Goal: Task Accomplishment & Management: Complete application form

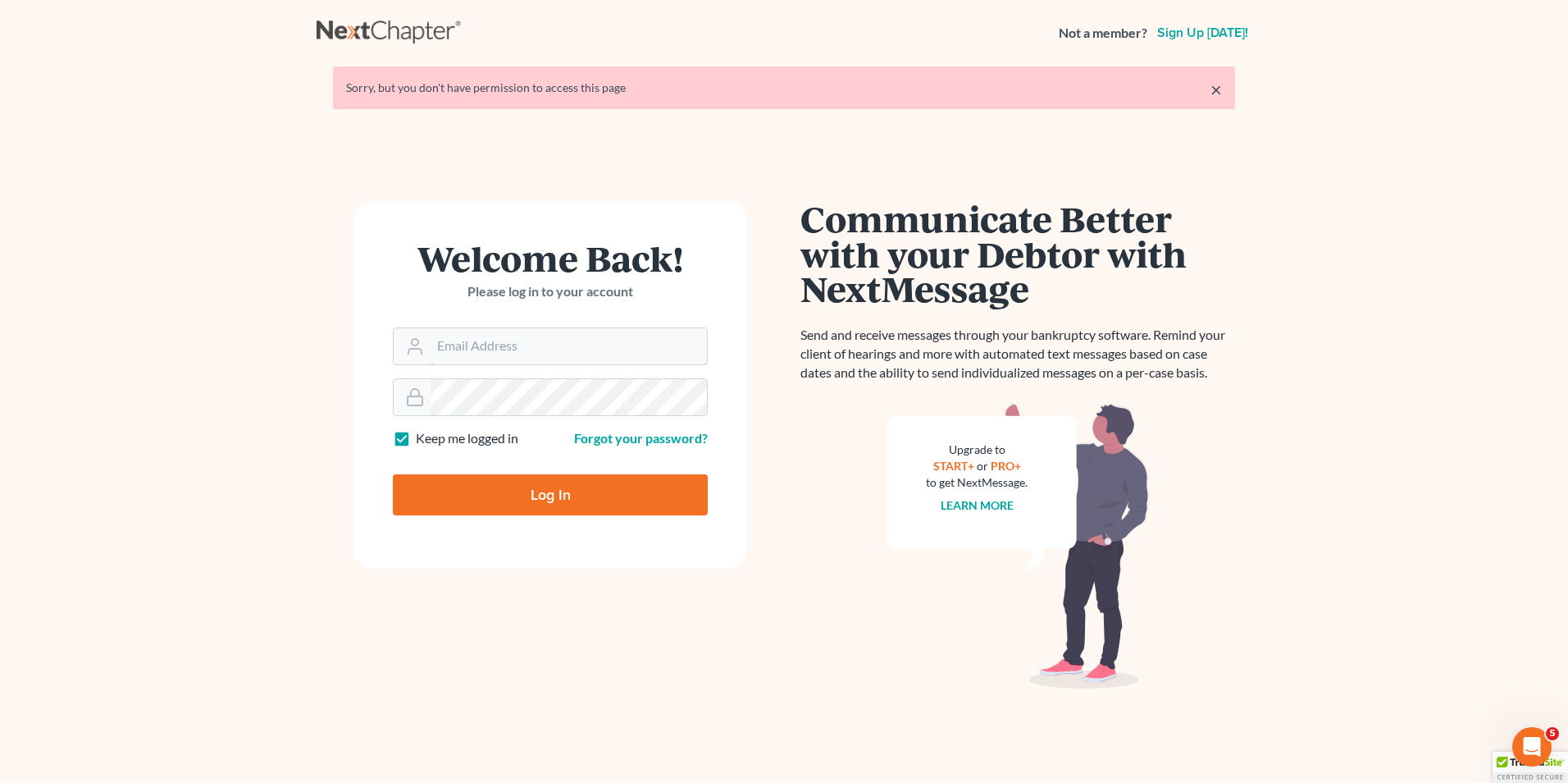
type input "[EMAIL_ADDRESS][DOMAIN_NAME]"
click at [518, 481] on input "Log In" at bounding box center [551, 495] width 315 height 41
type input "Thinking..."
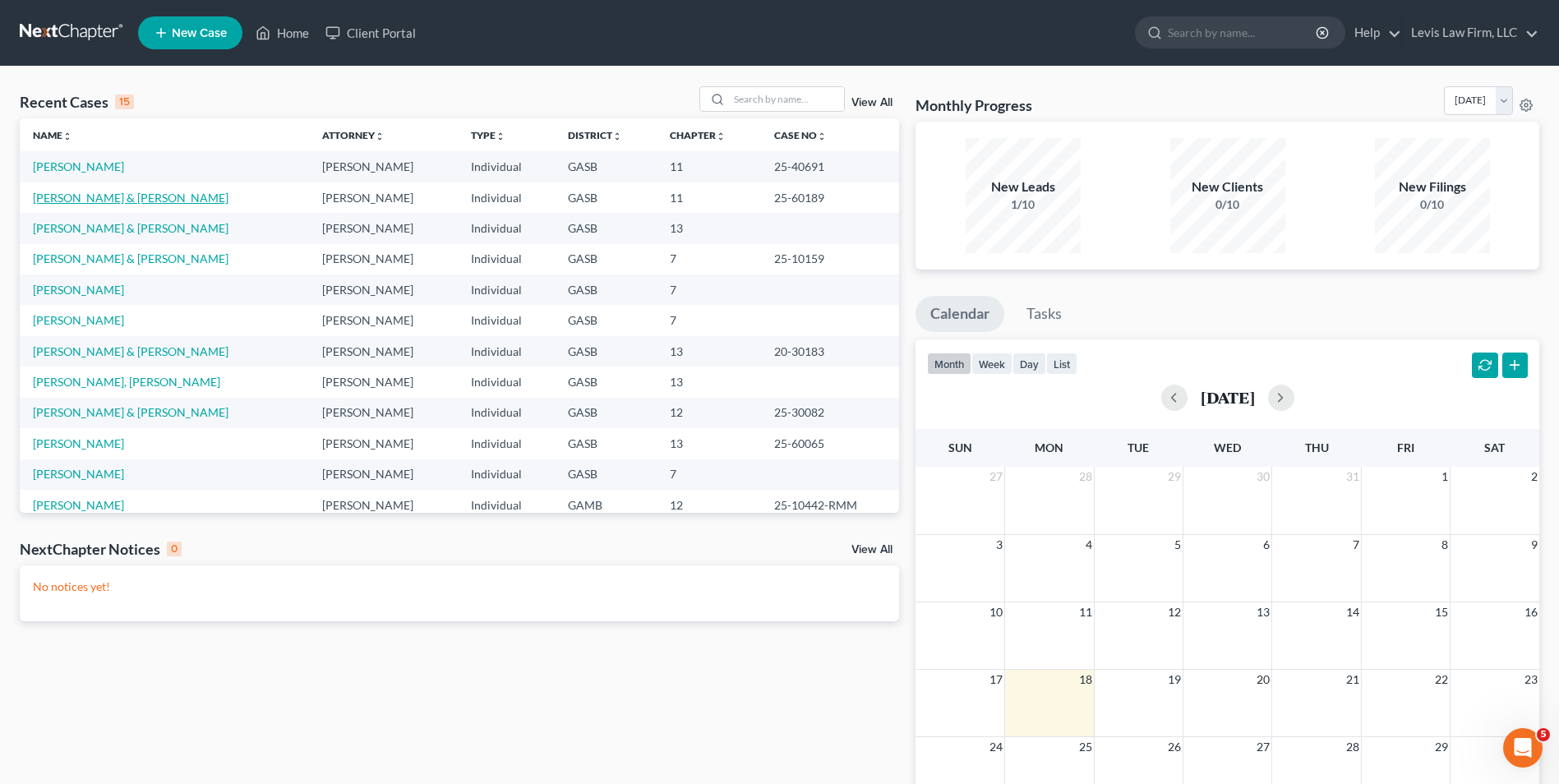
click at [112, 202] on link "Petrocci, Mark & Connie" at bounding box center [131, 197] width 196 height 14
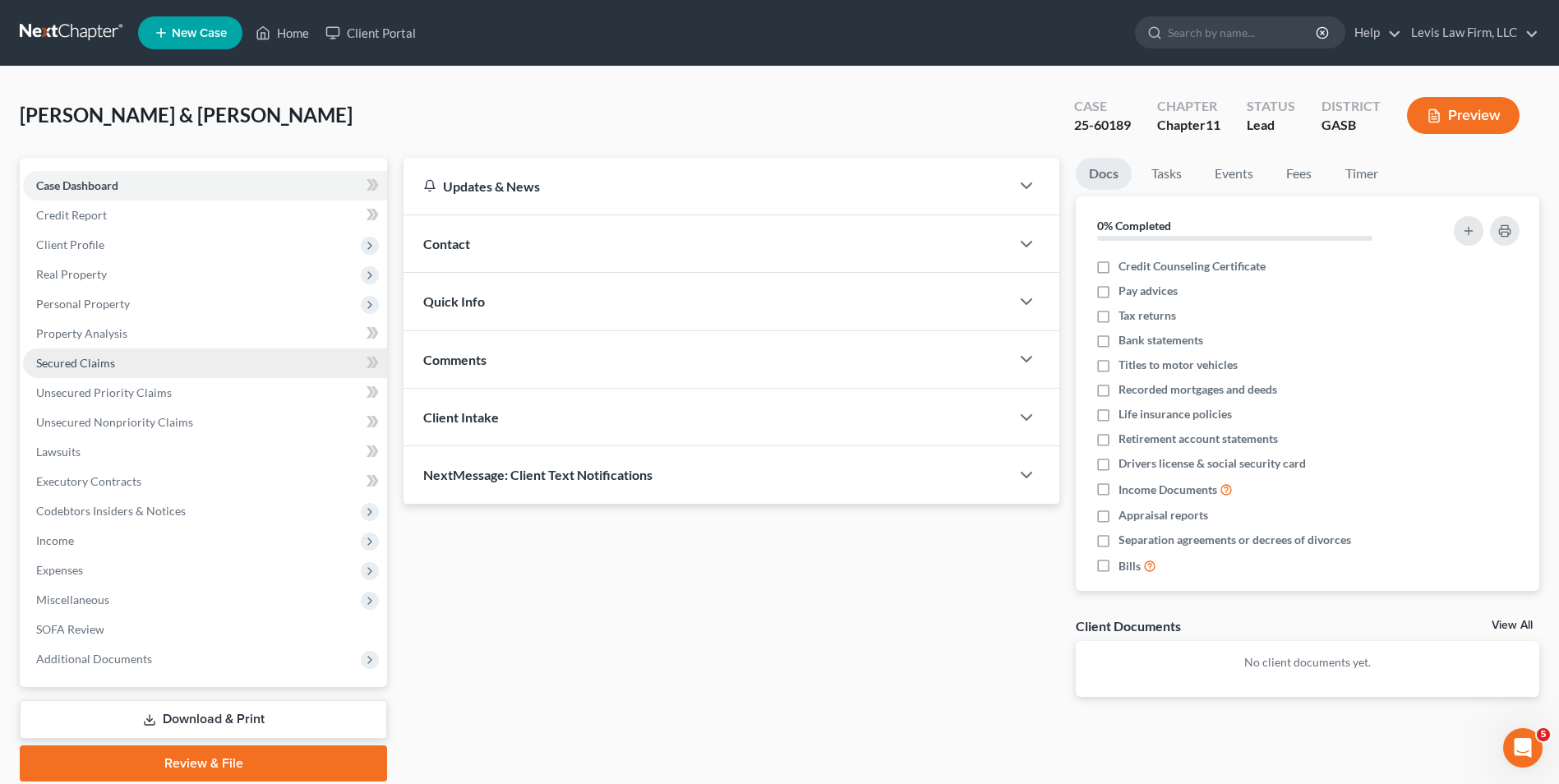
click at [101, 366] on span "Secured Claims" at bounding box center [75, 363] width 78 height 14
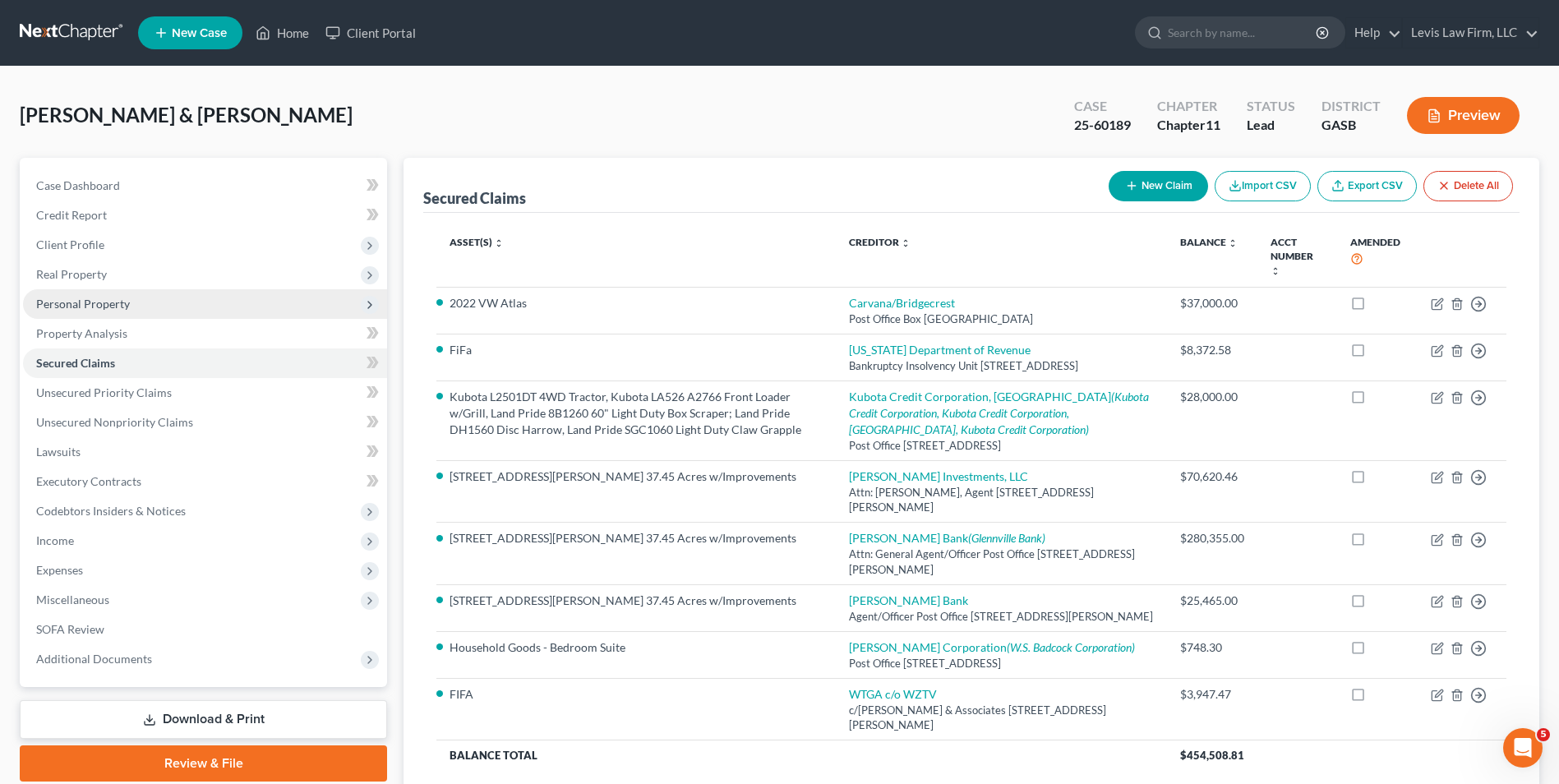
drag, startPoint x: 103, startPoint y: 295, endPoint x: 111, endPoint y: 300, distance: 9.4
click at [103, 294] on span "Personal Property" at bounding box center [205, 304] width 364 height 30
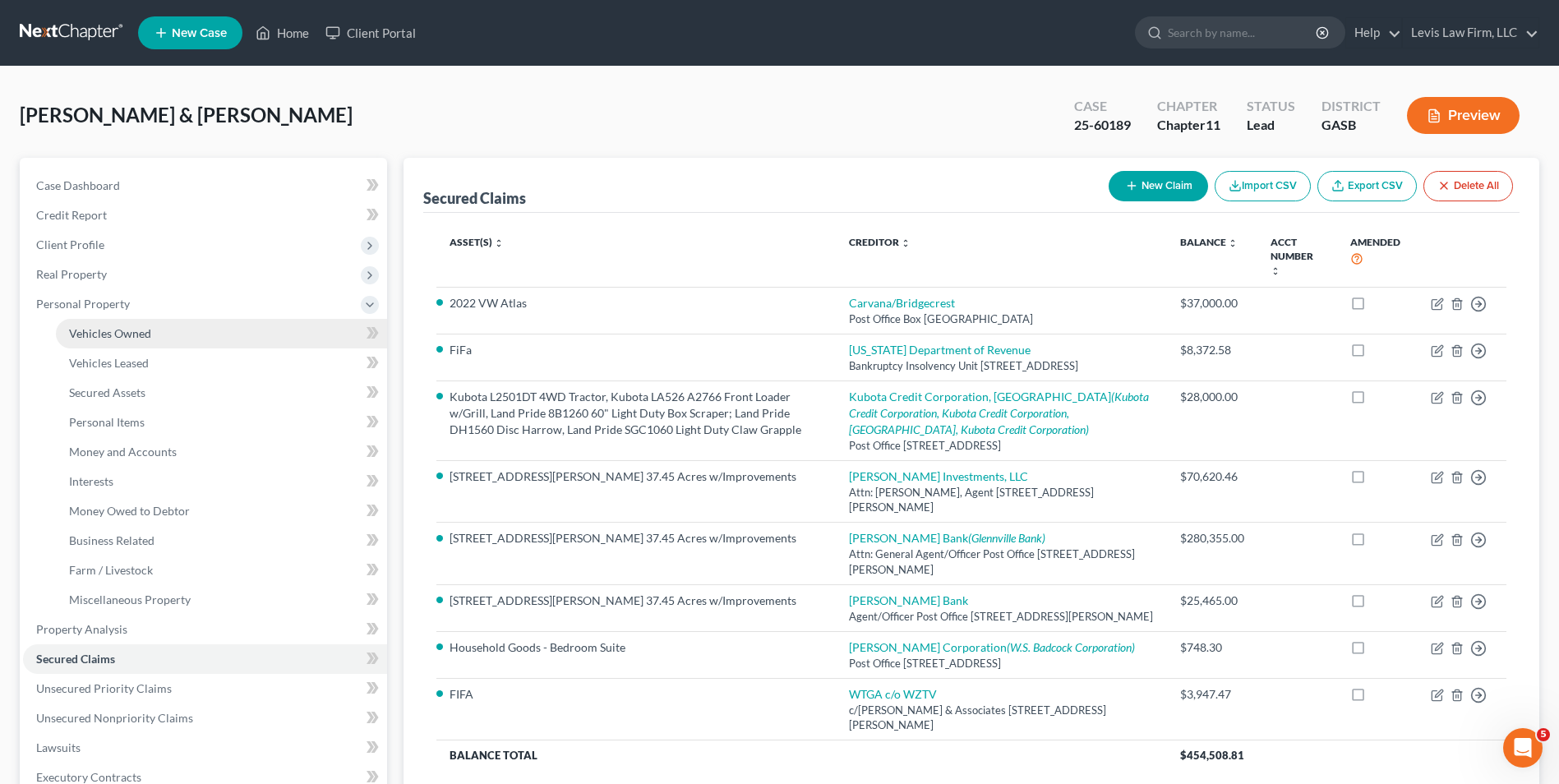
drag, startPoint x: 102, startPoint y: 323, endPoint x: 109, endPoint y: 335, distance: 13.9
click at [102, 323] on link "Vehicles Owned" at bounding box center [222, 333] width 331 height 30
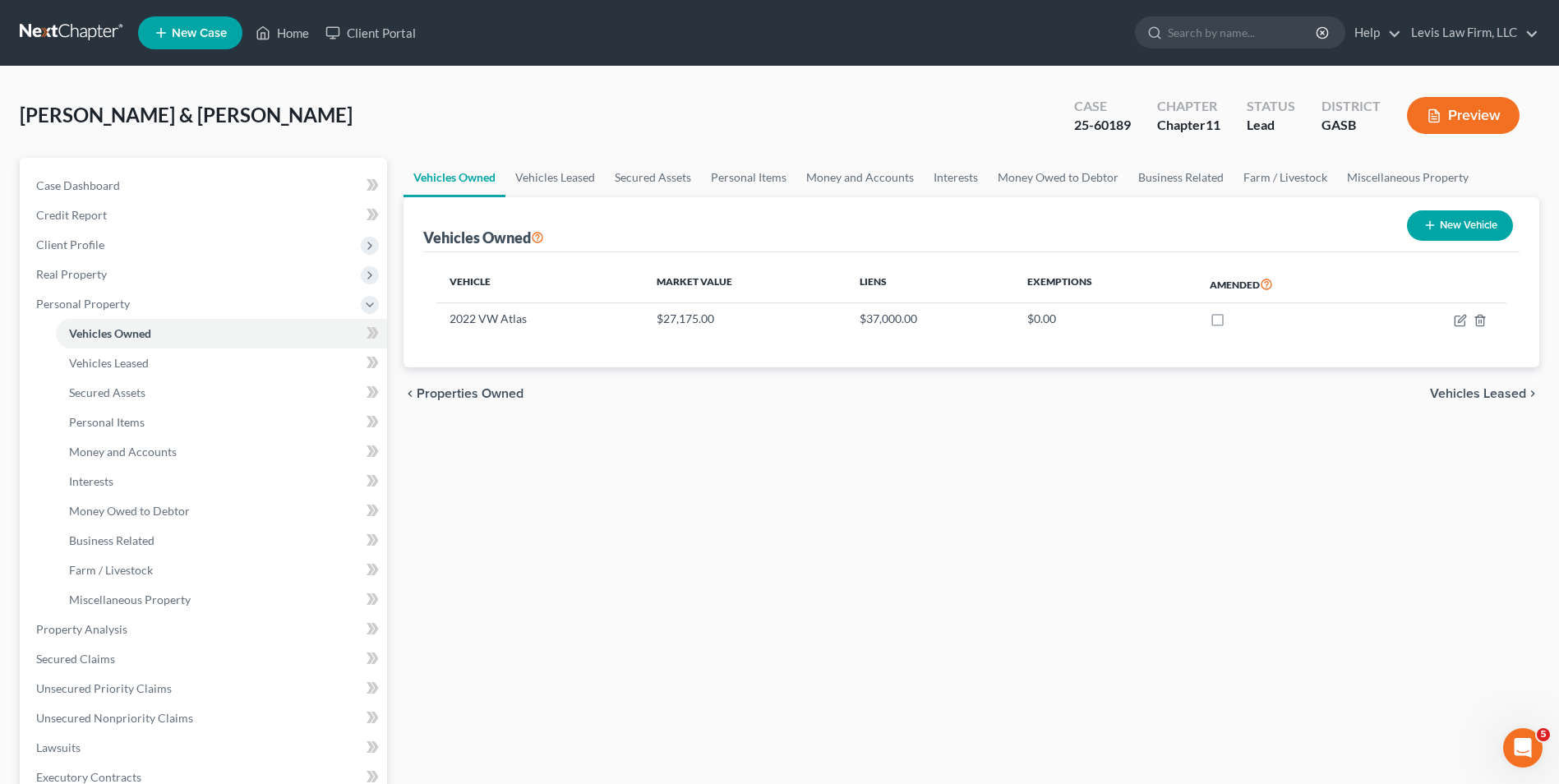
click at [1467, 225] on button "New Vehicle" at bounding box center [1460, 225] width 107 height 30
select select "0"
select select "2"
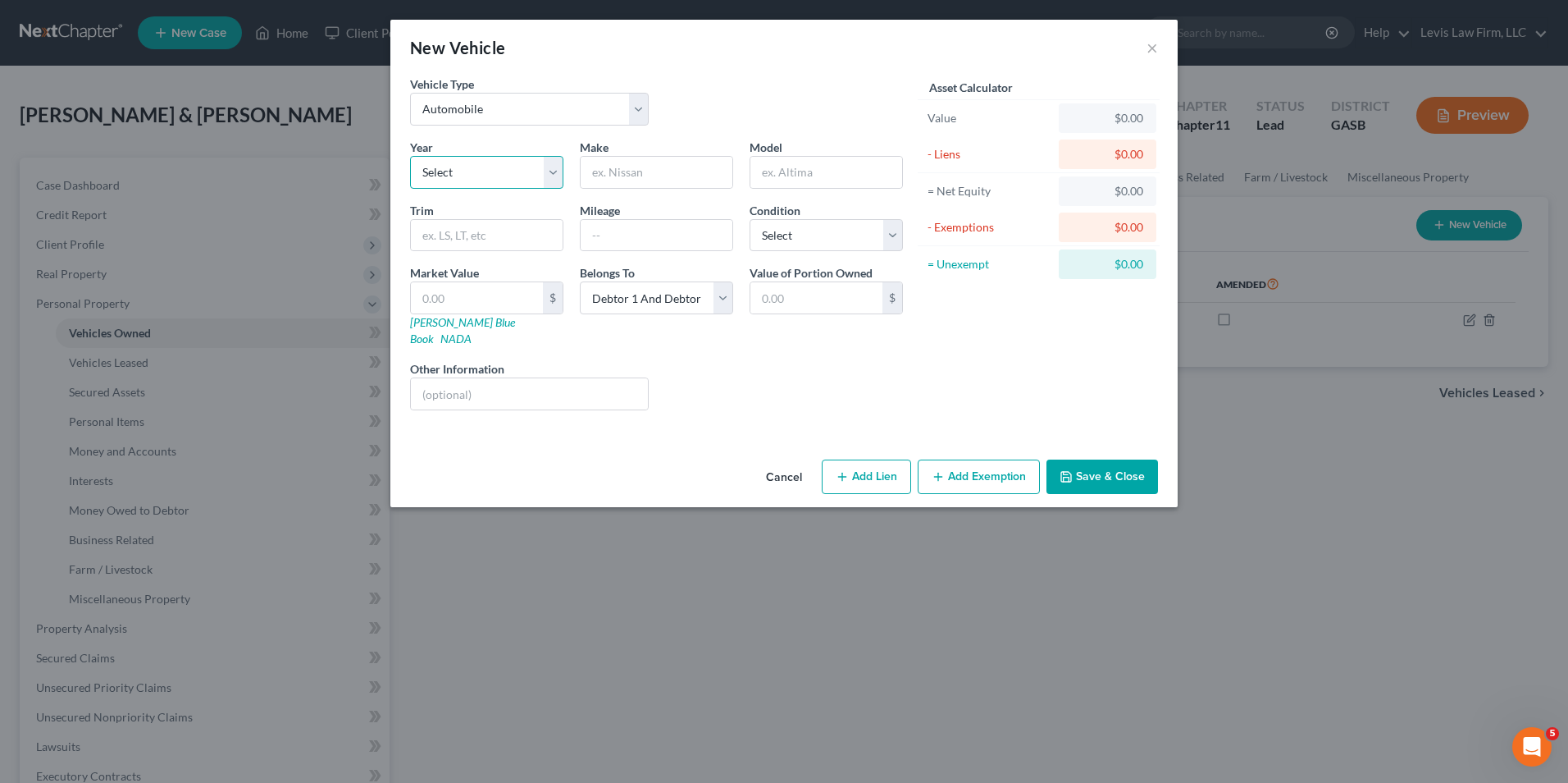
click at [551, 172] on select "Select 2026 2025 2024 2023 2022 2021 2020 2019 2018 2017 2016 2015 2014 2013 20…" at bounding box center [486, 172] width 154 height 33
select select "7"
click at [410, 156] on select "Select 2026 2025 2024 2023 2022 2021 2020 2019 2018 2017 2016 2015 2014 2013 20…" at bounding box center [486, 172] width 154 height 33
click at [614, 172] on input "text" at bounding box center [656, 172] width 152 height 31
type input "Buick"
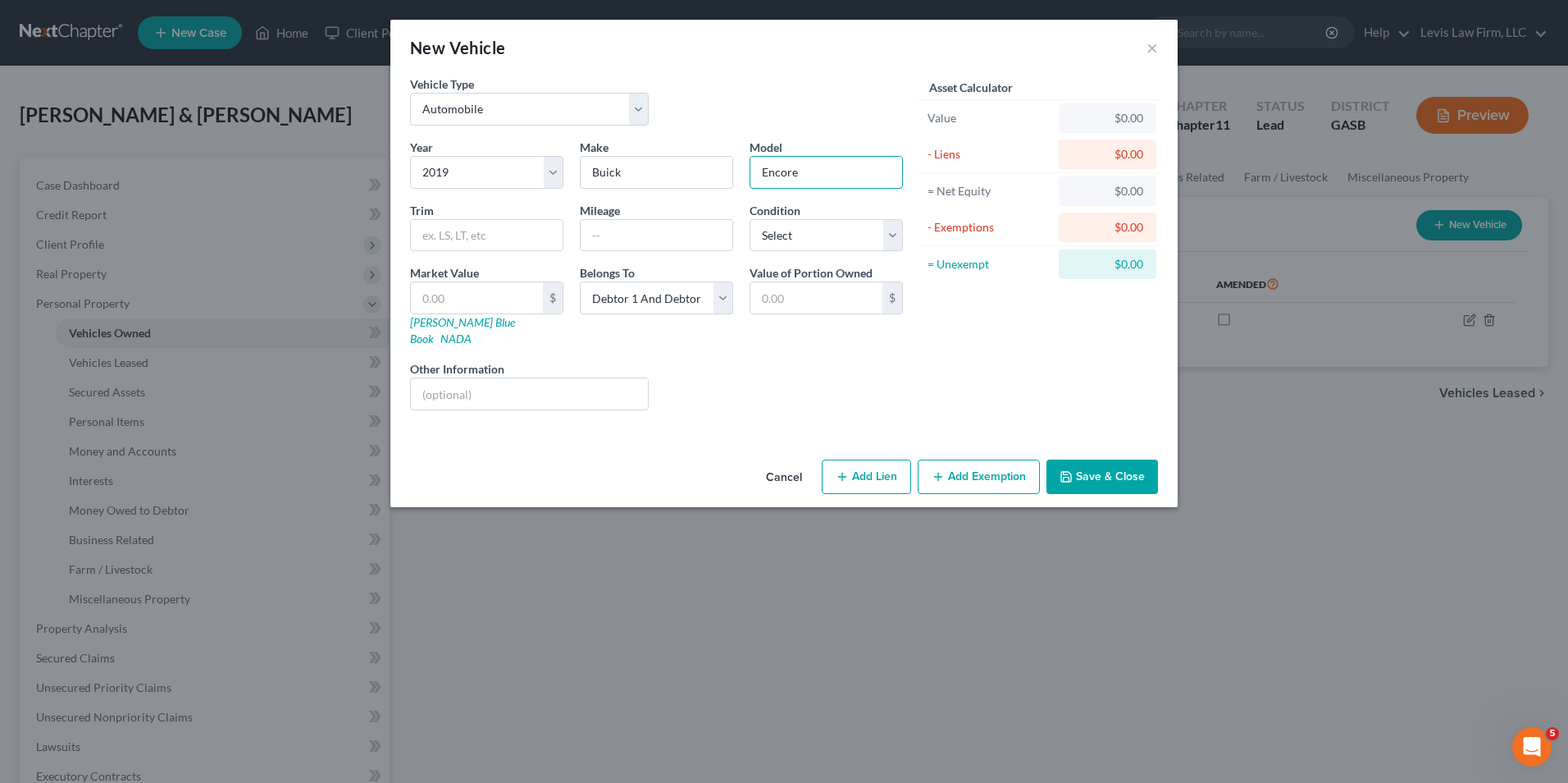
type input "Encore"
click at [722, 296] on select "Select Debtor 1 Only Debtor 2 Only Debtor 1 And Debtor 2 Only At Least One Of T…" at bounding box center [656, 298] width 154 height 33
select select "3"
click at [580, 281] on select "Select Debtor 1 Only Debtor 2 Only Debtor 1 And Debtor 2 Only At Least One Of T…" at bounding box center [656, 298] width 154 height 33
click at [1109, 464] on button "Save & Close" at bounding box center [1101, 477] width 111 height 35
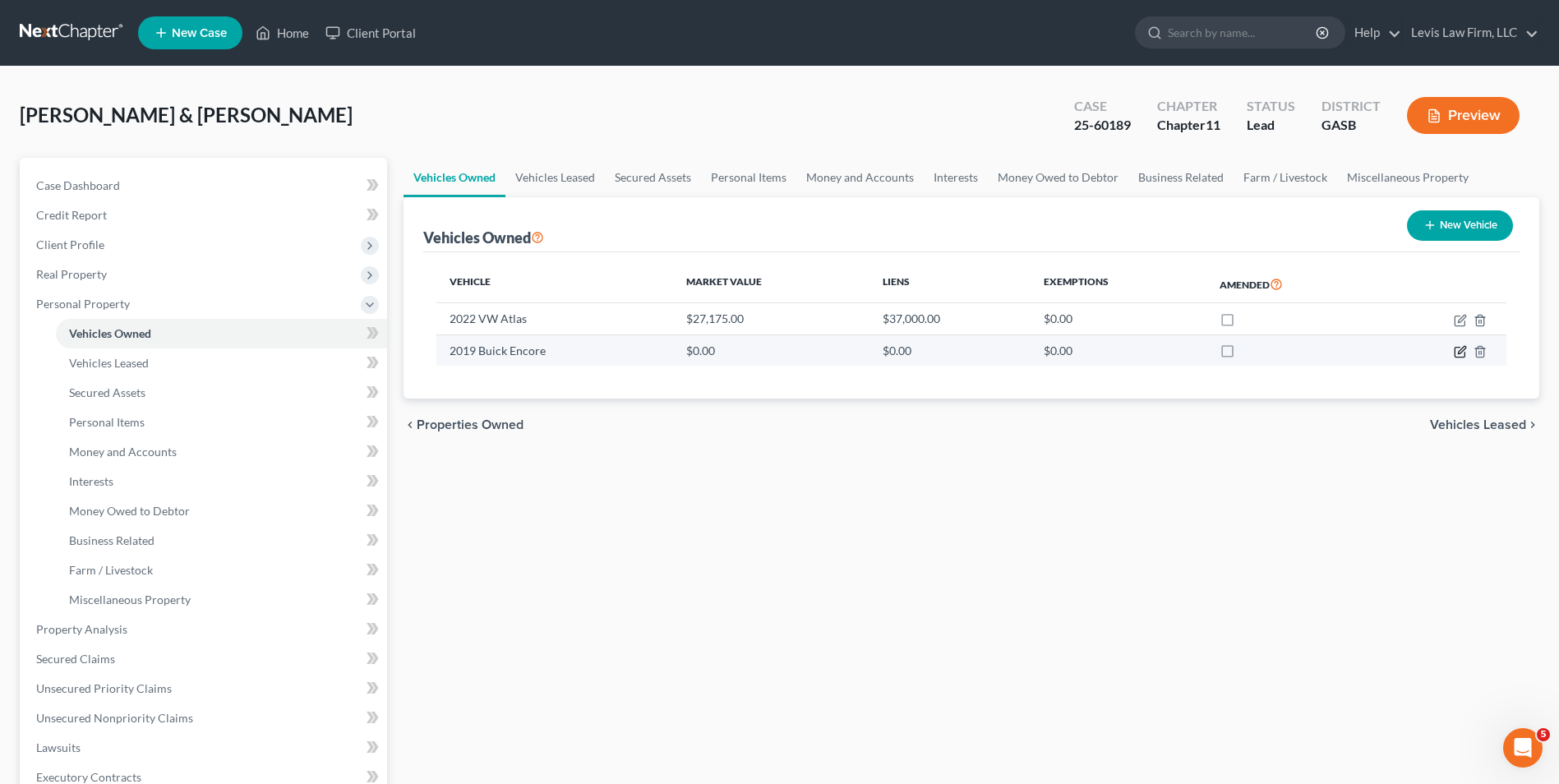
click at [1457, 350] on icon "button" at bounding box center [1461, 352] width 14 height 14
select select "0"
select select "7"
select select "3"
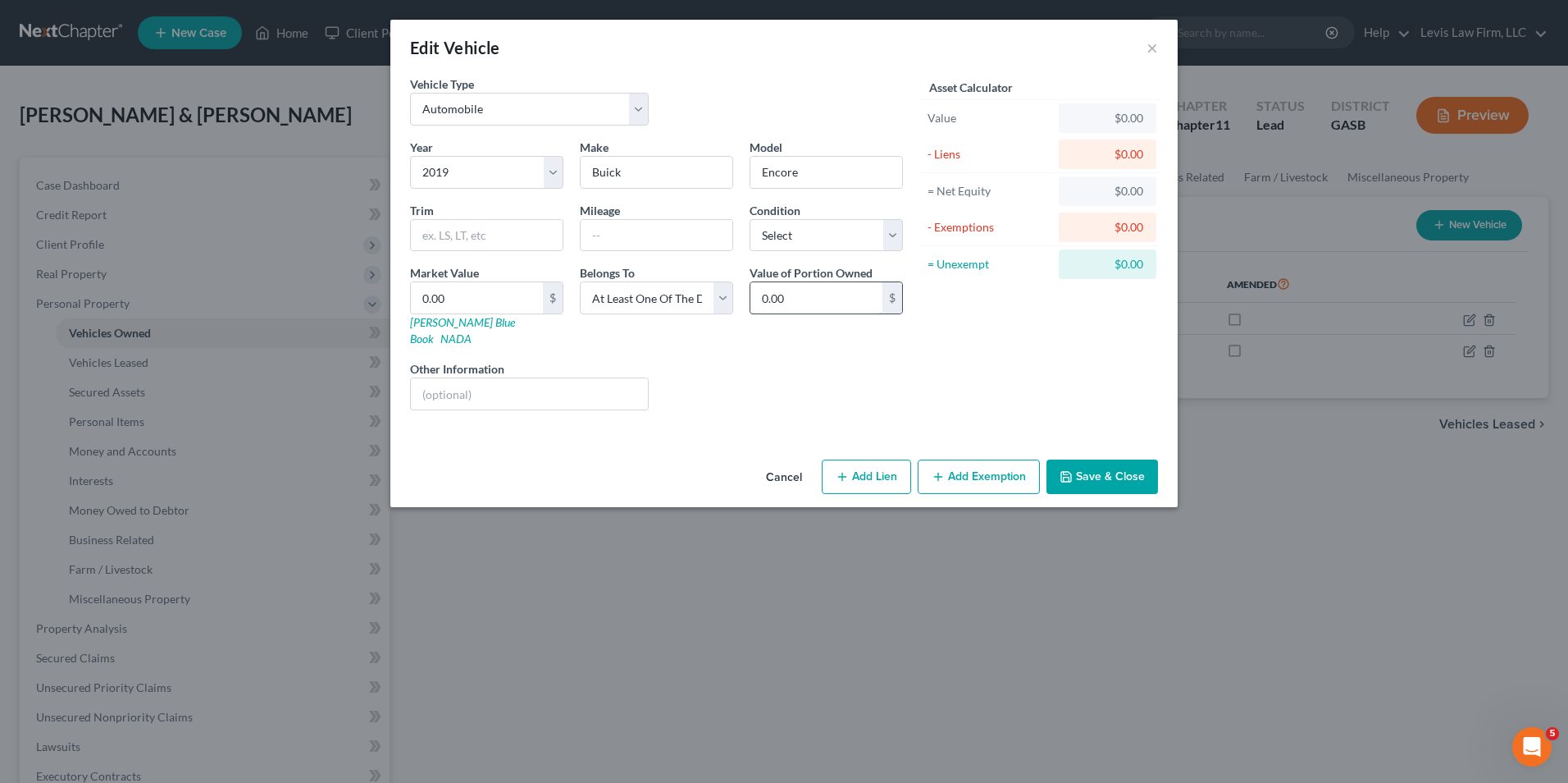
click at [756, 303] on input "0.00" at bounding box center [816, 298] width 132 height 31
type input "14,668.00"
click at [1110, 469] on button "Save & Close" at bounding box center [1101, 477] width 111 height 35
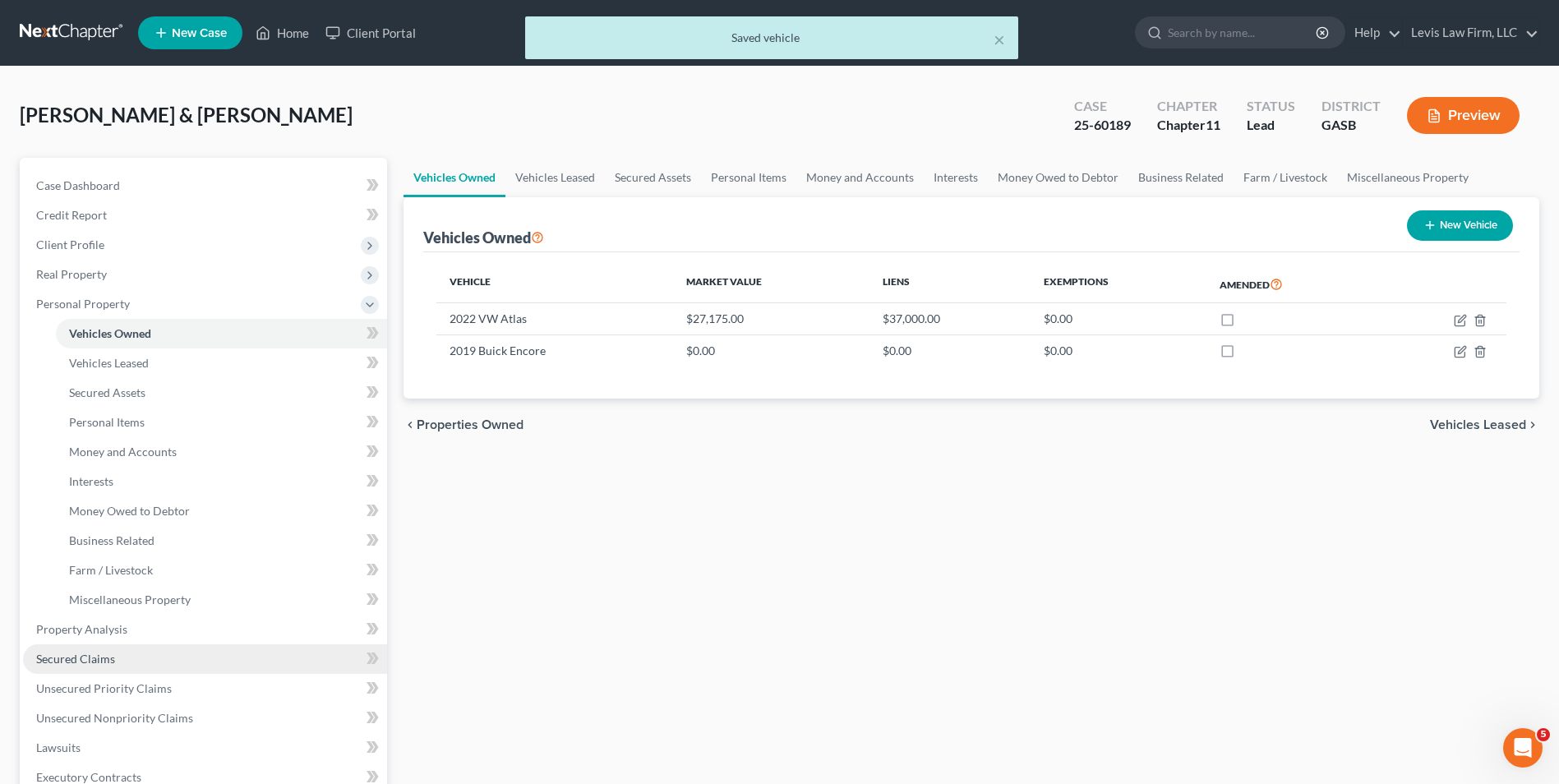
drag, startPoint x: 102, startPoint y: 655, endPoint x: 110, endPoint y: 654, distance: 8.1
click at [102, 655] on span "Secured Claims" at bounding box center [75, 658] width 78 height 14
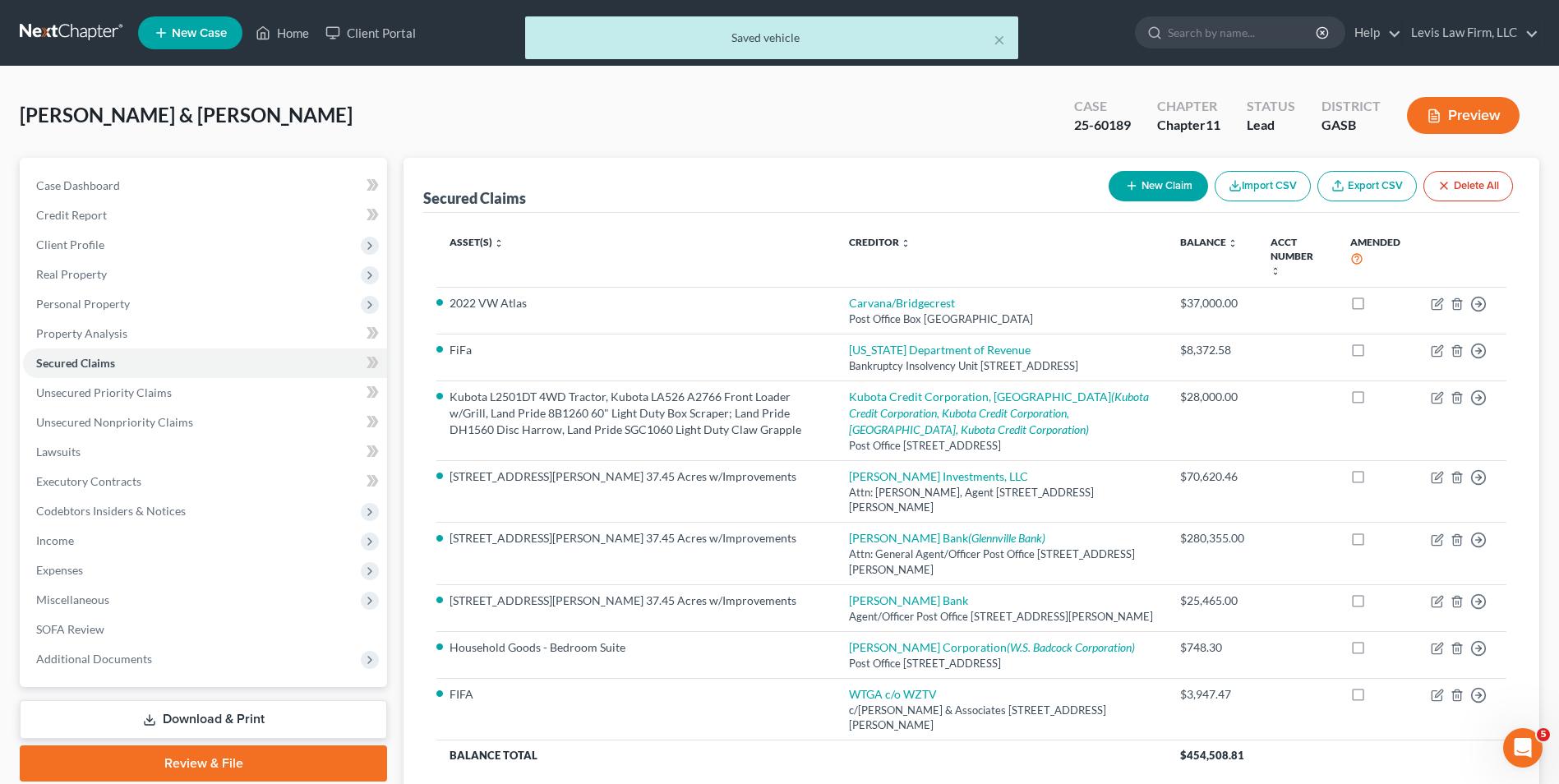
click at [1150, 196] on button "New Claim" at bounding box center [1158, 186] width 100 height 30
select select "2"
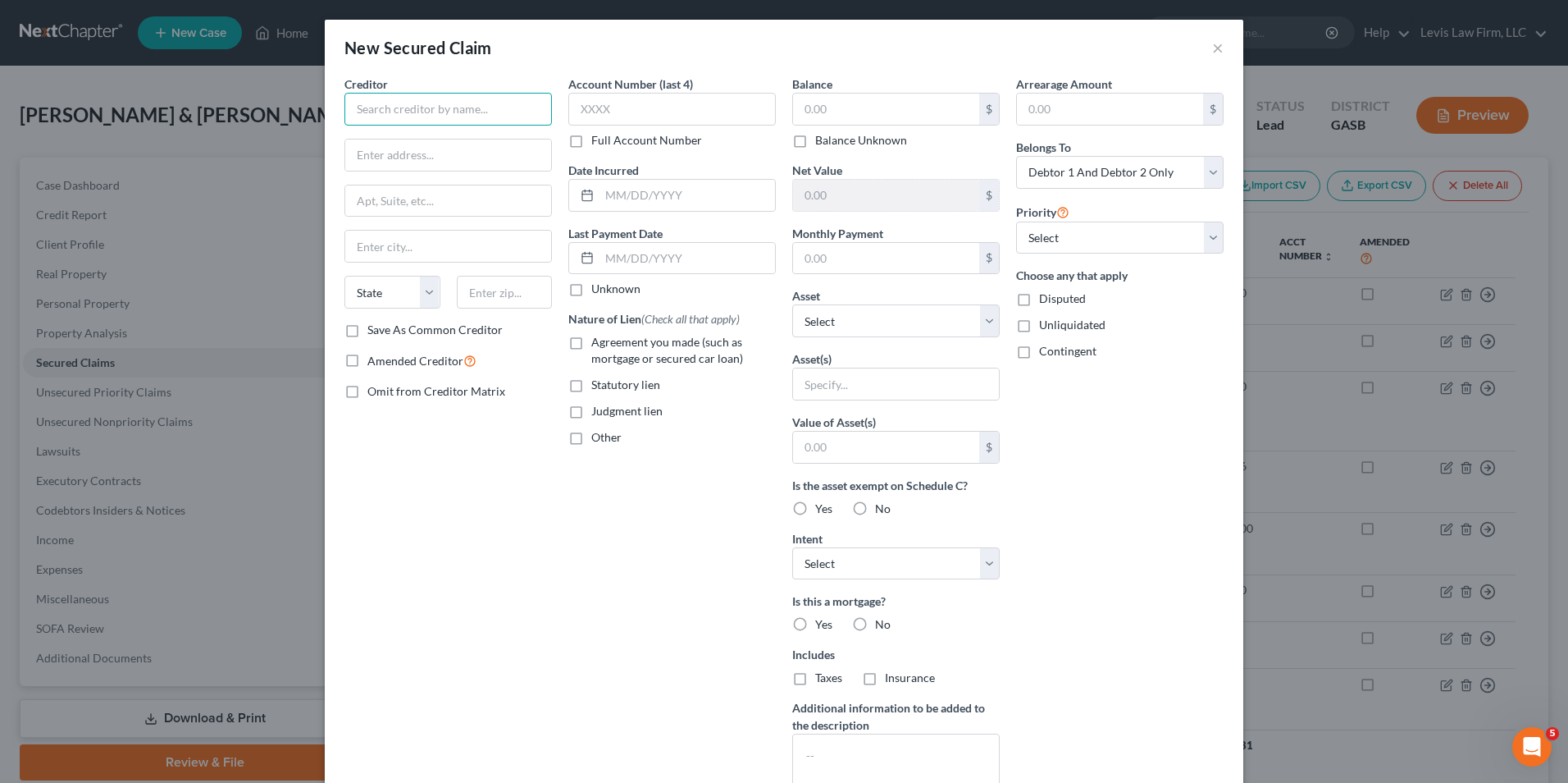
click at [353, 107] on input "text" at bounding box center [448, 109] width 208 height 33
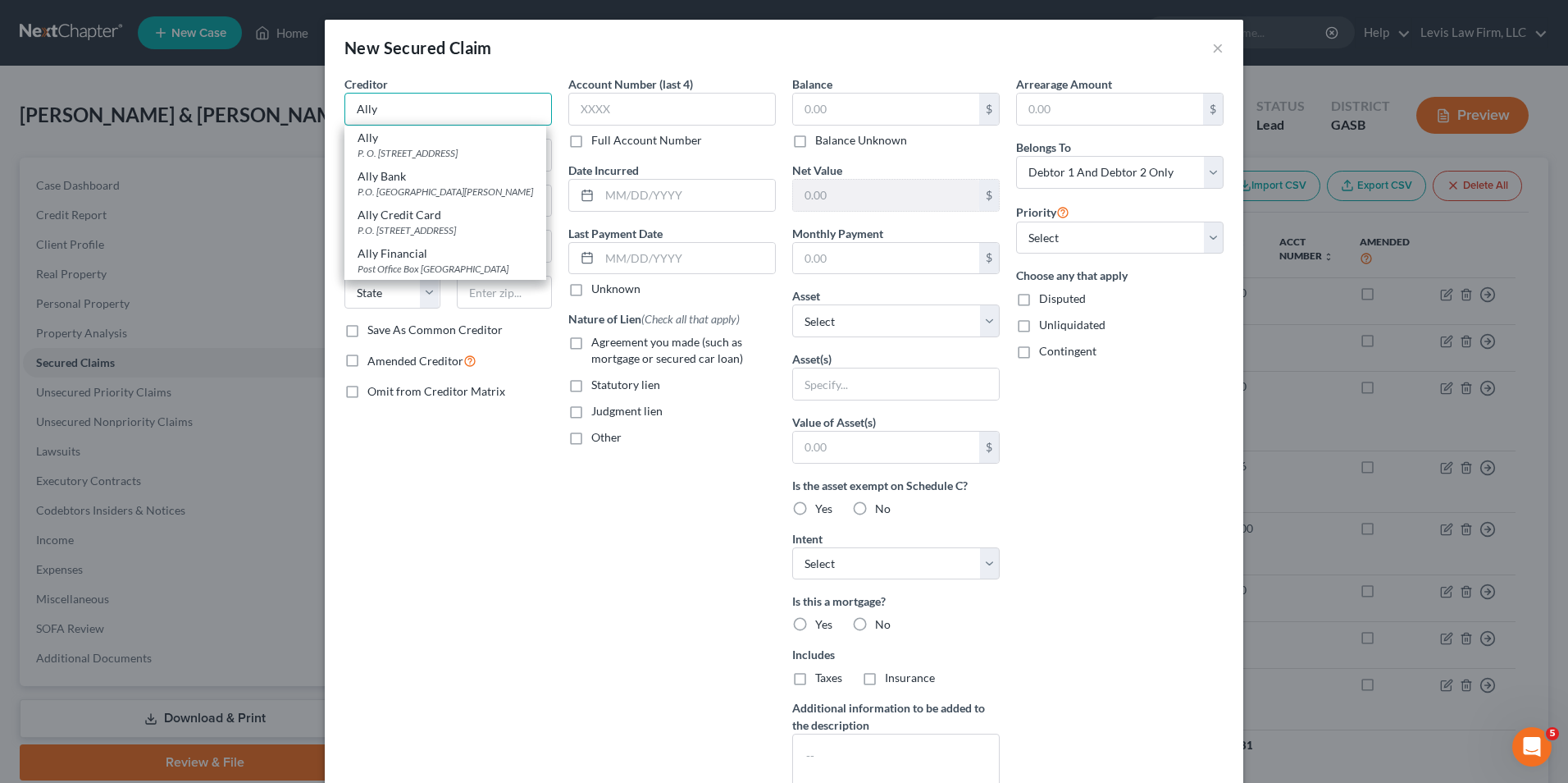
type input "Ally"
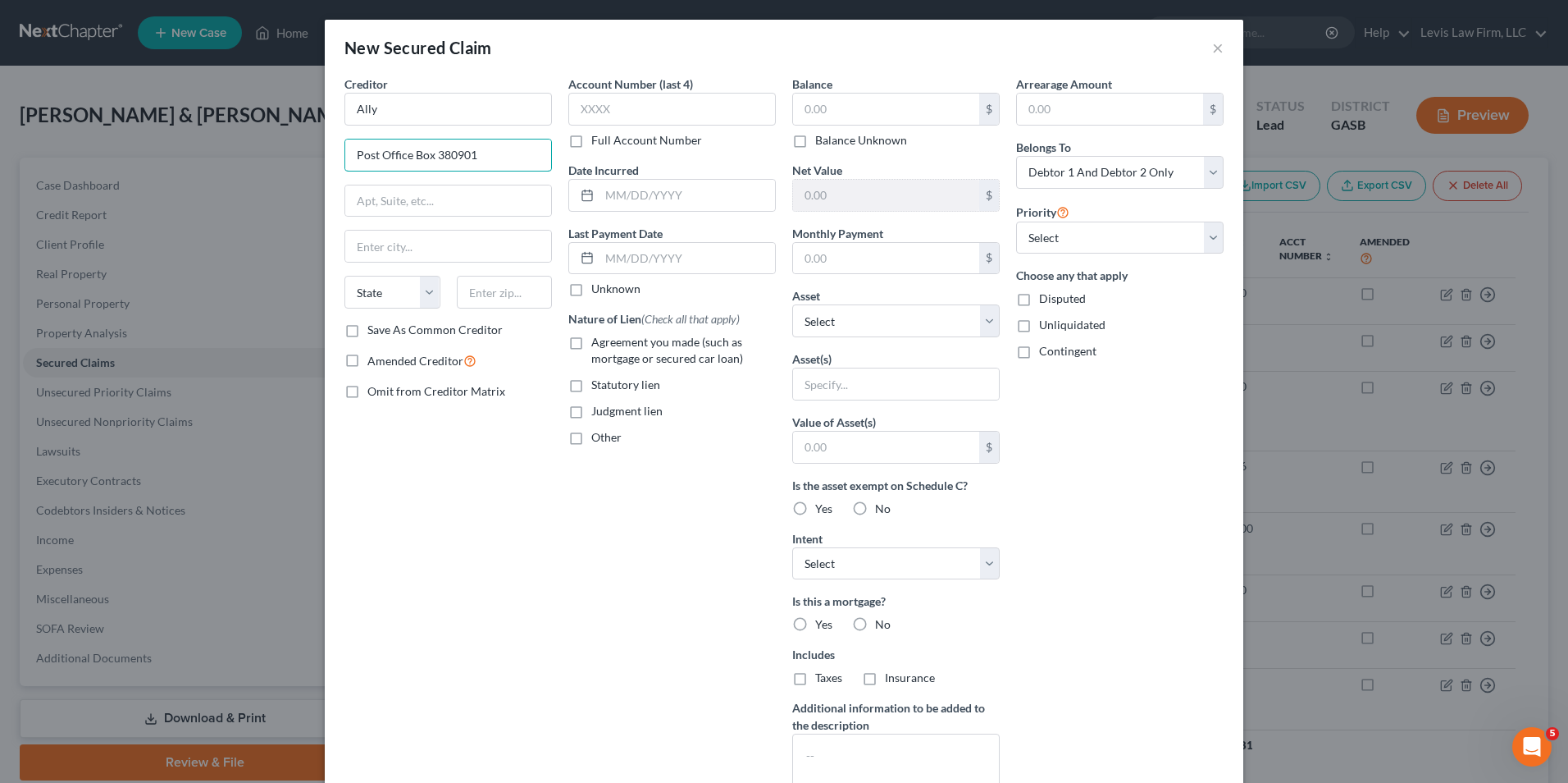
type input "Post Office Box 380901"
type input "Bloomington"
select select "24"
type input "55438"
type input "Minneapolis"
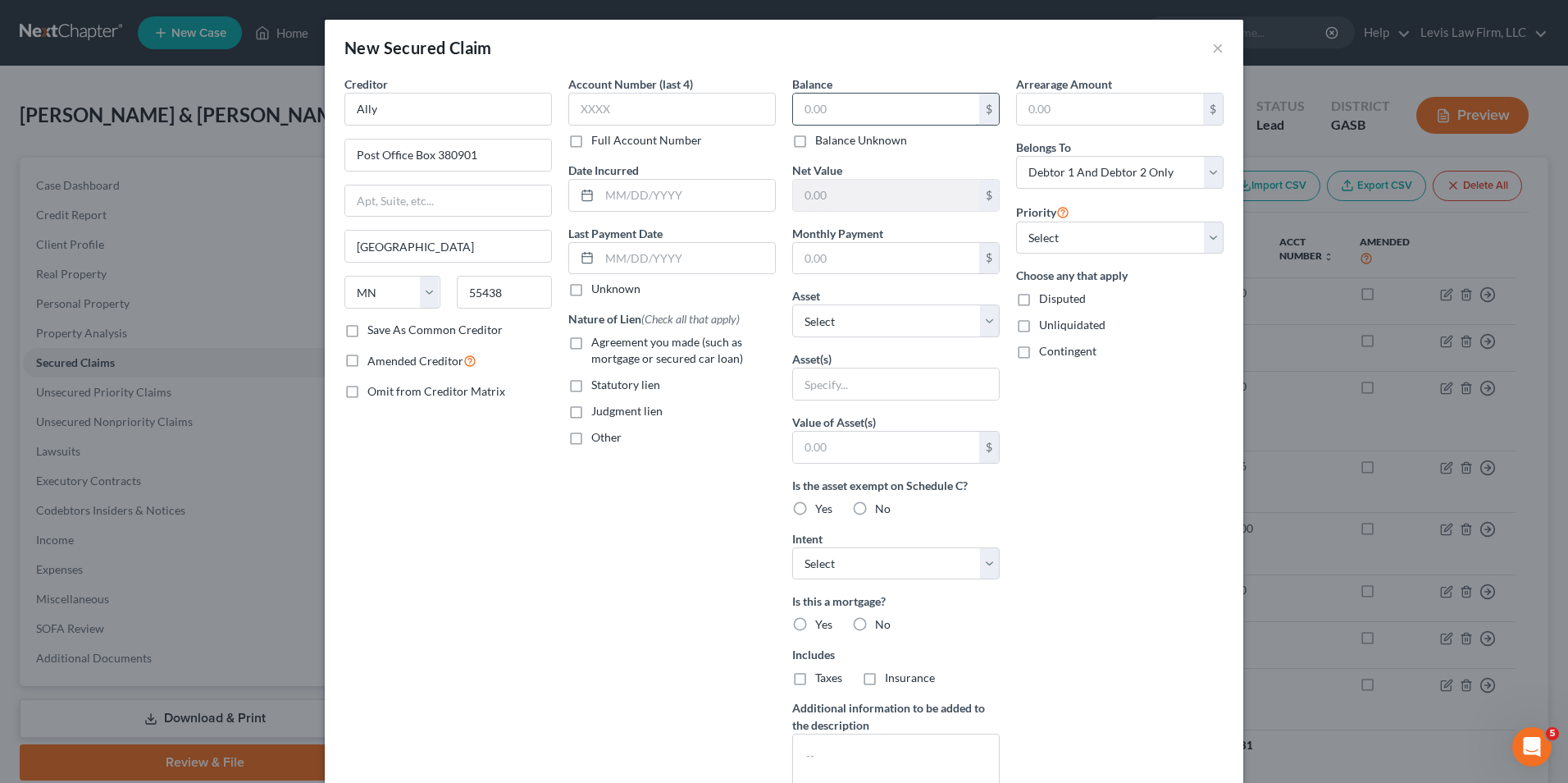
click at [795, 110] on input "text" at bounding box center [886, 109] width 186 height 31
type input "14,000.00"
click at [982, 328] on select "Select Other Multiple Assets 603 David Tippins Road 37.45 Acres w/Improvements …" at bounding box center [896, 321] width 208 height 33
select select "3"
click at [792, 304] on select "Select Other Multiple Assets 603 David Tippins Road 37.45 Acres w/Improvements …" at bounding box center [896, 321] width 208 height 33
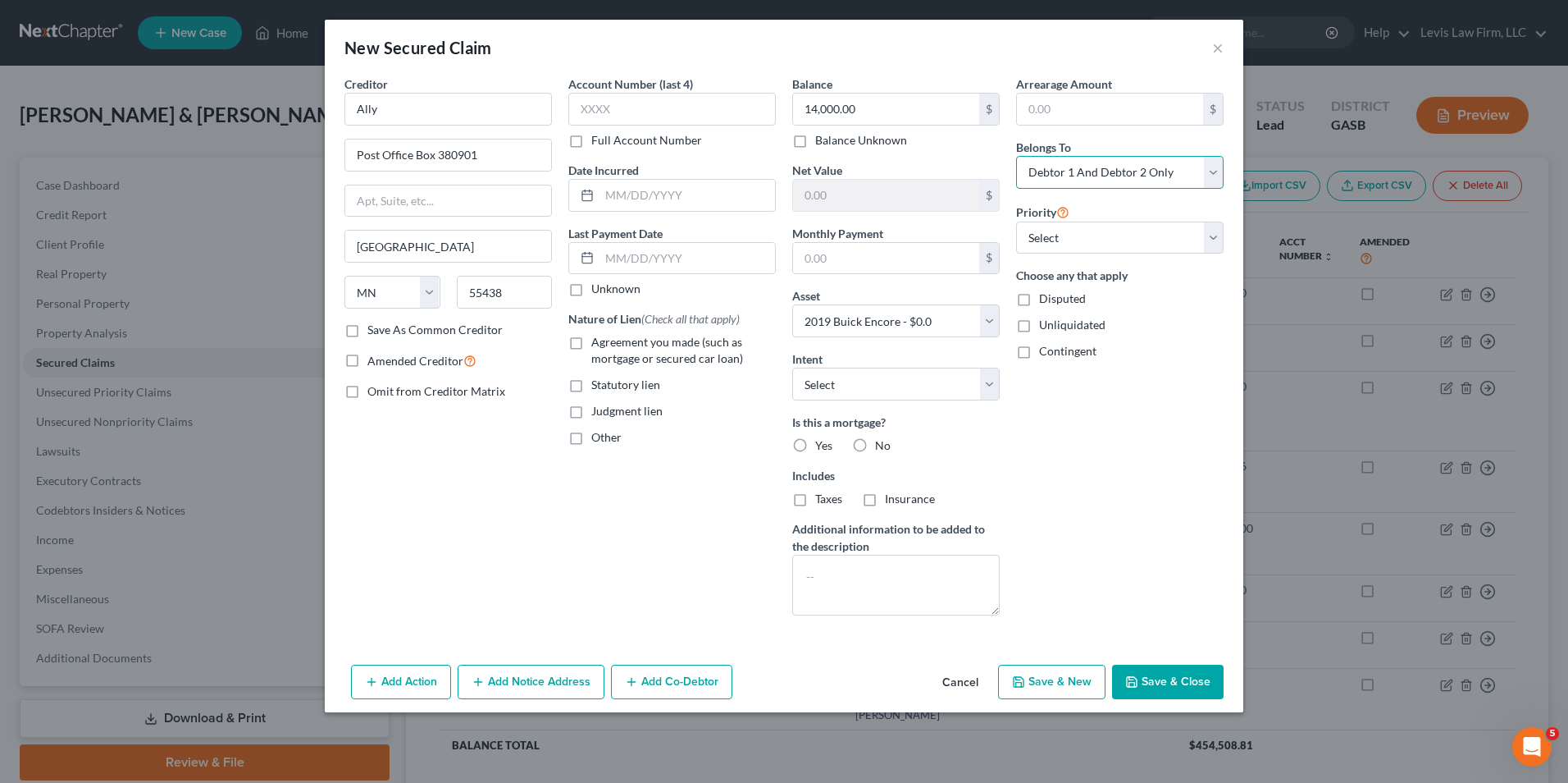
click at [1212, 172] on select "Select Debtor 1 Only Debtor 2 Only Debtor 1 And Debtor 2 Only At Least One Of T…" at bounding box center [1120, 172] width 208 height 33
select select "3"
click at [1016, 156] on select "Select Debtor 1 Only Debtor 2 Only Debtor 1 And Debtor 2 Only At Least One Of T…" at bounding box center [1120, 172] width 208 height 33
click at [809, 569] on textarea at bounding box center [896, 585] width 208 height 61
type textarea "D"
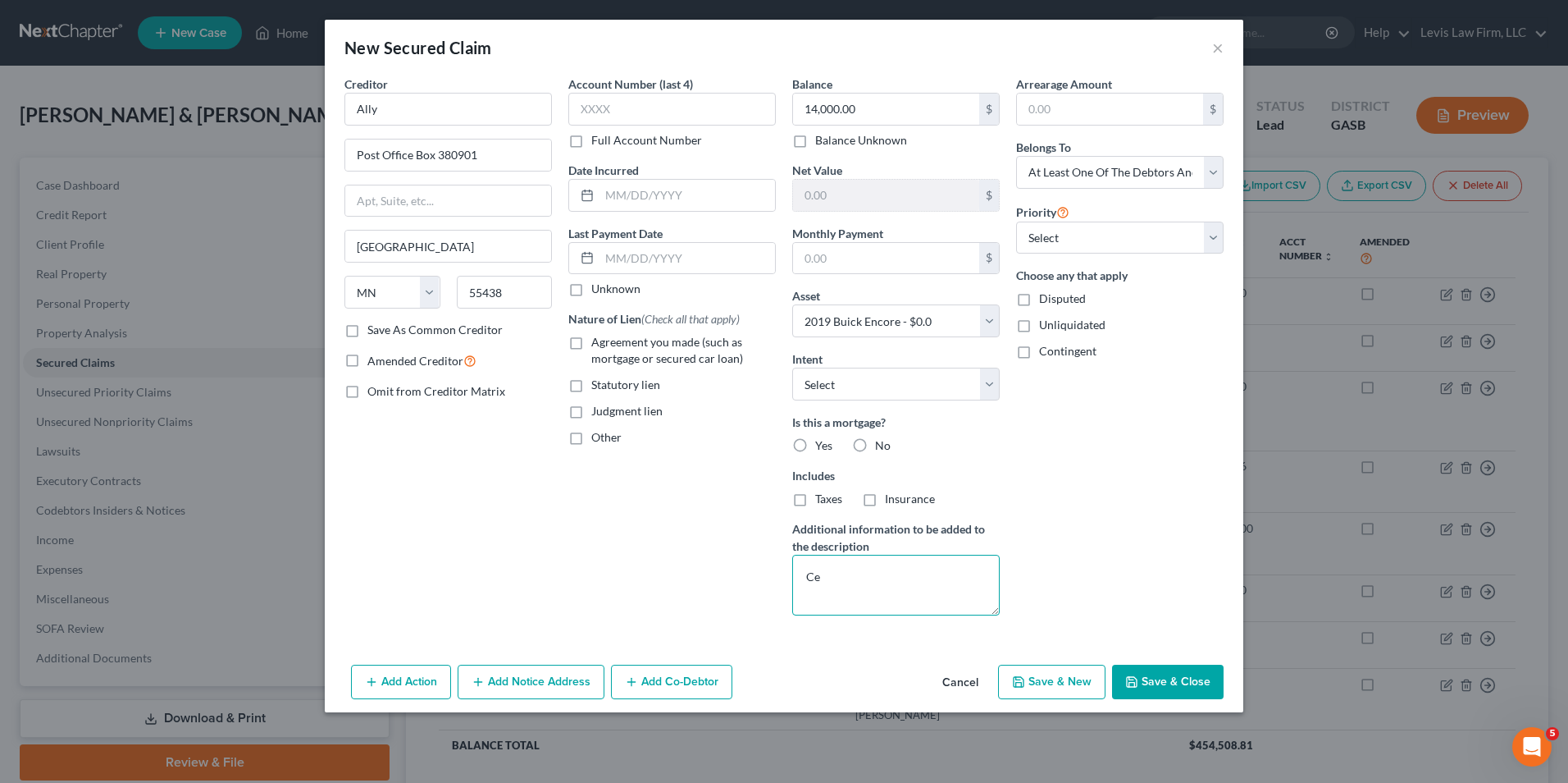
type textarea "C"
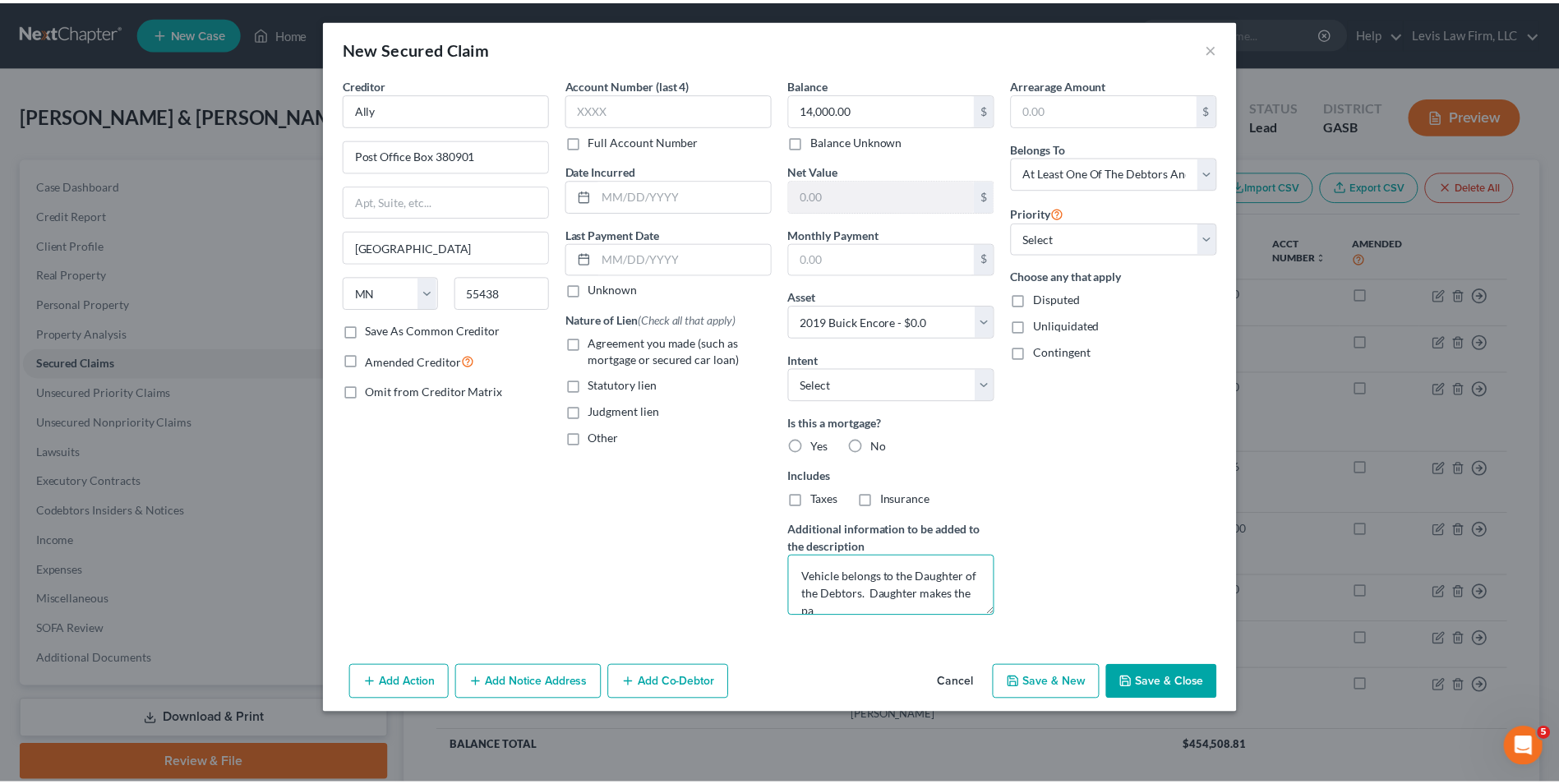
scroll to position [3, 0]
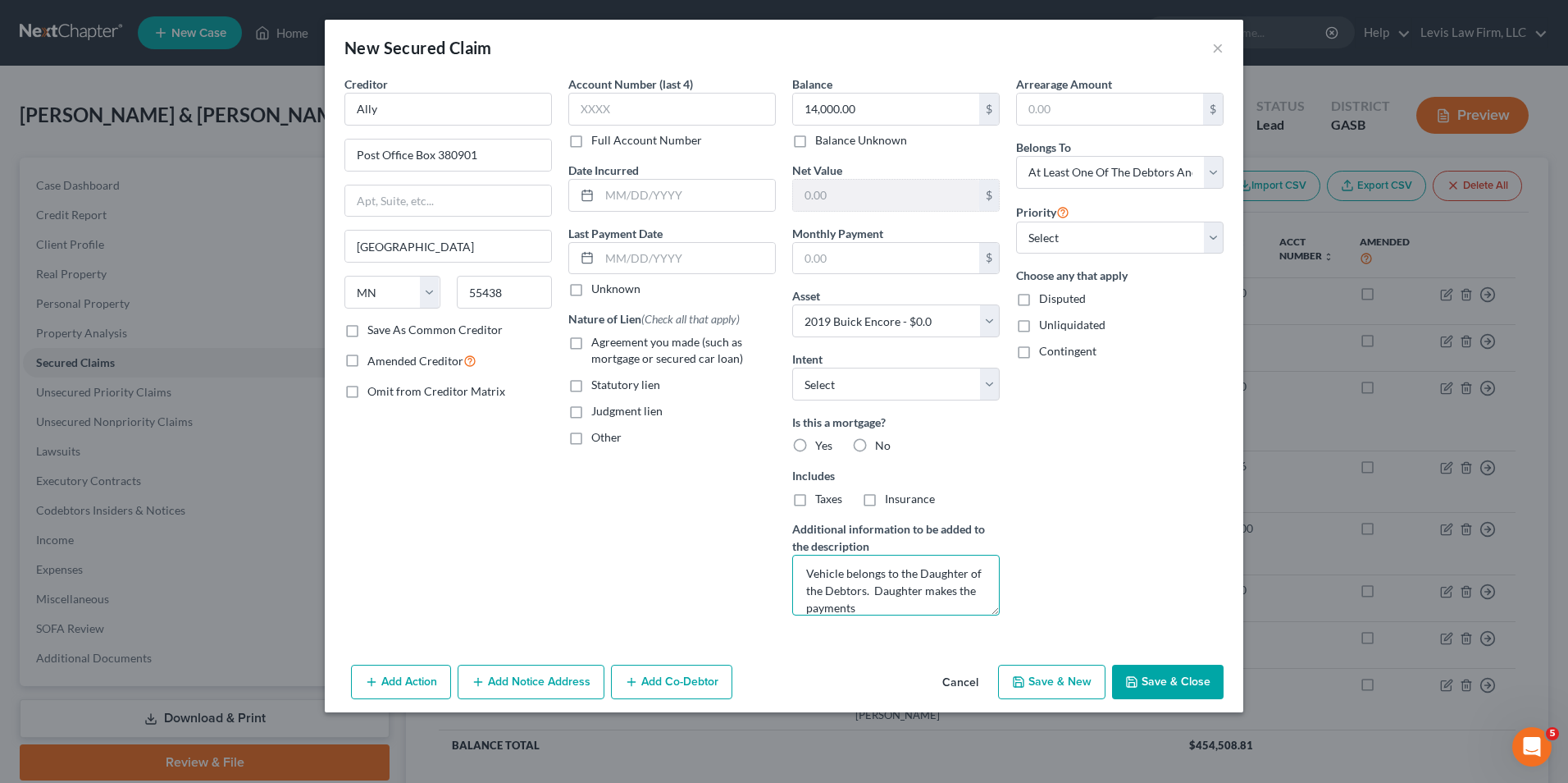
type textarea "Vehicle belongs to the Daughter of the Debtors. Daughter makes the payments"
click at [1151, 673] on button "Save & Close" at bounding box center [1167, 682] width 111 height 35
select select
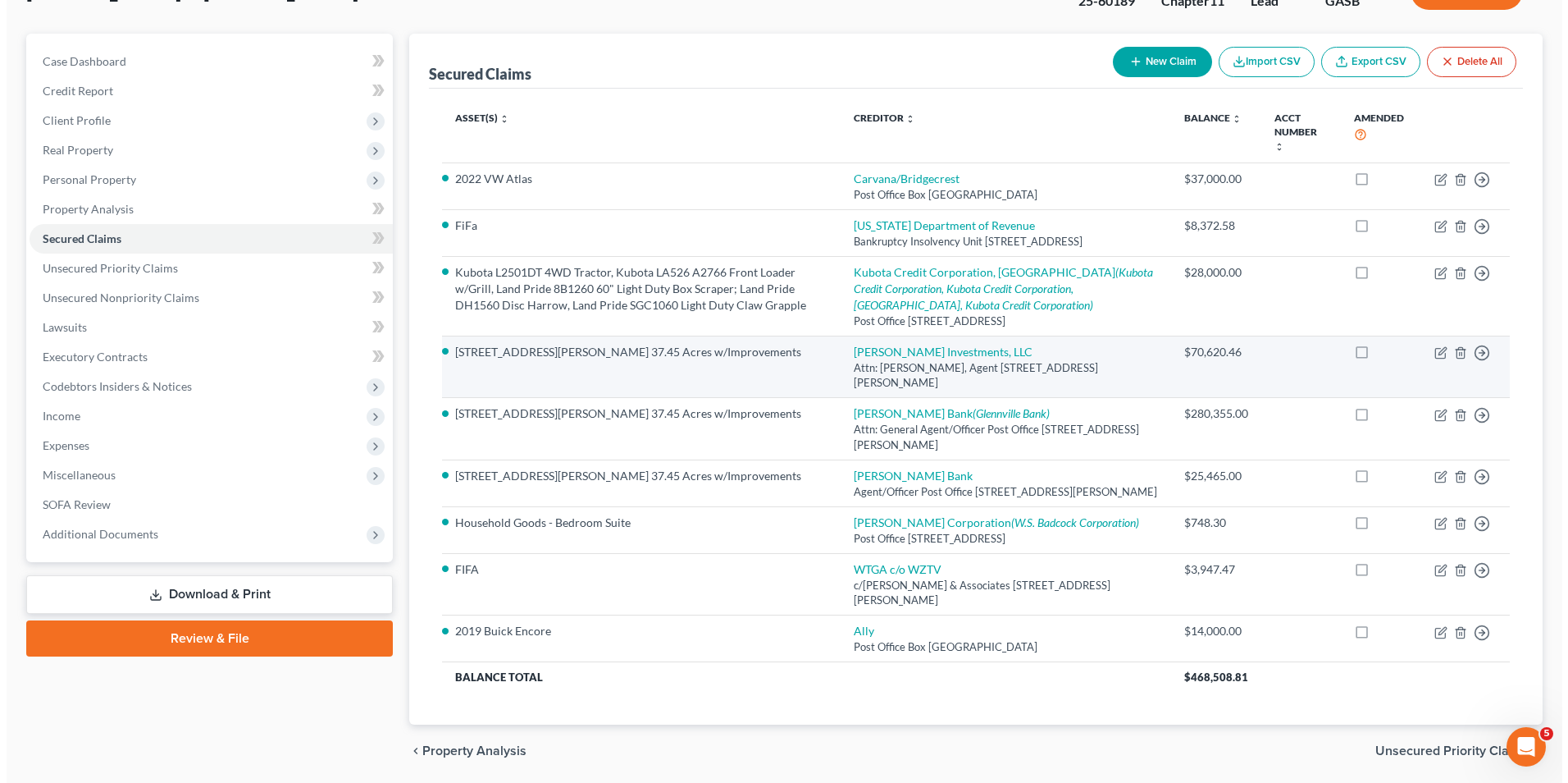
scroll to position [0, 0]
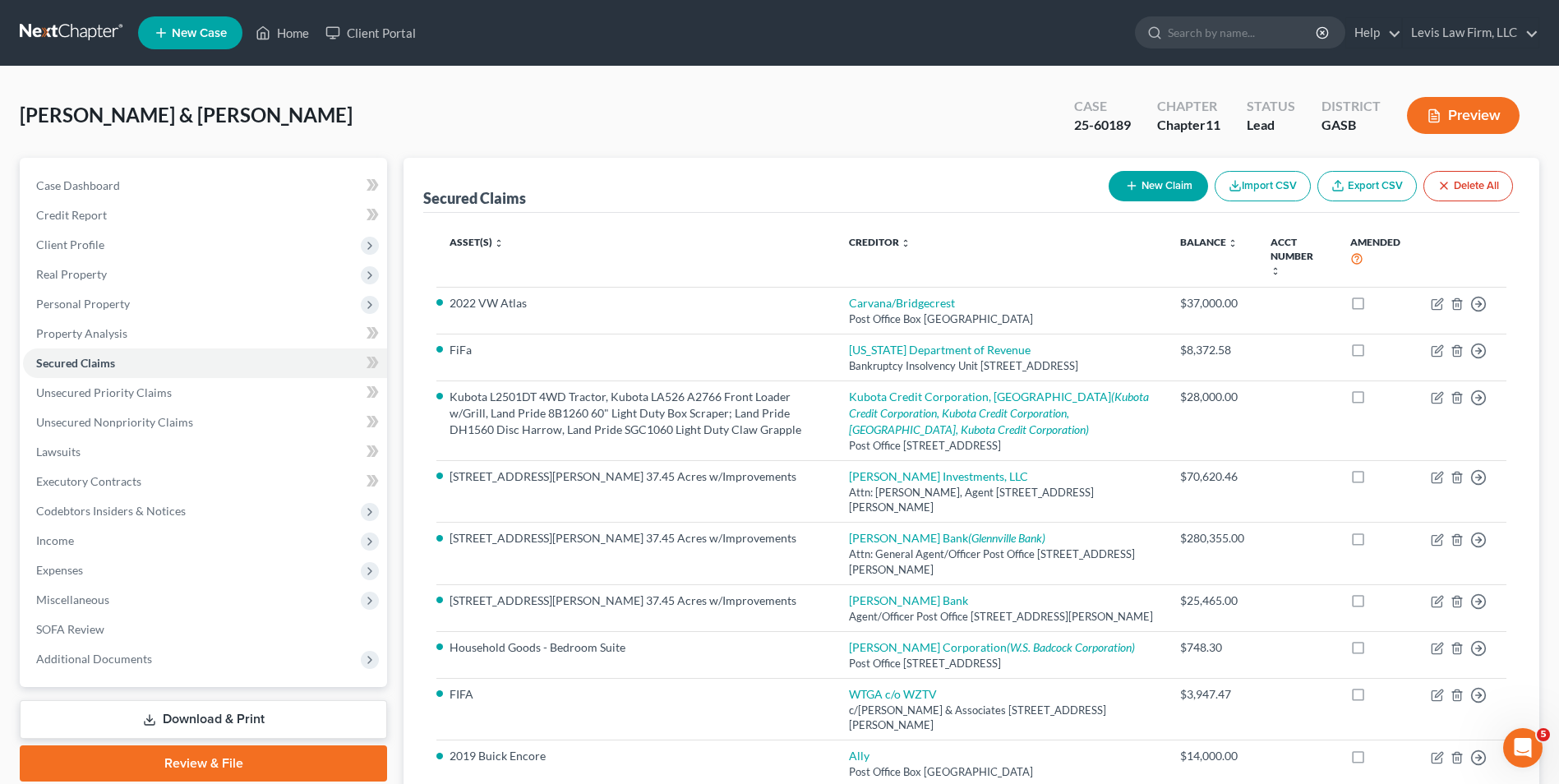
click at [1460, 111] on button "Preview" at bounding box center [1463, 115] width 112 height 37
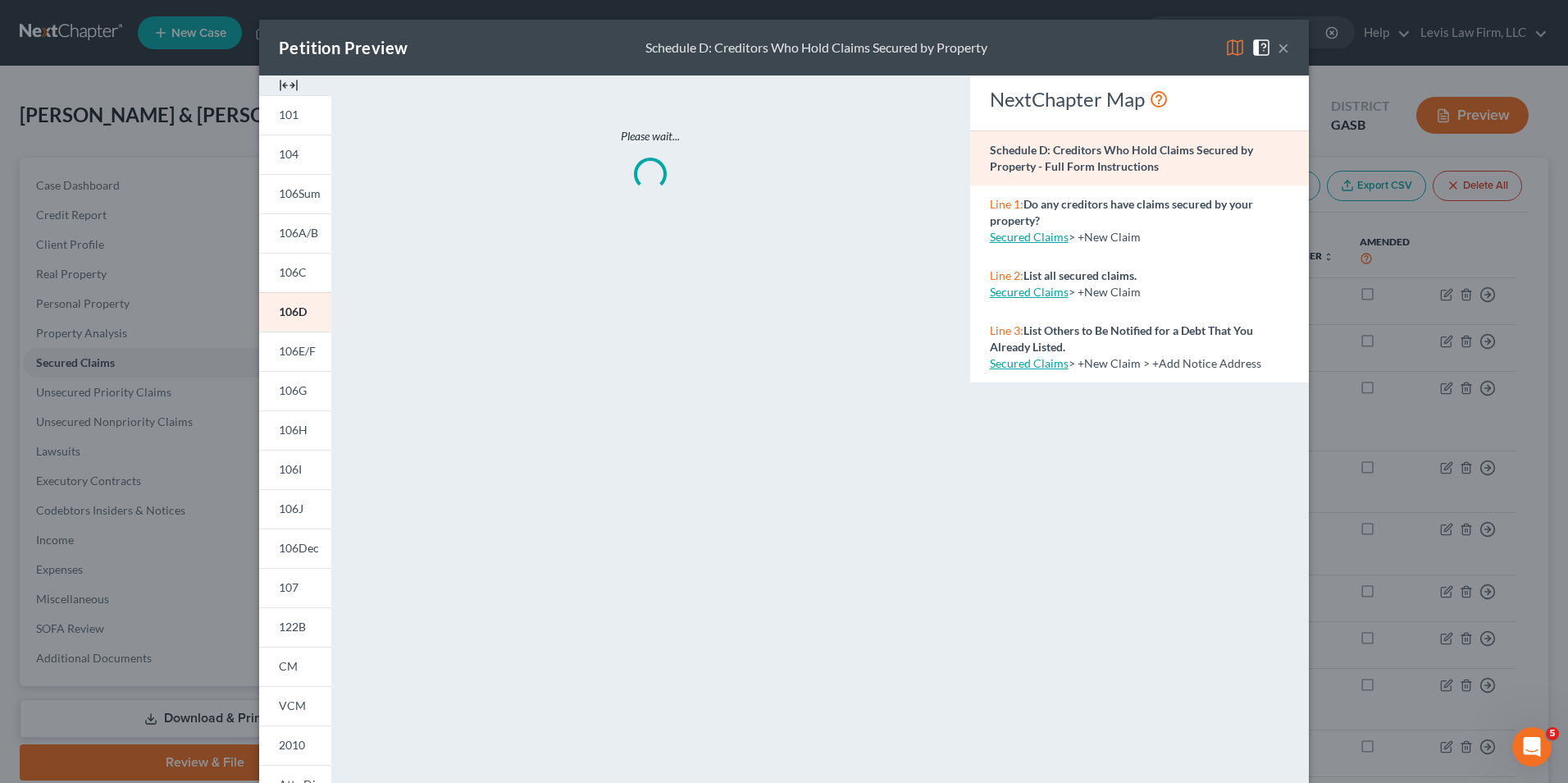
click at [1230, 48] on img at bounding box center [1235, 47] width 19 height 19
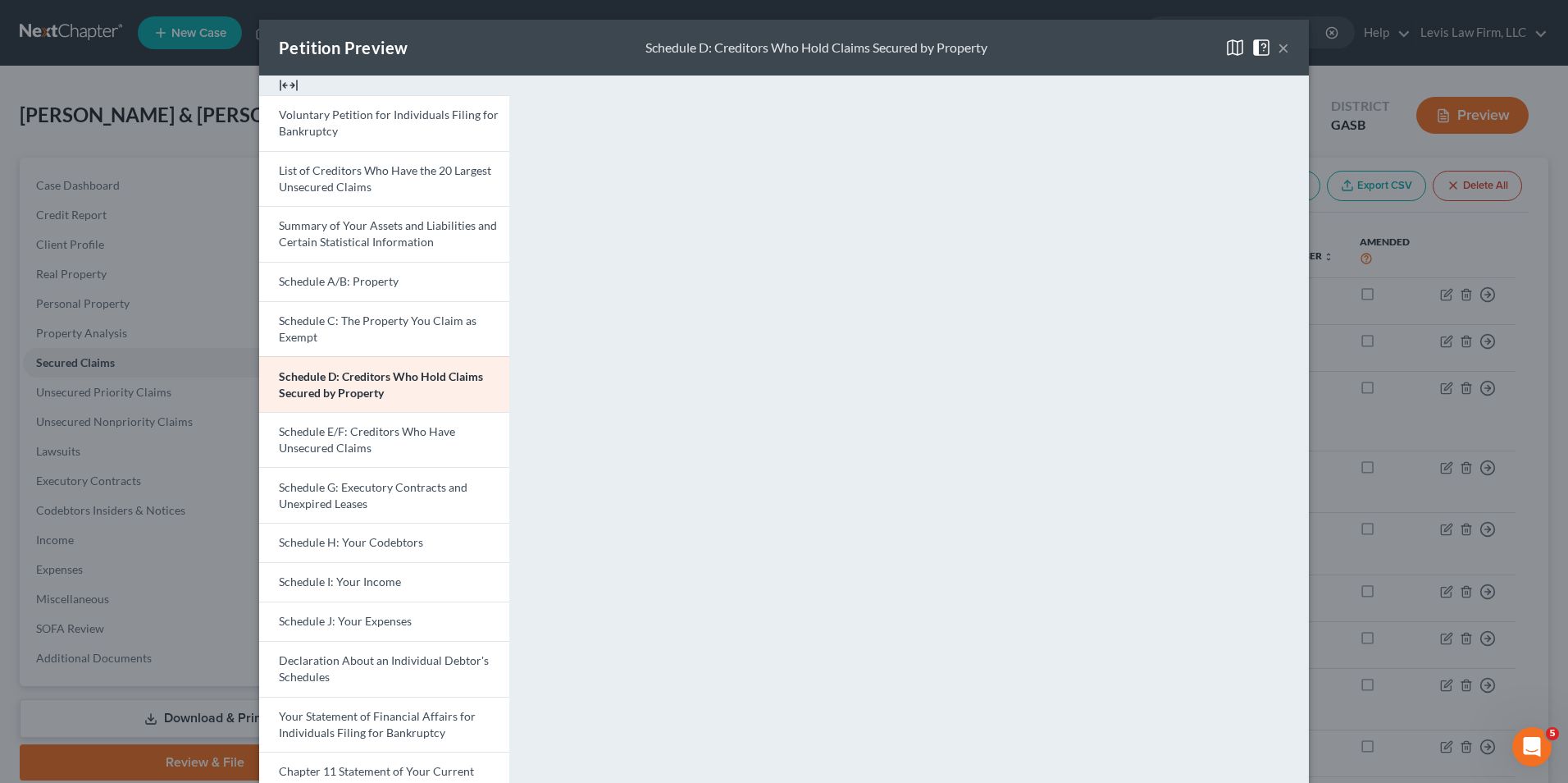
click at [1279, 50] on button "×" at bounding box center [1284, 47] width 12 height 19
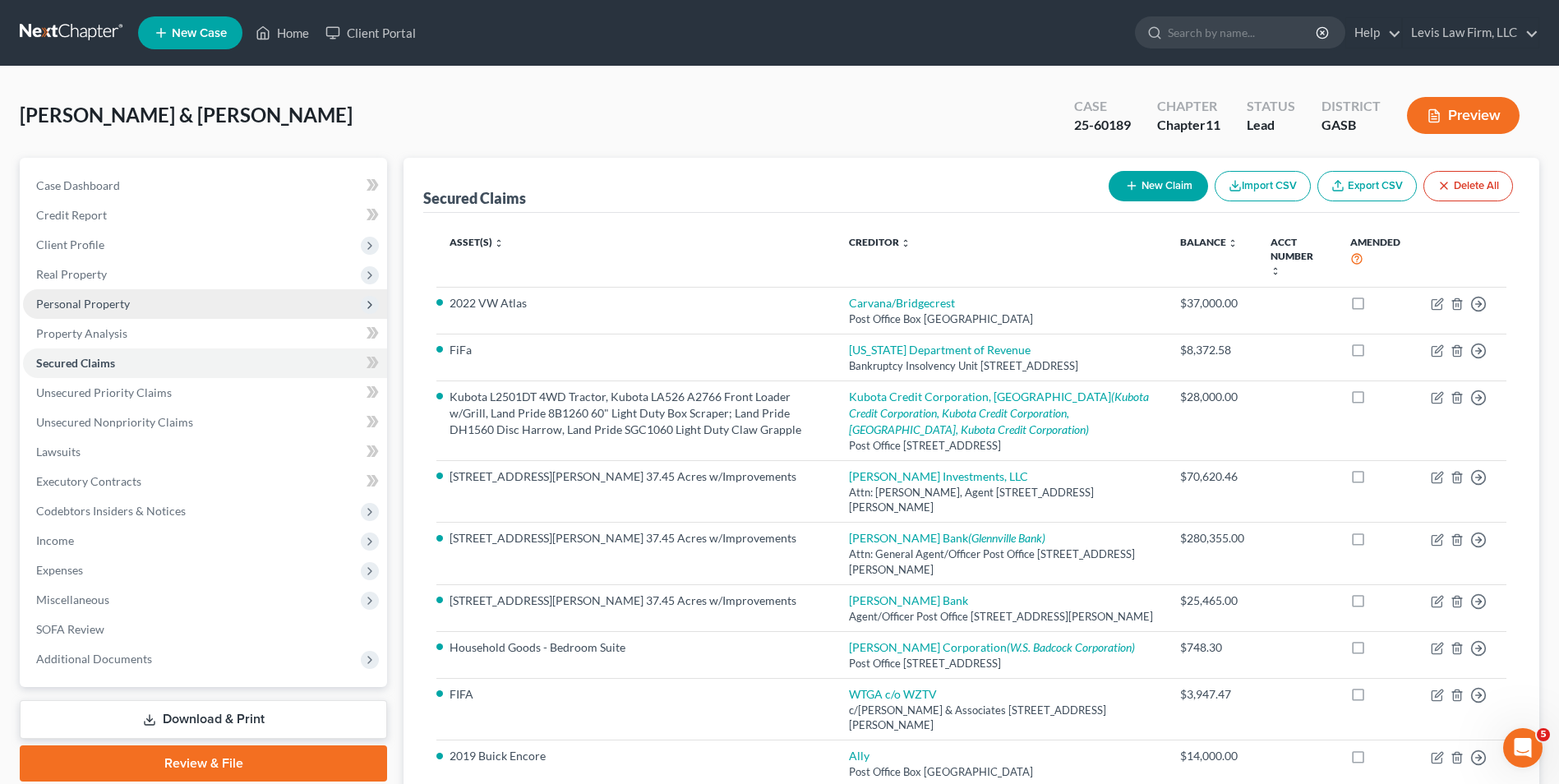
click at [119, 299] on span "Personal Property" at bounding box center [82, 303] width 94 height 14
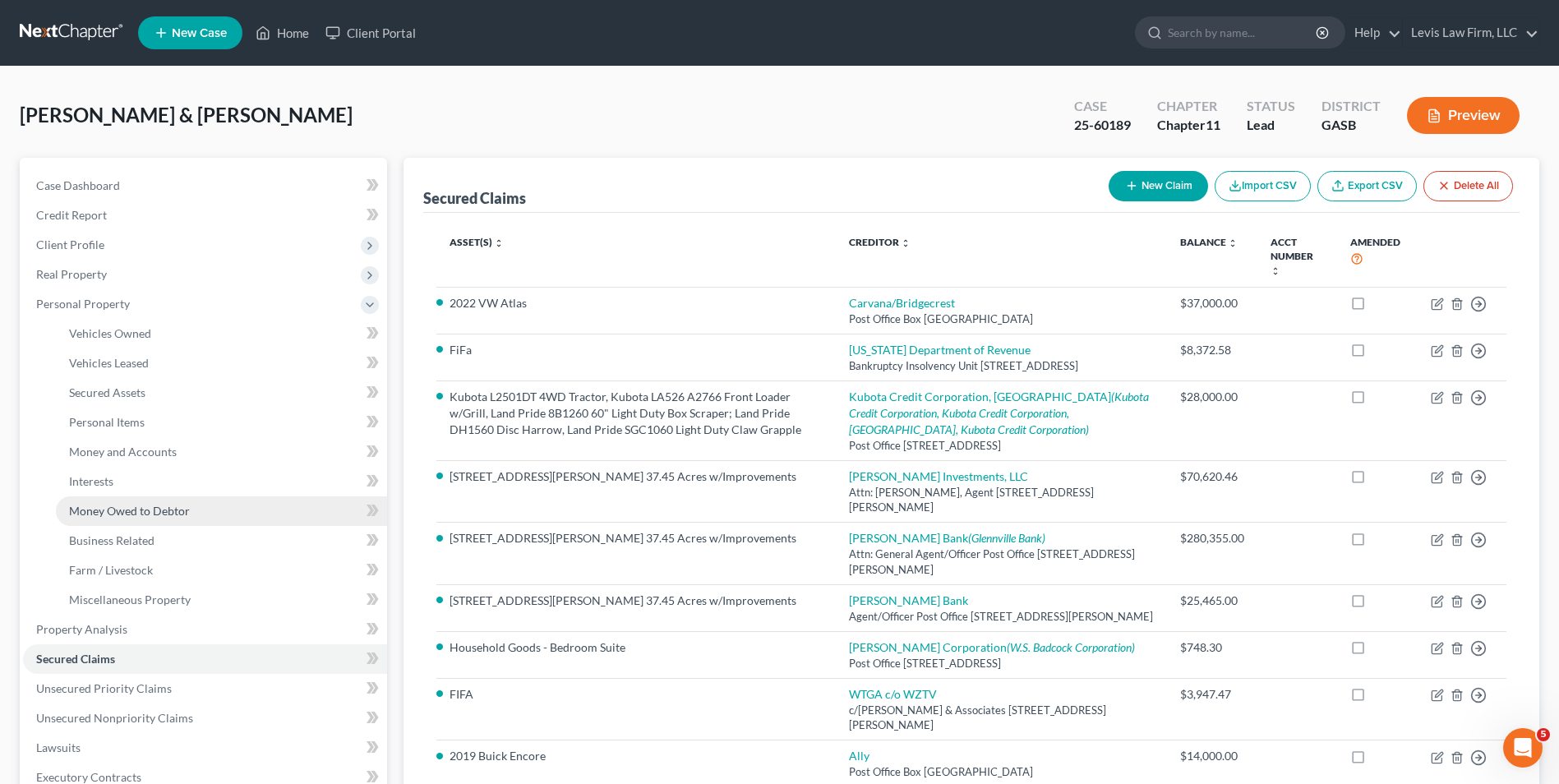
click at [159, 502] on link "Money Owed to Debtor" at bounding box center [222, 511] width 331 height 30
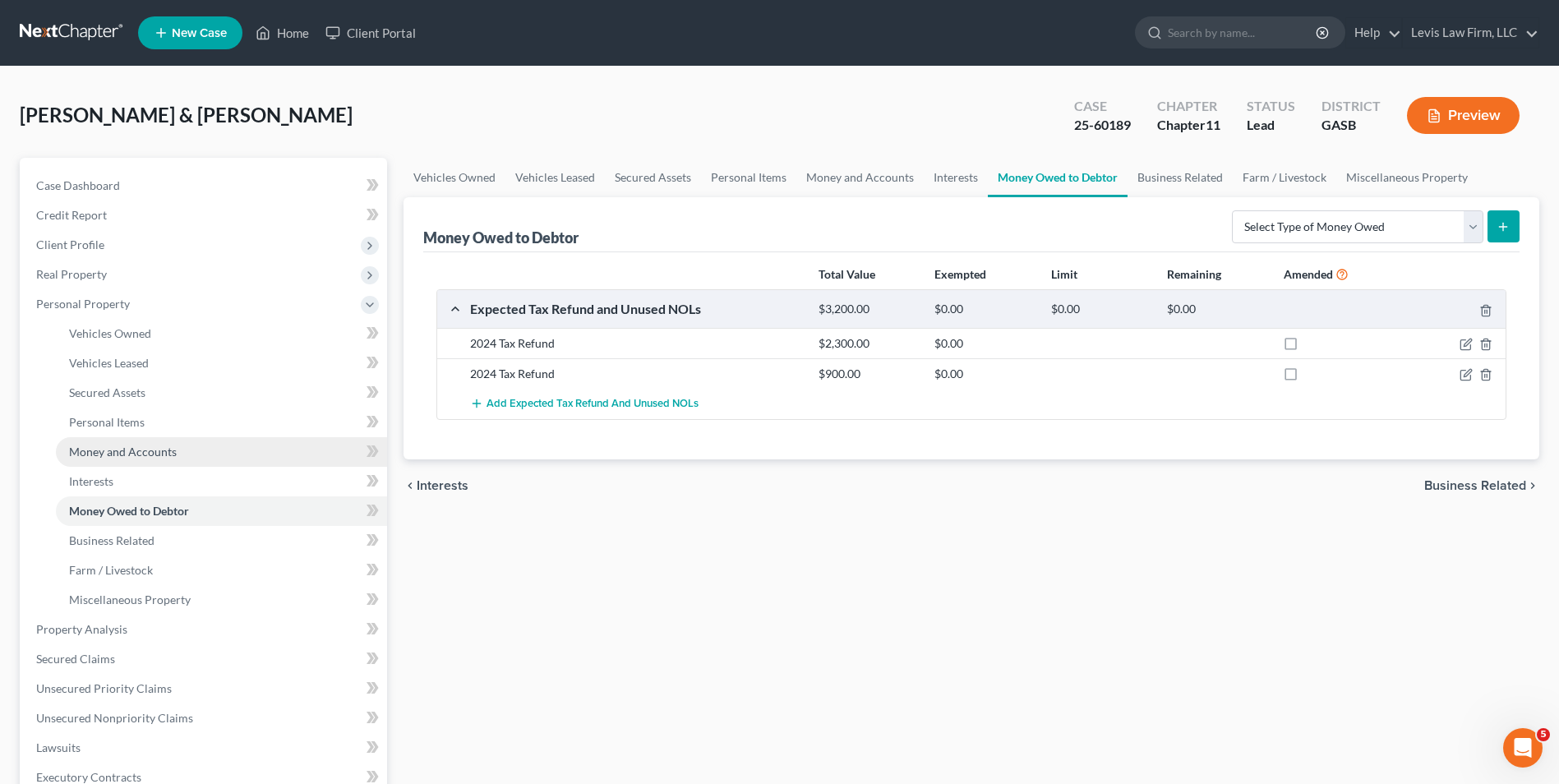
click at [140, 442] on link "Money and Accounts" at bounding box center [222, 452] width 331 height 30
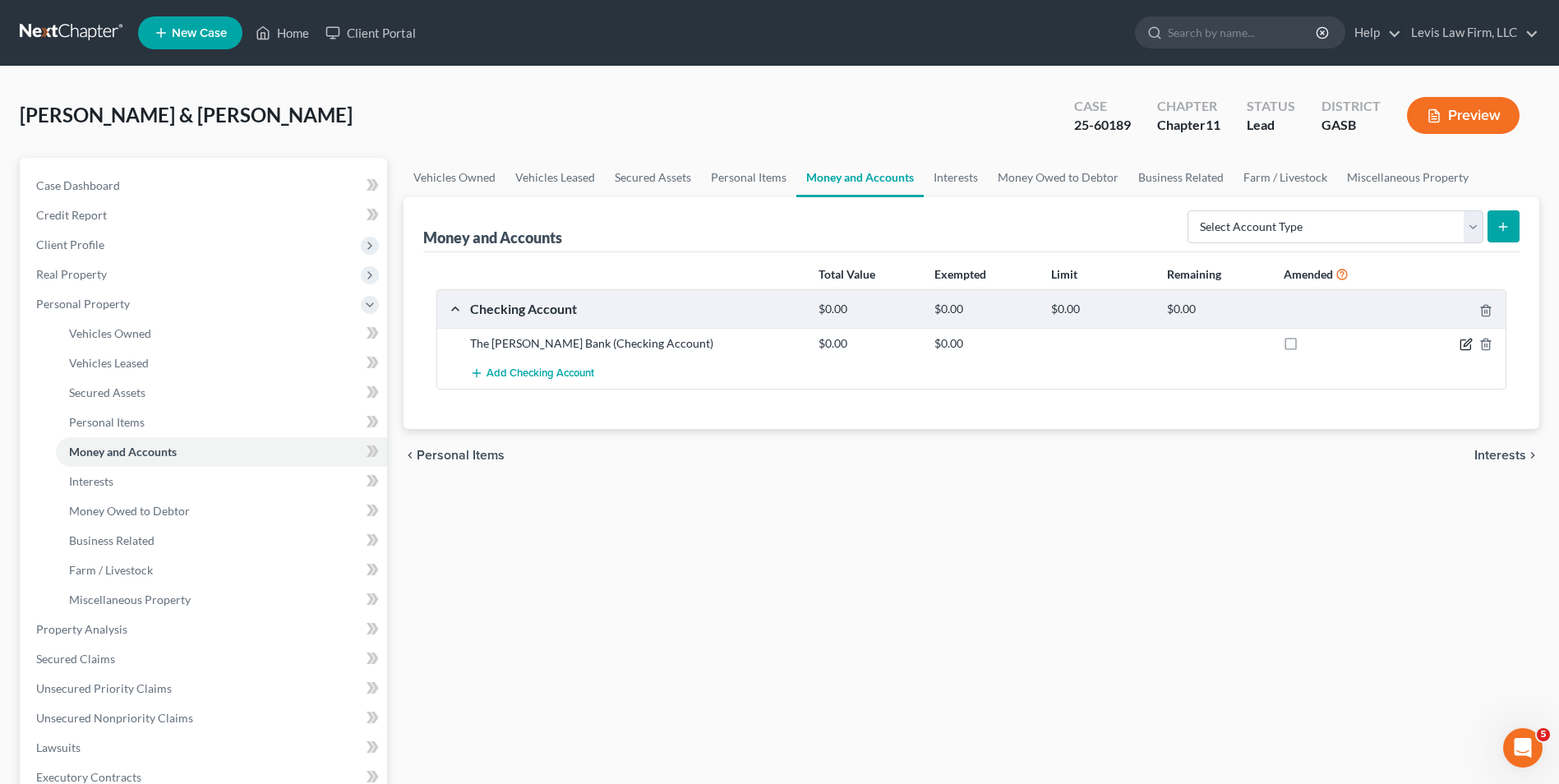
click at [1462, 346] on icon "button" at bounding box center [1467, 345] width 14 height 14
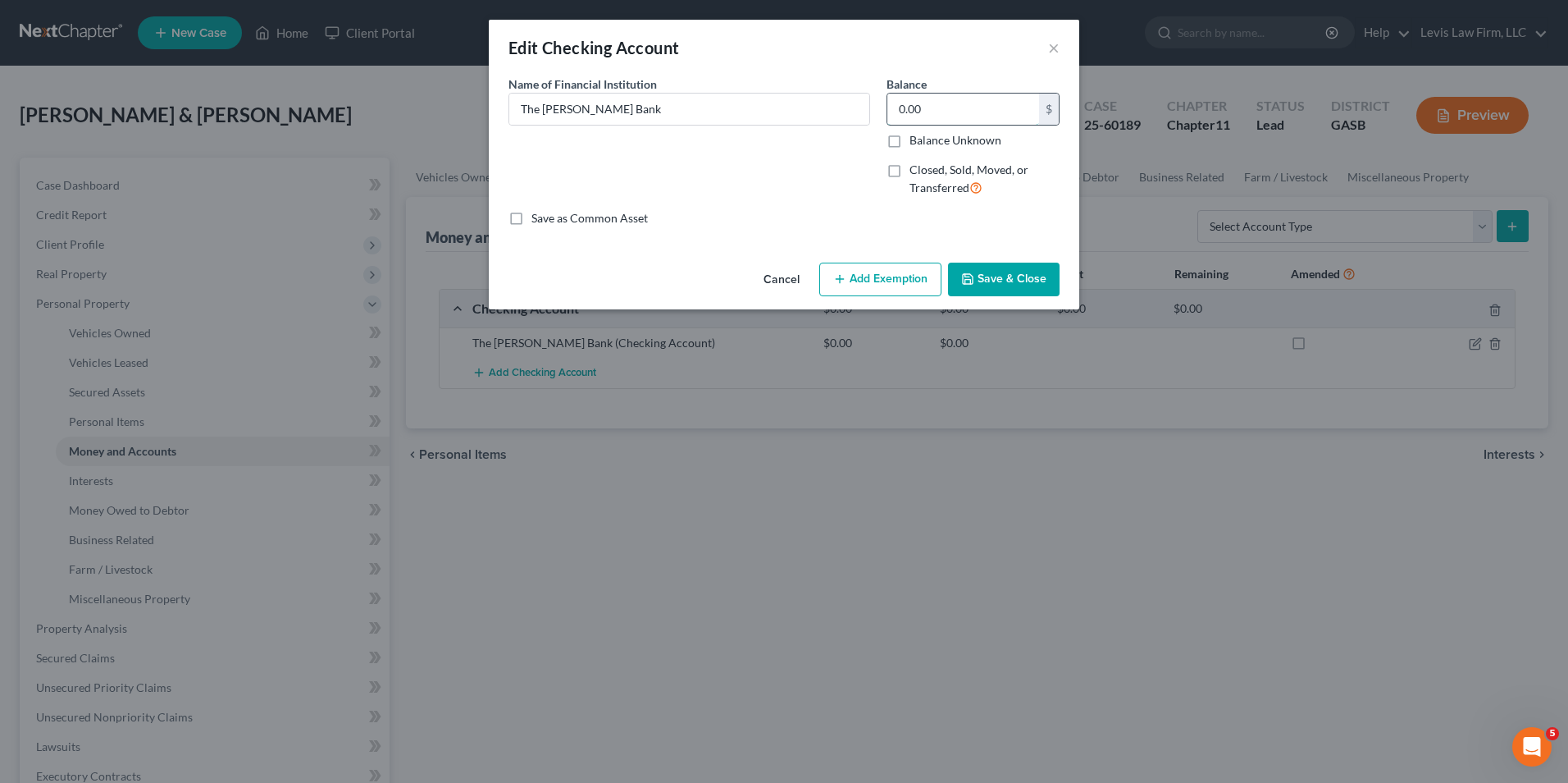
click at [893, 113] on input "0.00" at bounding box center [962, 109] width 152 height 31
type input "200.00"
click at [890, 290] on button "Add Exemption" at bounding box center [880, 280] width 122 height 35
select select "2"
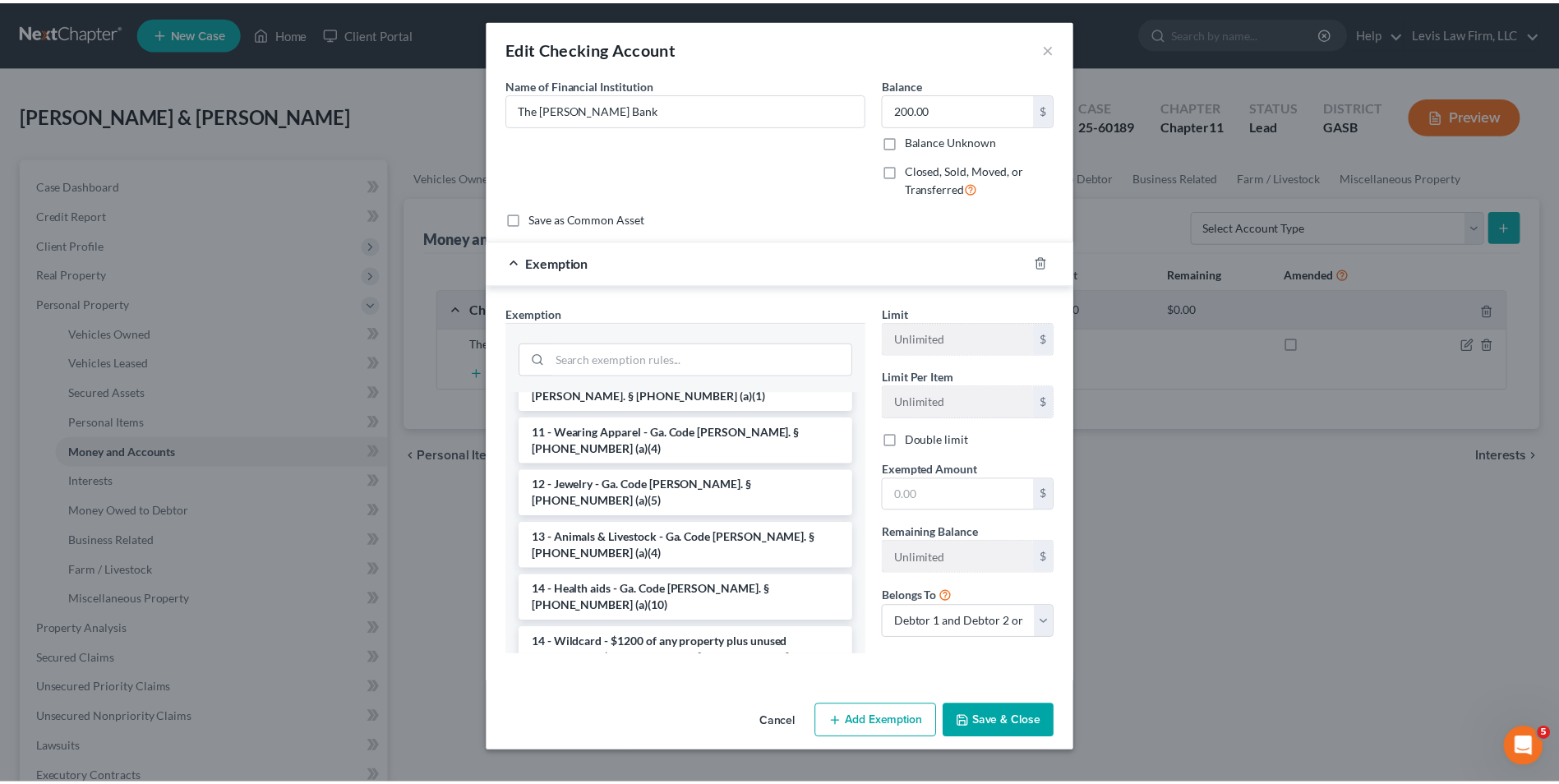
scroll to position [247, 0]
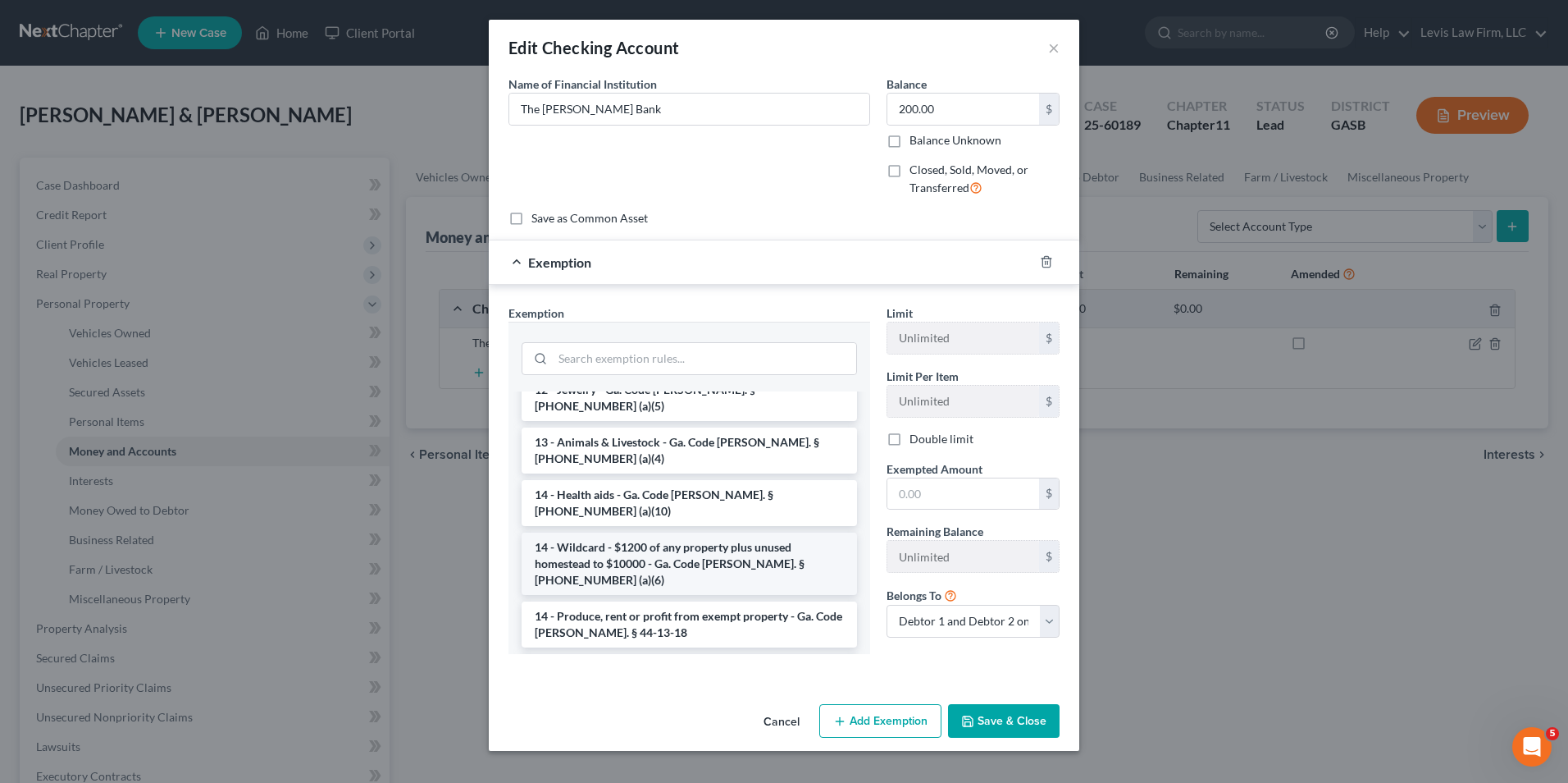
click at [730, 533] on li "14 - Wildcard - $1200 of any property plus unused homestead to $10000 - Ga. Cod…" at bounding box center [689, 564] width 335 height 63
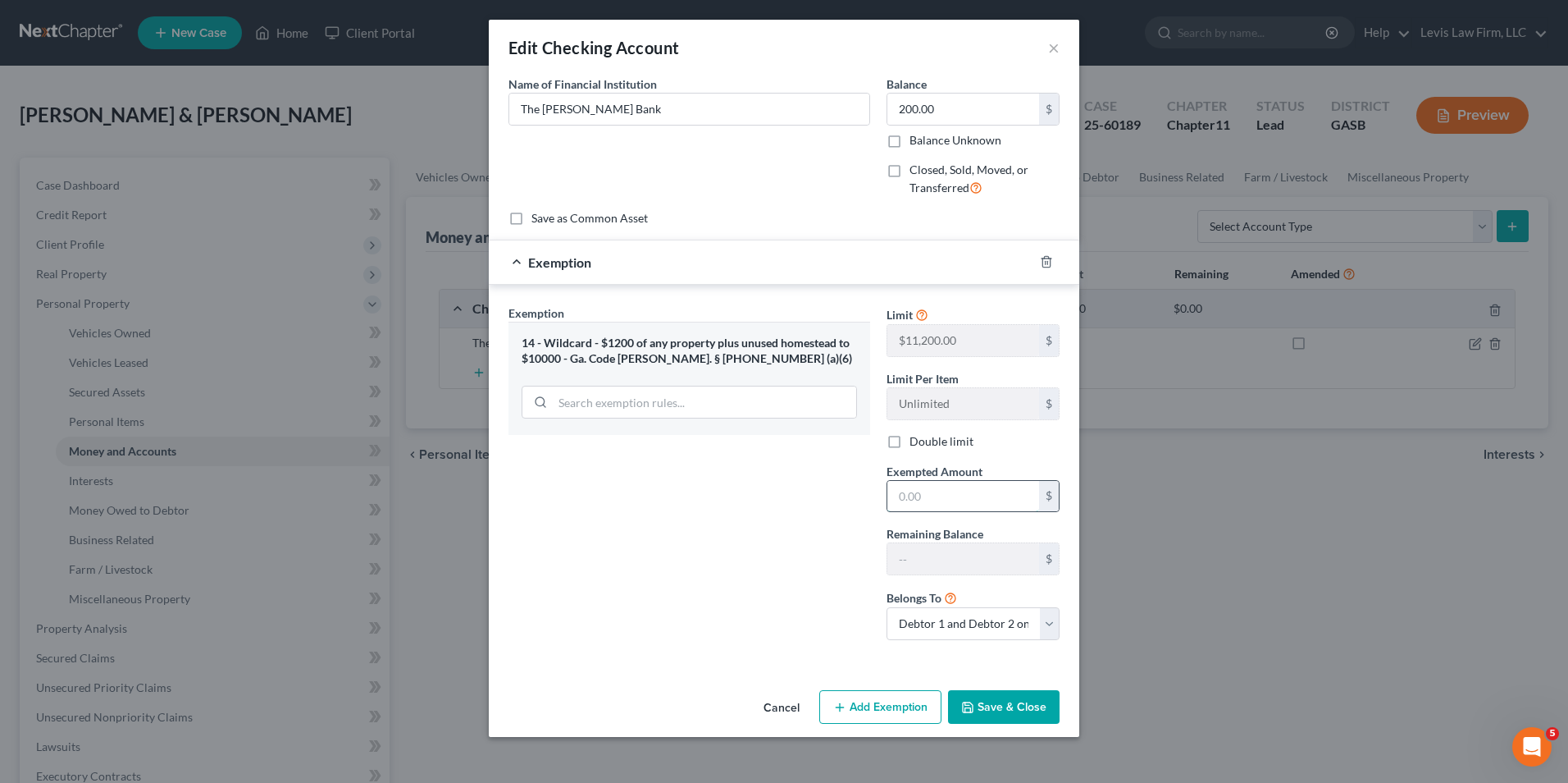
drag, startPoint x: 903, startPoint y: 495, endPoint x: 927, endPoint y: 499, distance: 24.3
click at [909, 495] on input "text" at bounding box center [962, 496] width 152 height 31
type input "200.00"
click at [981, 715] on button "Save & Close" at bounding box center [1003, 708] width 111 height 35
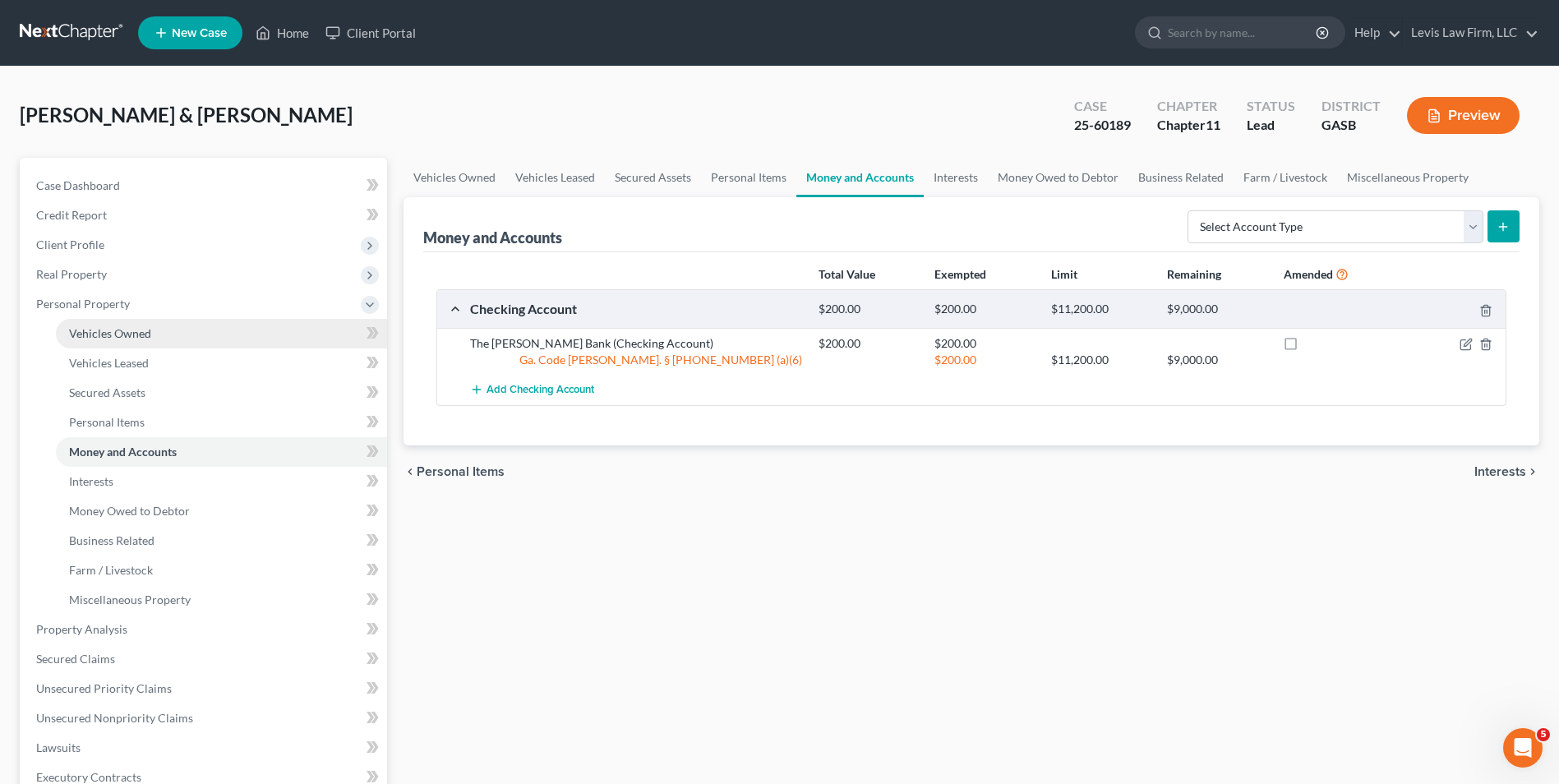
click at [130, 338] on span "Vehicles Owned" at bounding box center [109, 333] width 82 height 14
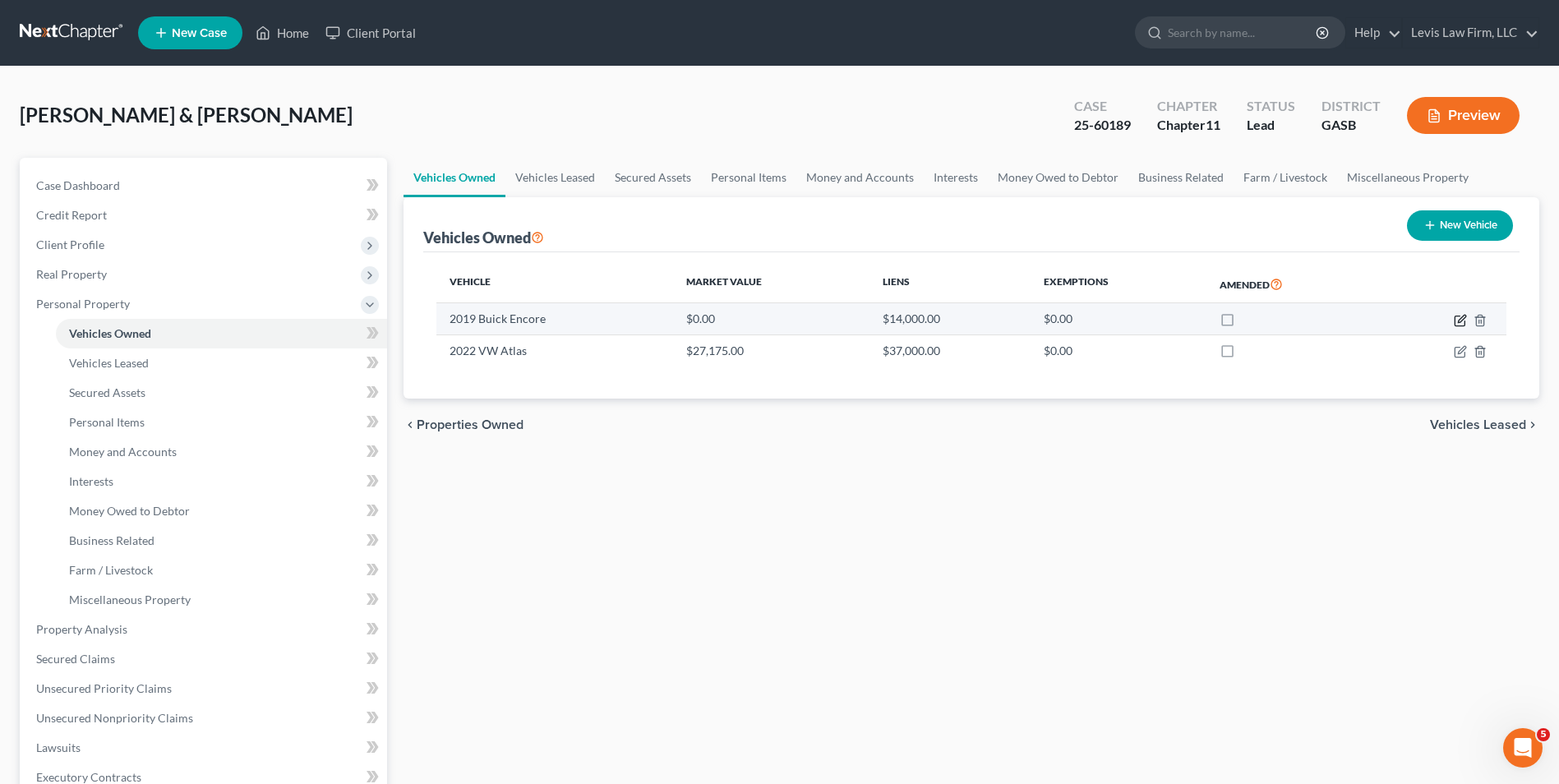
click at [1456, 318] on icon "button" at bounding box center [1461, 320] width 14 height 14
select select "0"
select select "7"
select select "3"
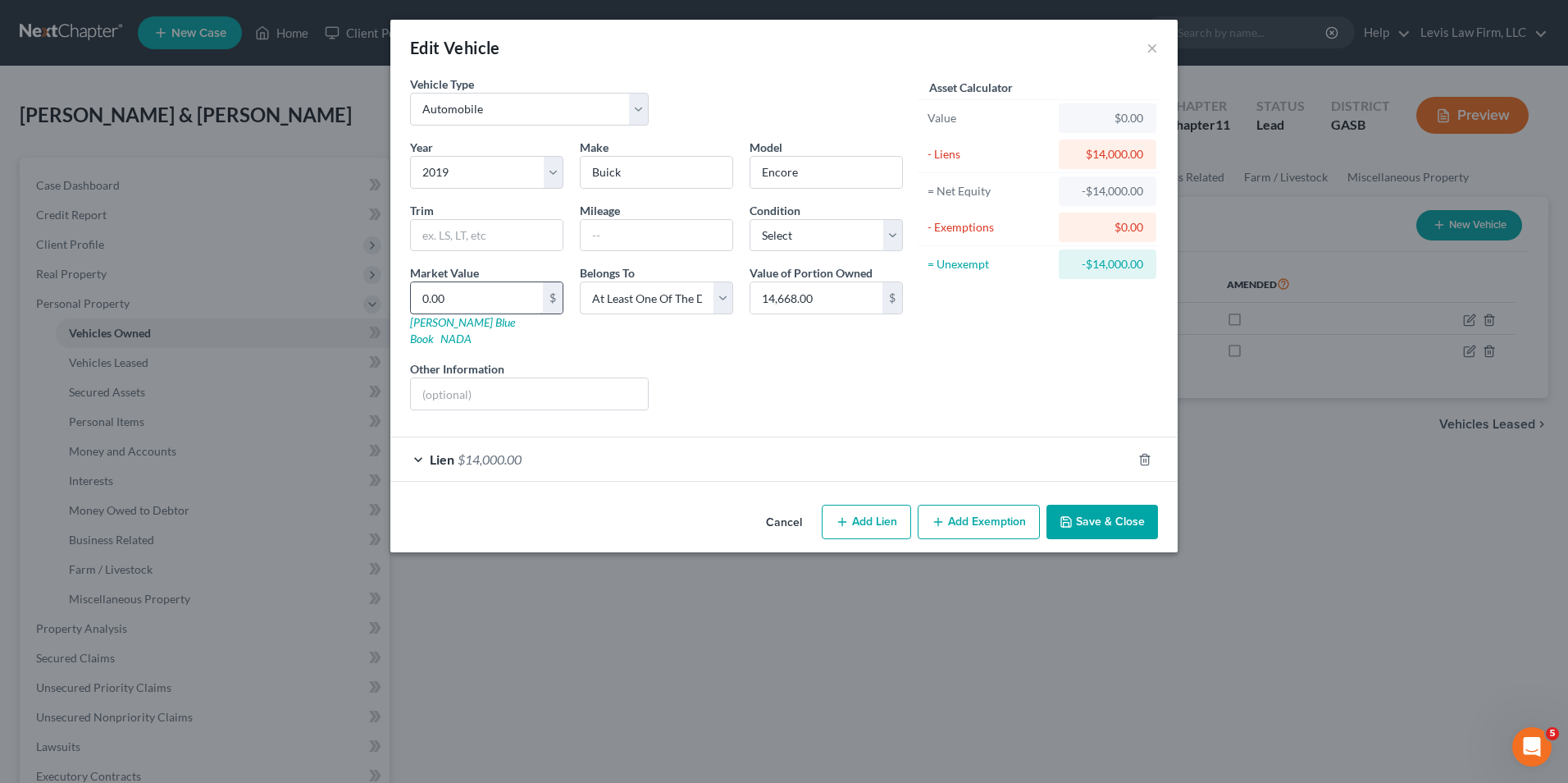
click at [414, 302] on div "0.00 $" at bounding box center [486, 298] width 154 height 33
click at [426, 298] on input "0.00" at bounding box center [476, 298] width 132 height 31
type input "1"
type input "1.00"
type input "14"
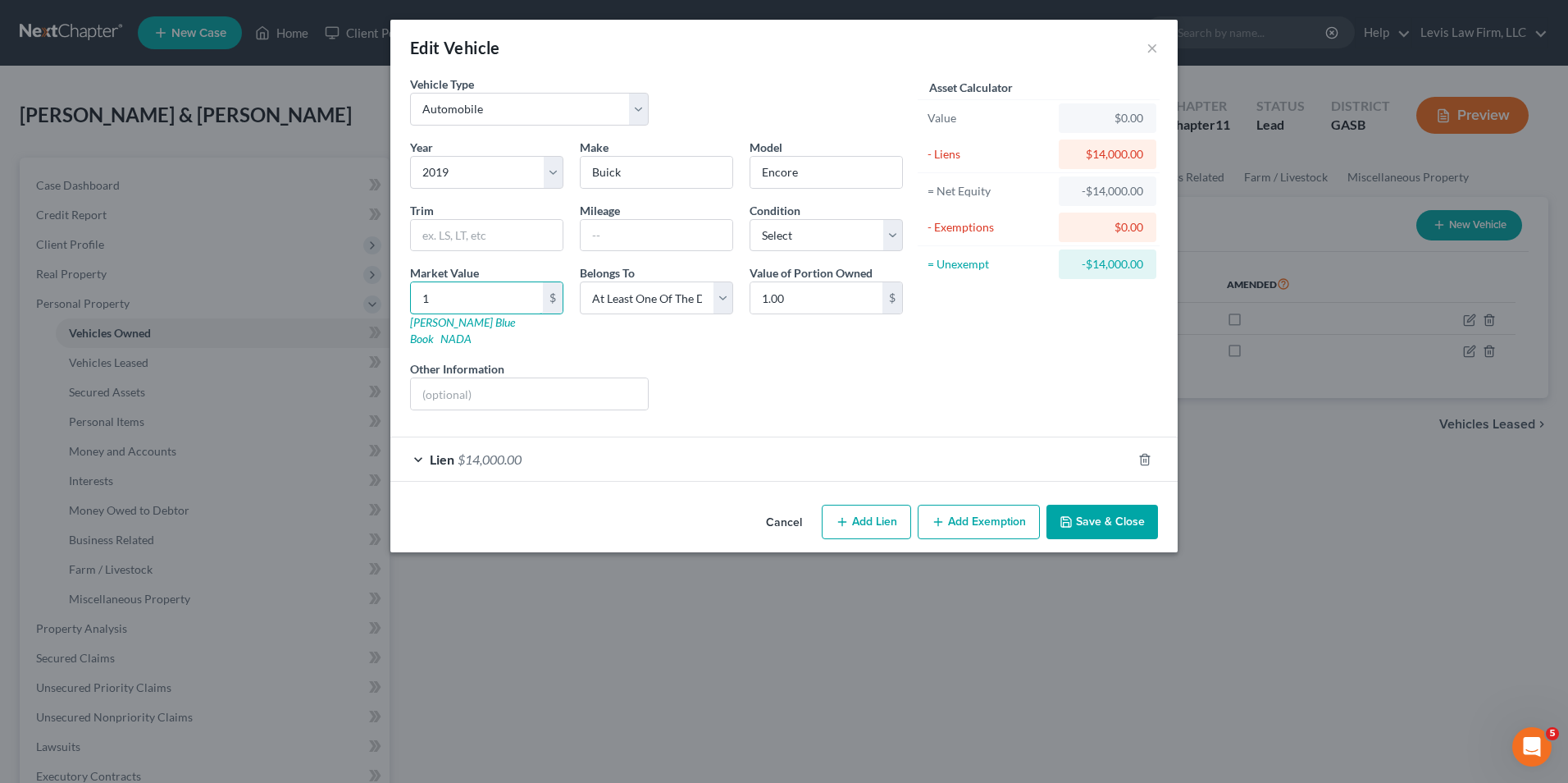
type input "14.00"
type input "146"
type input "146.00"
type input "1466"
type input "1,466.00"
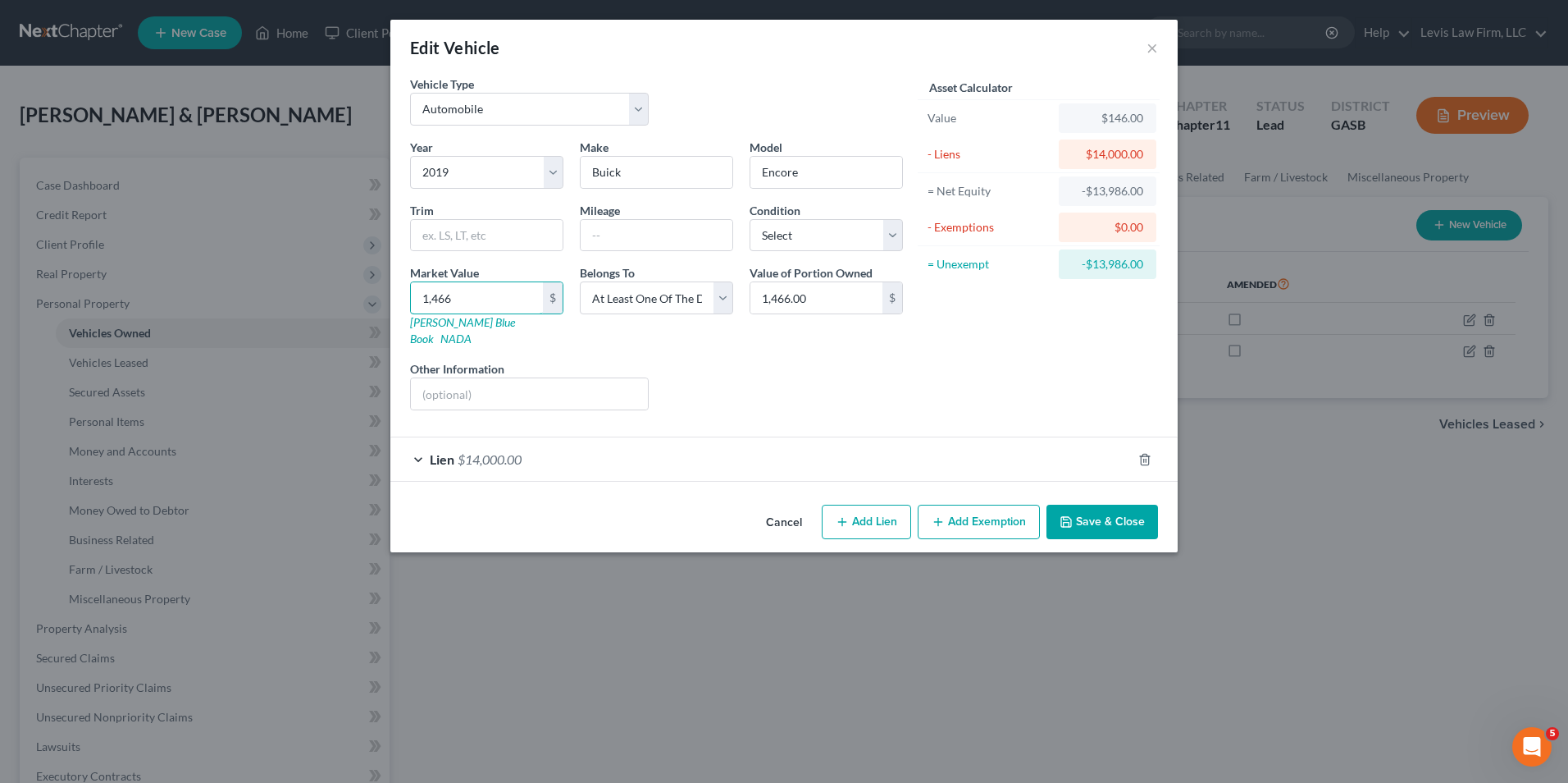
type input "1,4668"
type input "14,668.00"
click at [1078, 505] on button "Save & Close" at bounding box center [1101, 522] width 111 height 35
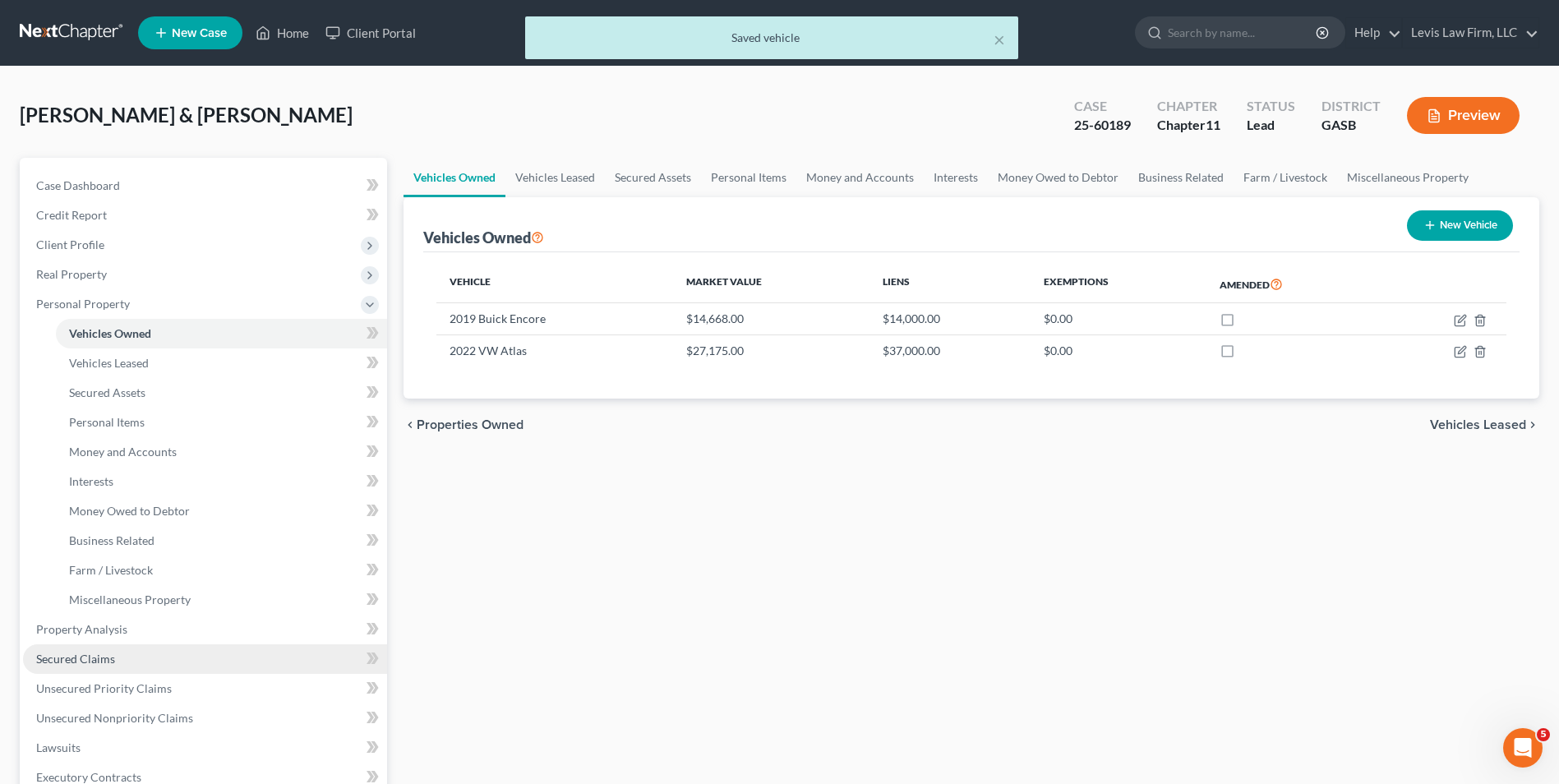
drag, startPoint x: 84, startPoint y: 655, endPoint x: 116, endPoint y: 654, distance: 32.0
click at [84, 654] on span "Secured Claims" at bounding box center [75, 658] width 78 height 14
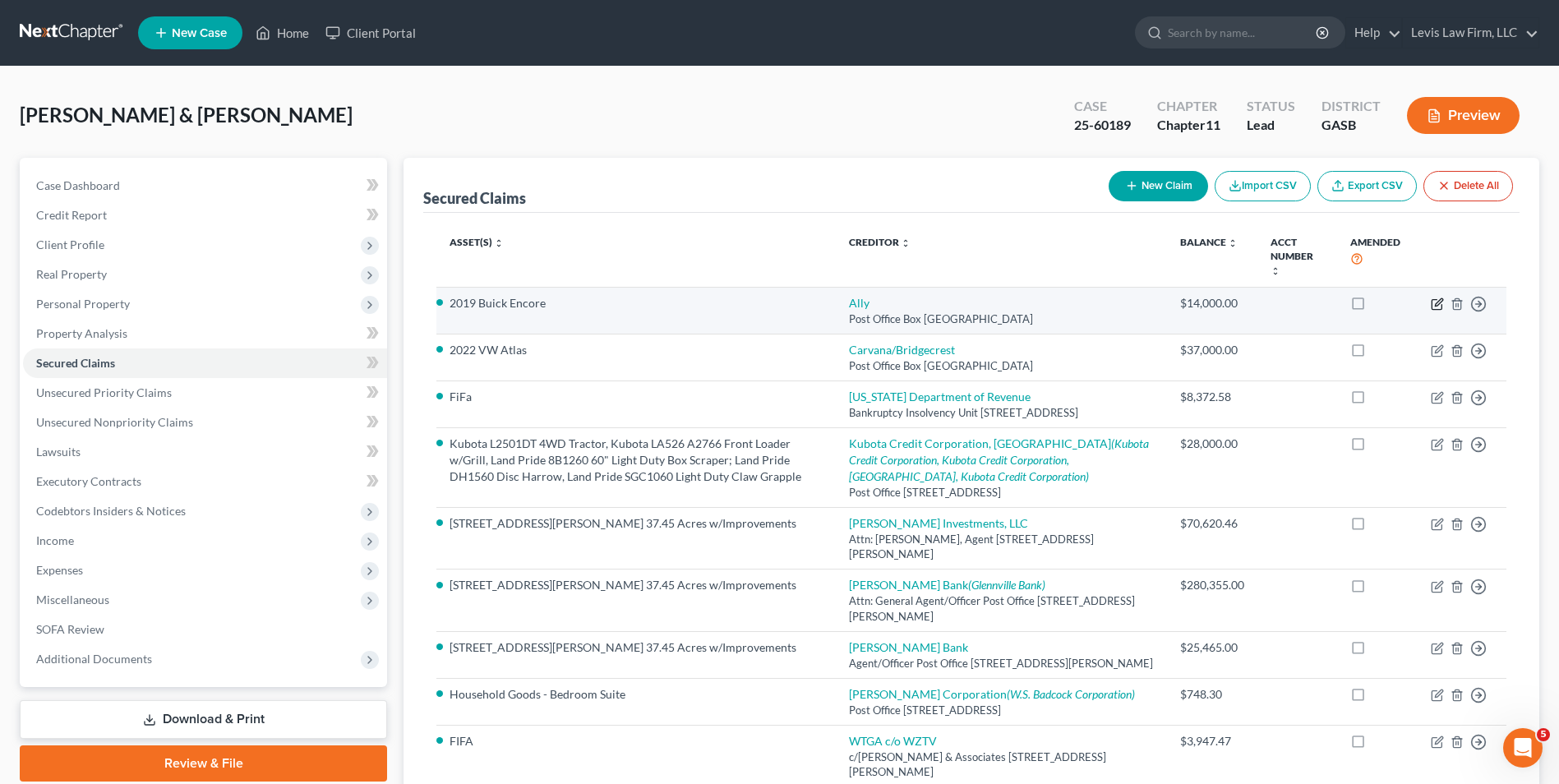
click at [1433, 297] on icon "button" at bounding box center [1438, 304] width 14 height 14
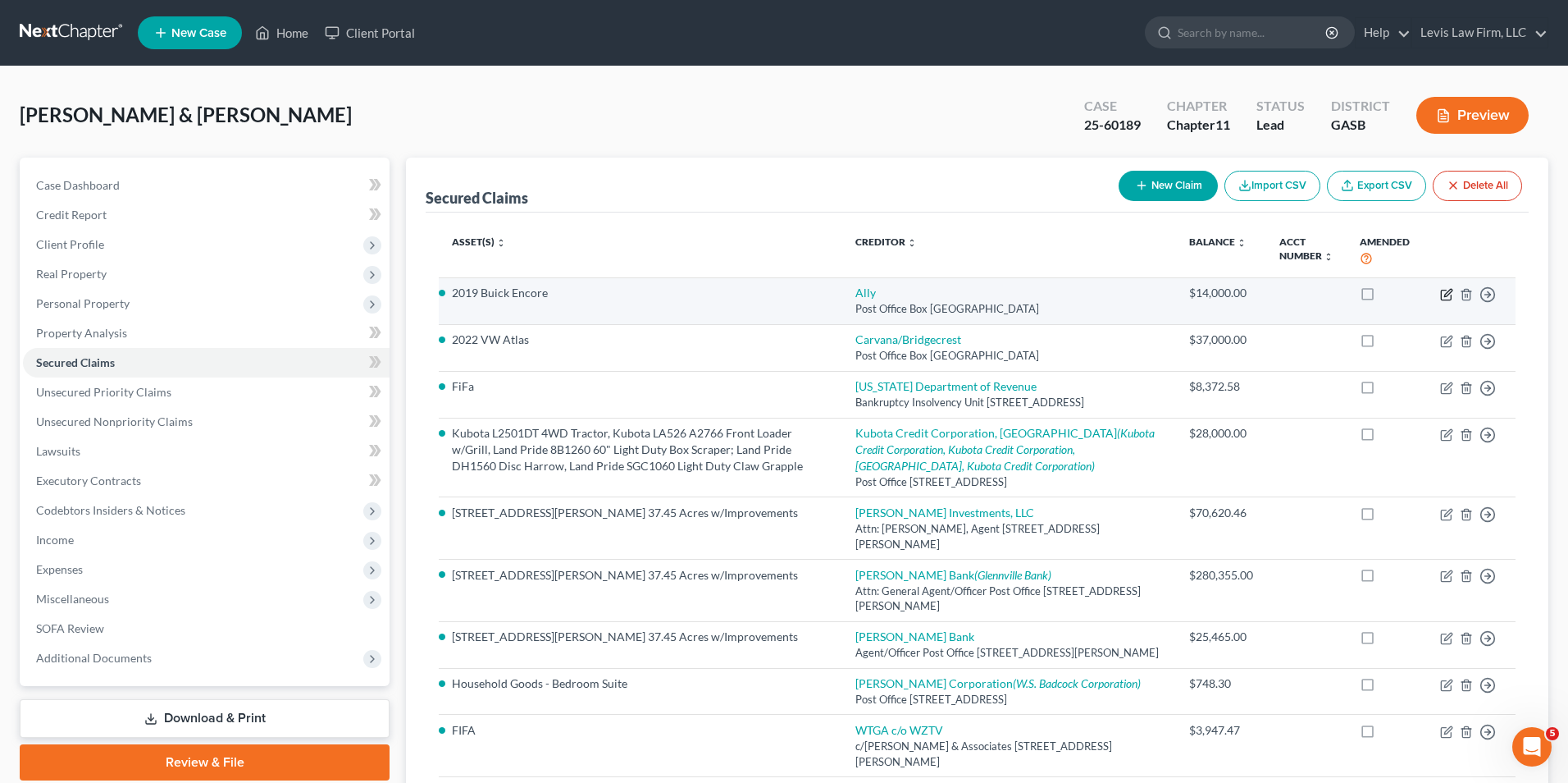
select select "24"
select select "3"
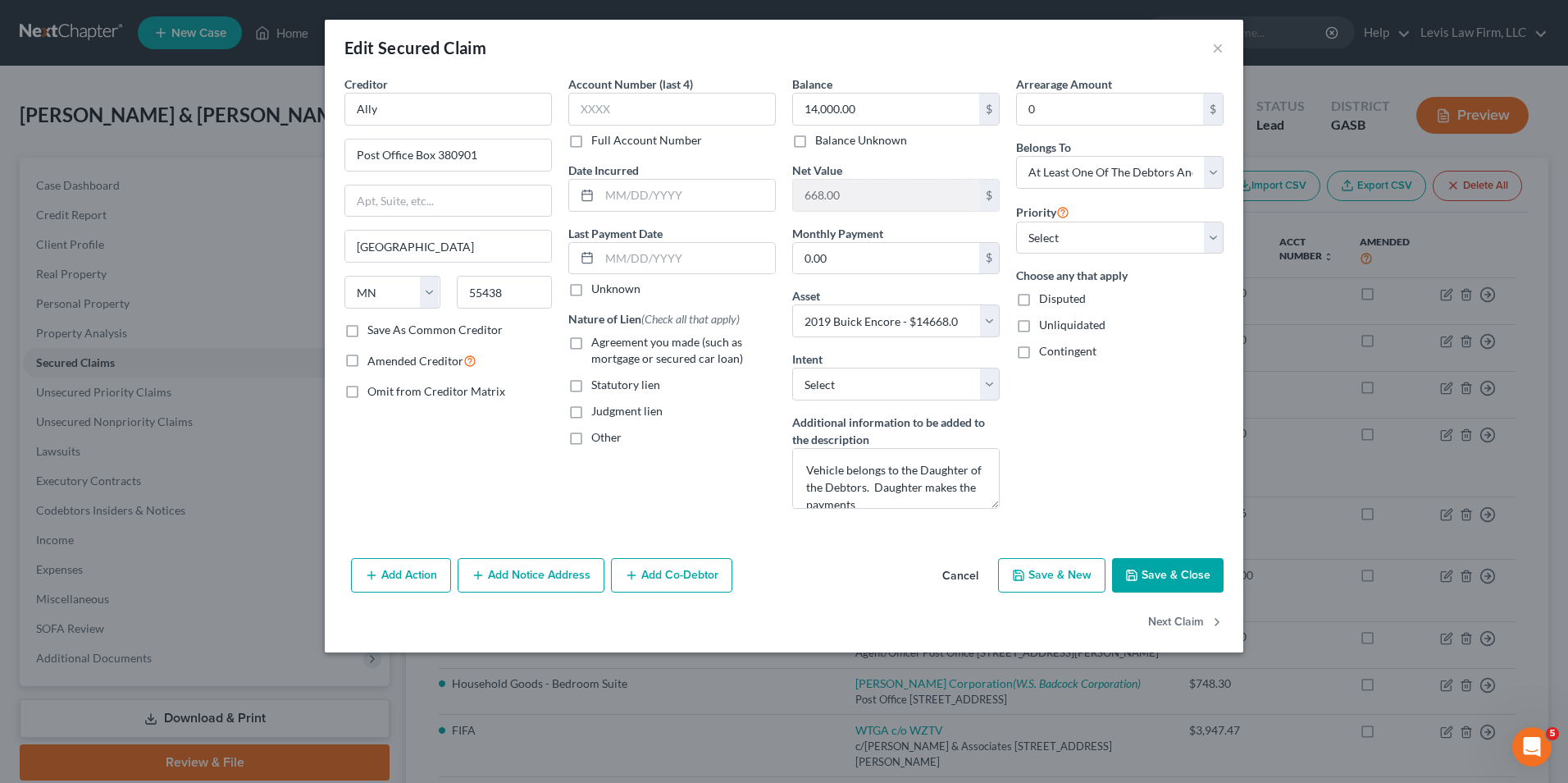
click at [1170, 573] on button "Save & Close" at bounding box center [1167, 575] width 111 height 35
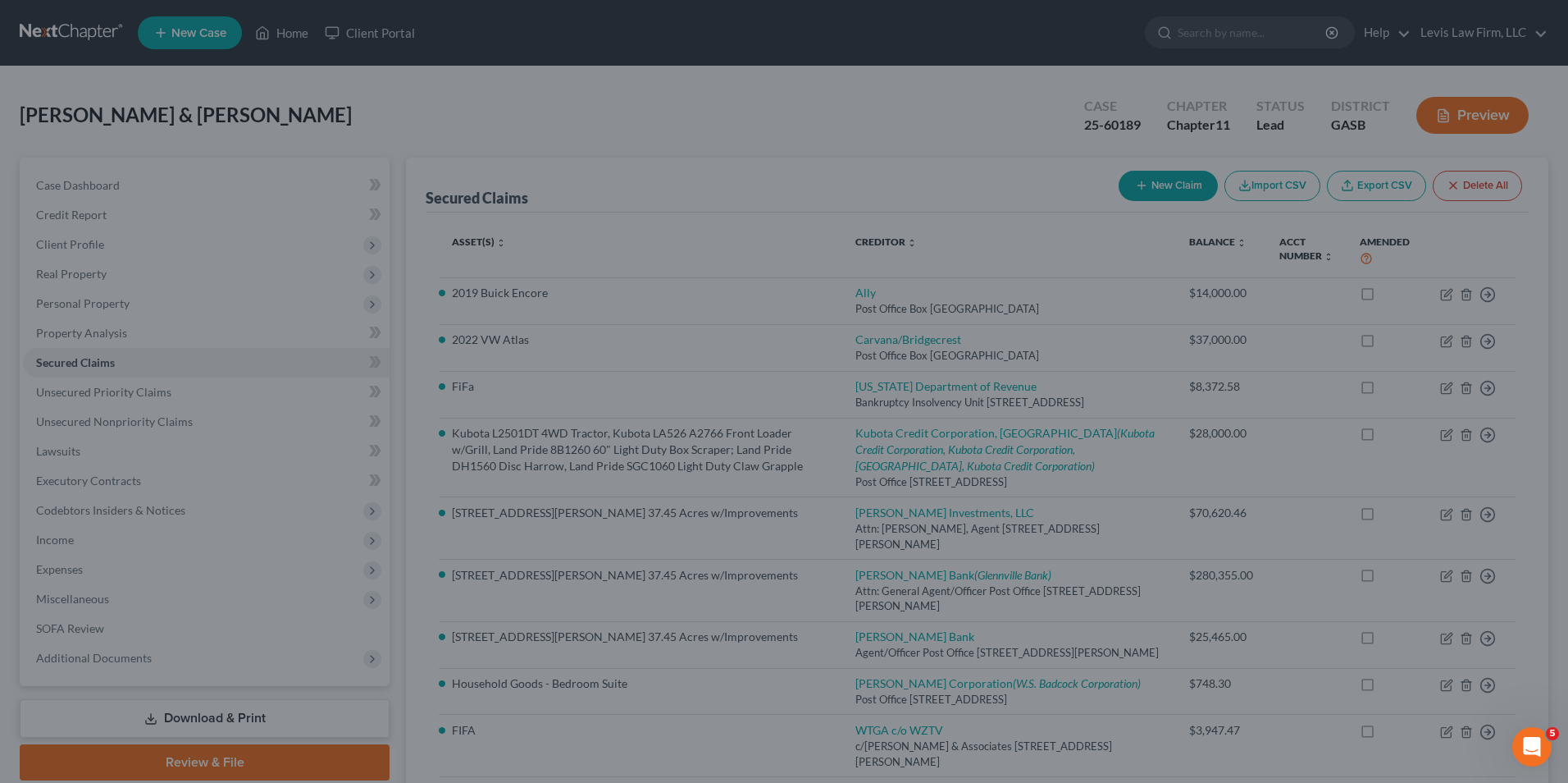
select select "3"
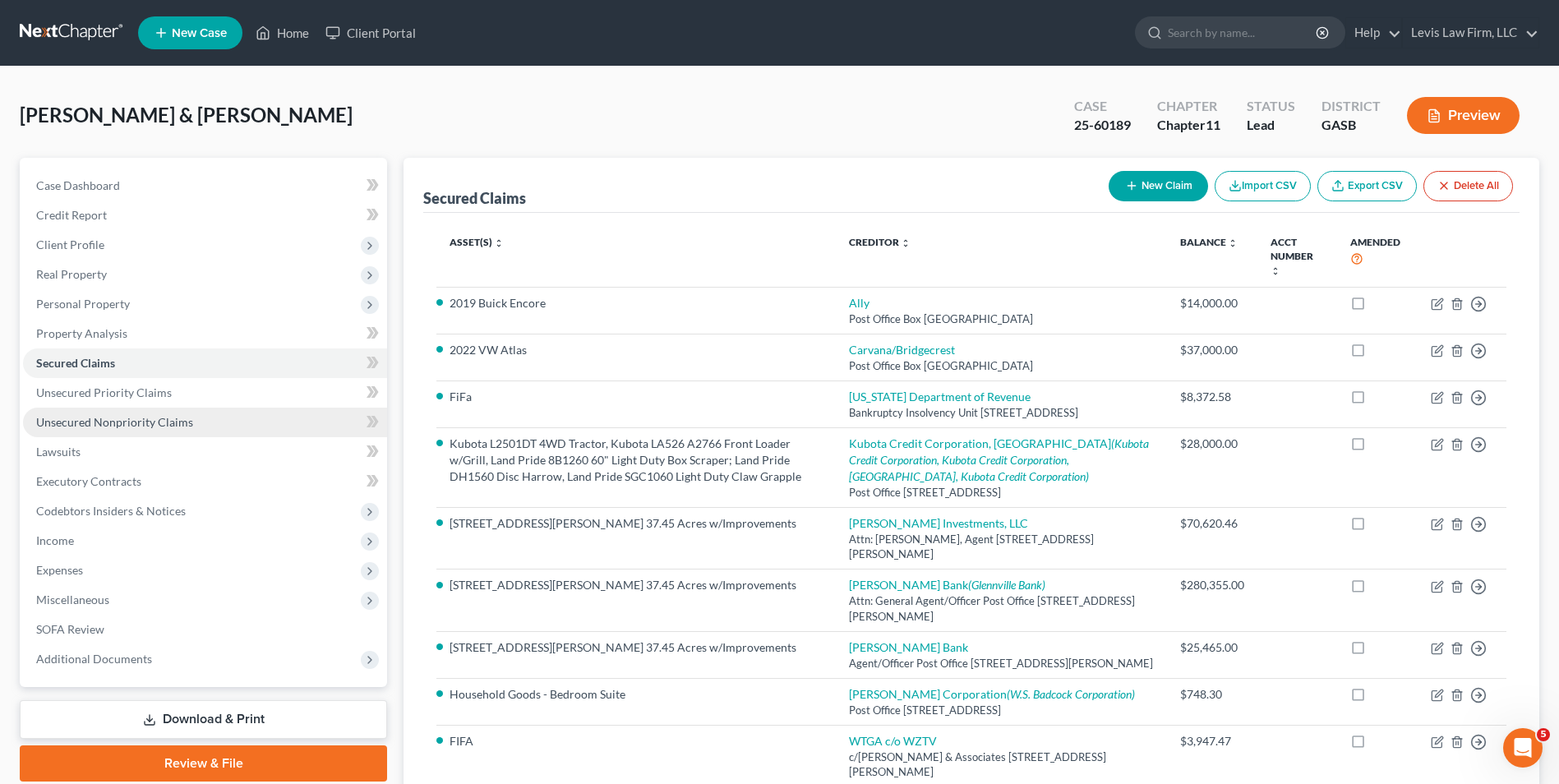
click at [158, 420] on span "Unsecured Nonpriority Claims" at bounding box center [114, 422] width 157 height 14
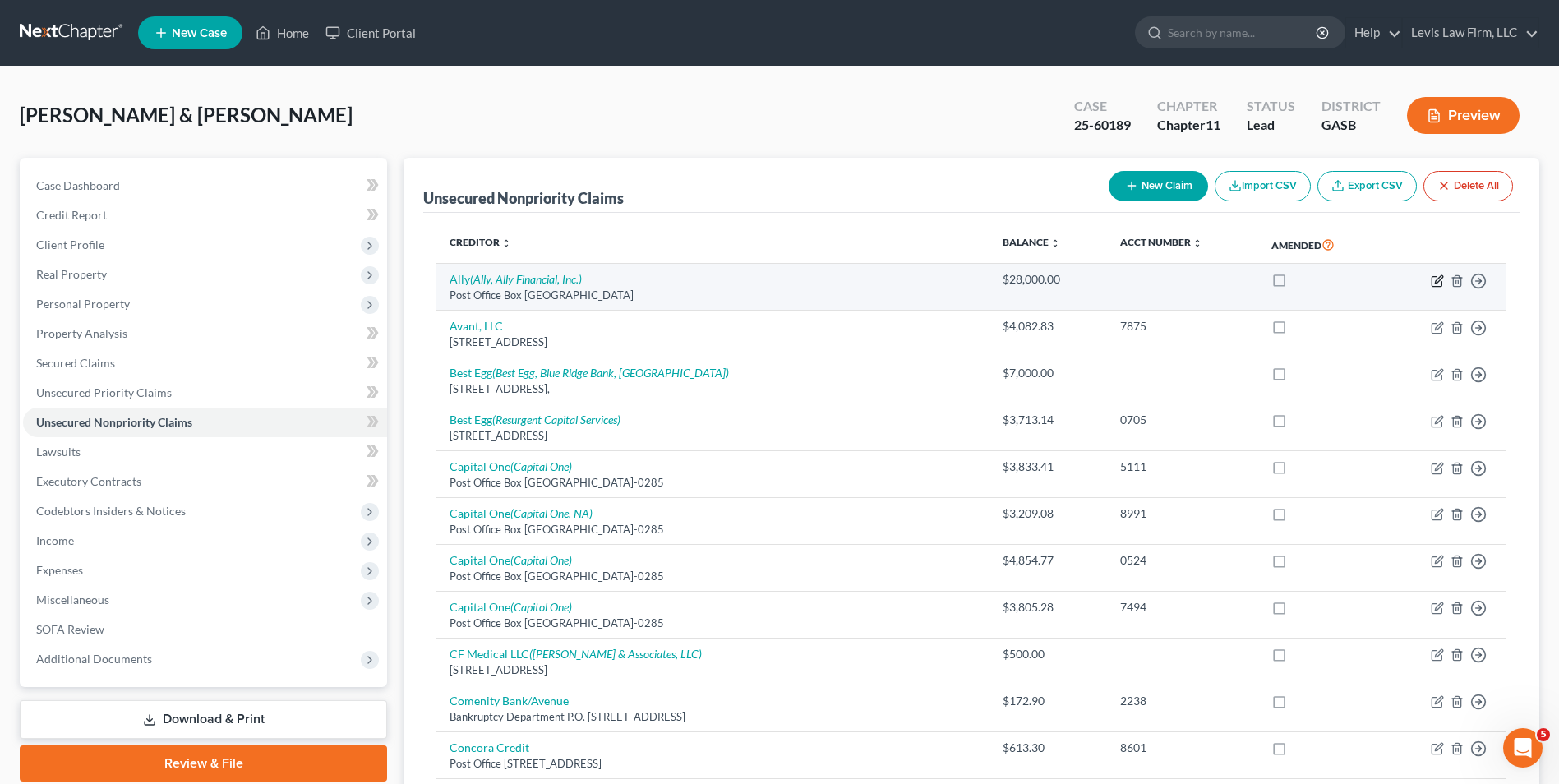
click at [1435, 284] on icon "button" at bounding box center [1438, 282] width 14 height 14
select select "24"
select select "14"
select select "2"
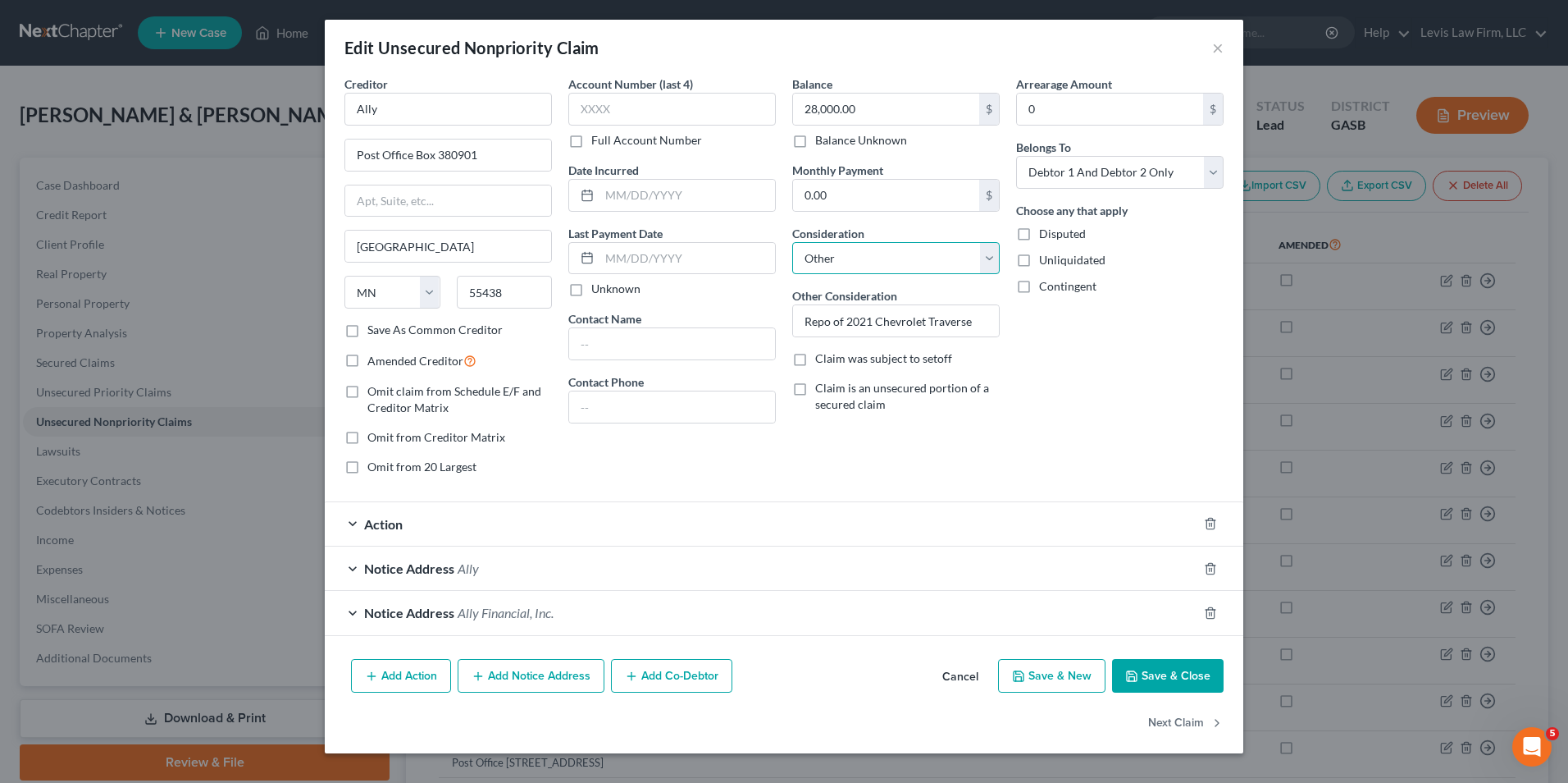
click at [984, 264] on select "Select Cable / Satellite Services Collection Agency Credit Card Debt Debt Couns…" at bounding box center [896, 258] width 208 height 33
click at [984, 266] on select "Select Cable / Satellite Services Collection Agency Credit Card Debt Debt Couns…" at bounding box center [896, 258] width 208 height 33
click at [815, 392] on label "Claim is an unsecured portion of a secured claim" at bounding box center [907, 396] width 185 height 33
click at [822, 391] on input "Claim is an unsecured portion of a secured claim" at bounding box center [827, 385] width 11 height 11
checkbox input "true"
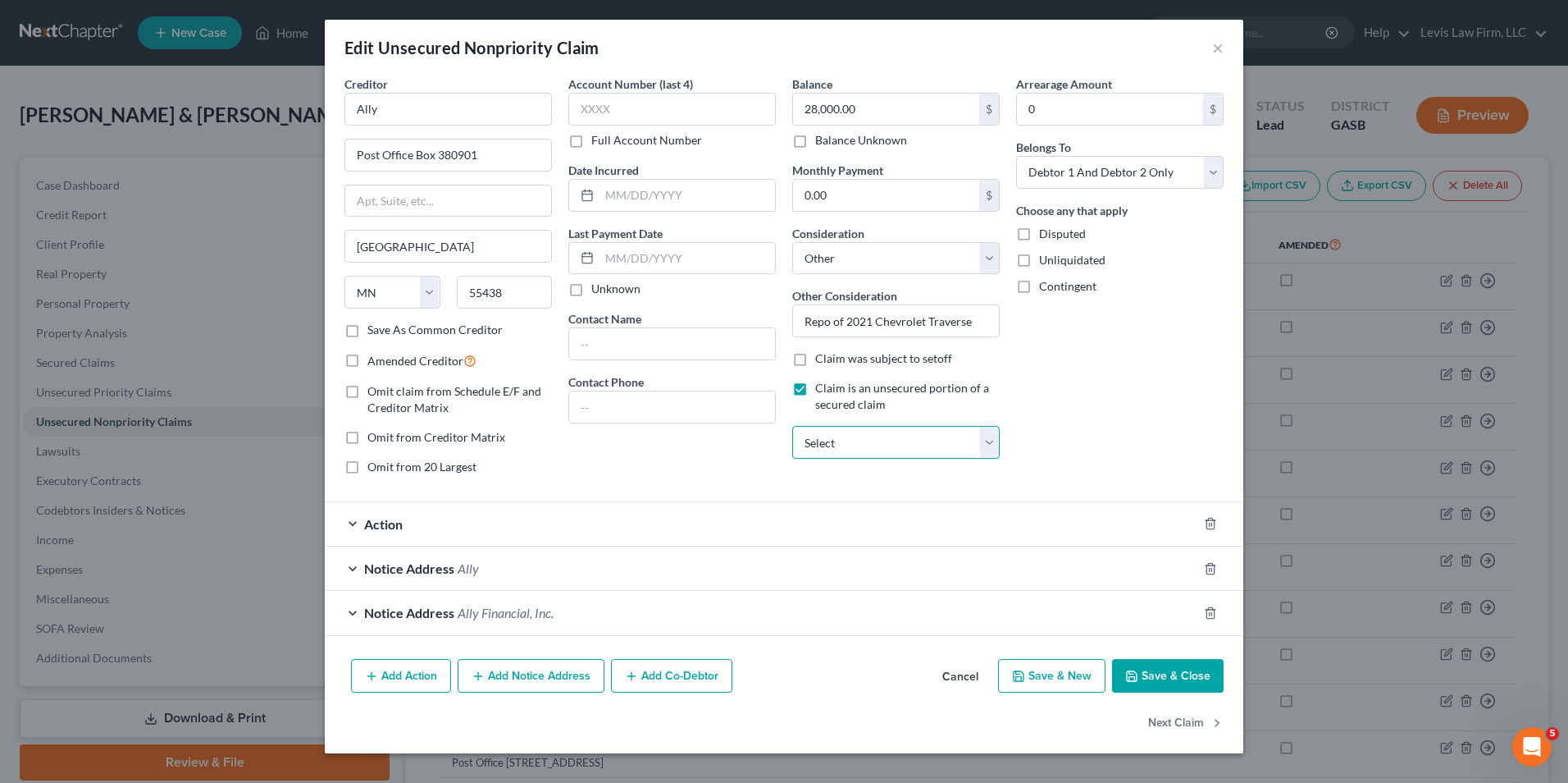
click at [987, 443] on select "Select Carvana/Bridgecrest W.S. Badcock Corporation Georgia Department of Reven…" at bounding box center [896, 443] width 208 height 33
select select "8"
click at [792, 426] on select "Select Carvana/Bridgecrest W.S. Badcock Corporation Georgia Department of Reven…" at bounding box center [896, 443] width 208 height 33
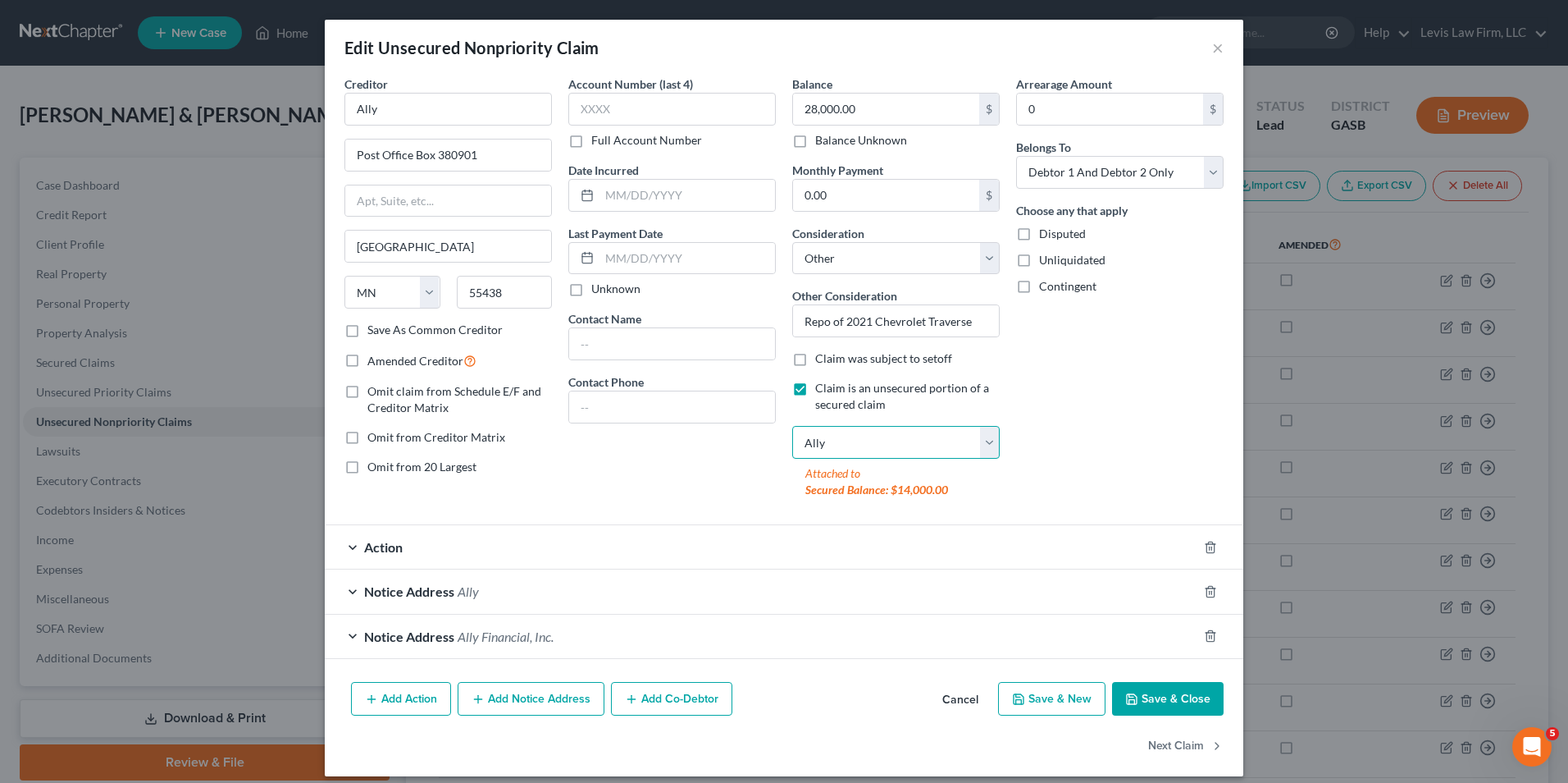
click at [978, 445] on select "Select Carvana/Bridgecrest W.S. Badcock Corporation Georgia Department of Reven…" at bounding box center [896, 443] width 208 height 33
select select
click at [792, 426] on select "Select Carvana/Bridgecrest W.S. Badcock Corporation Georgia Department of Reven…" at bounding box center [896, 443] width 208 height 33
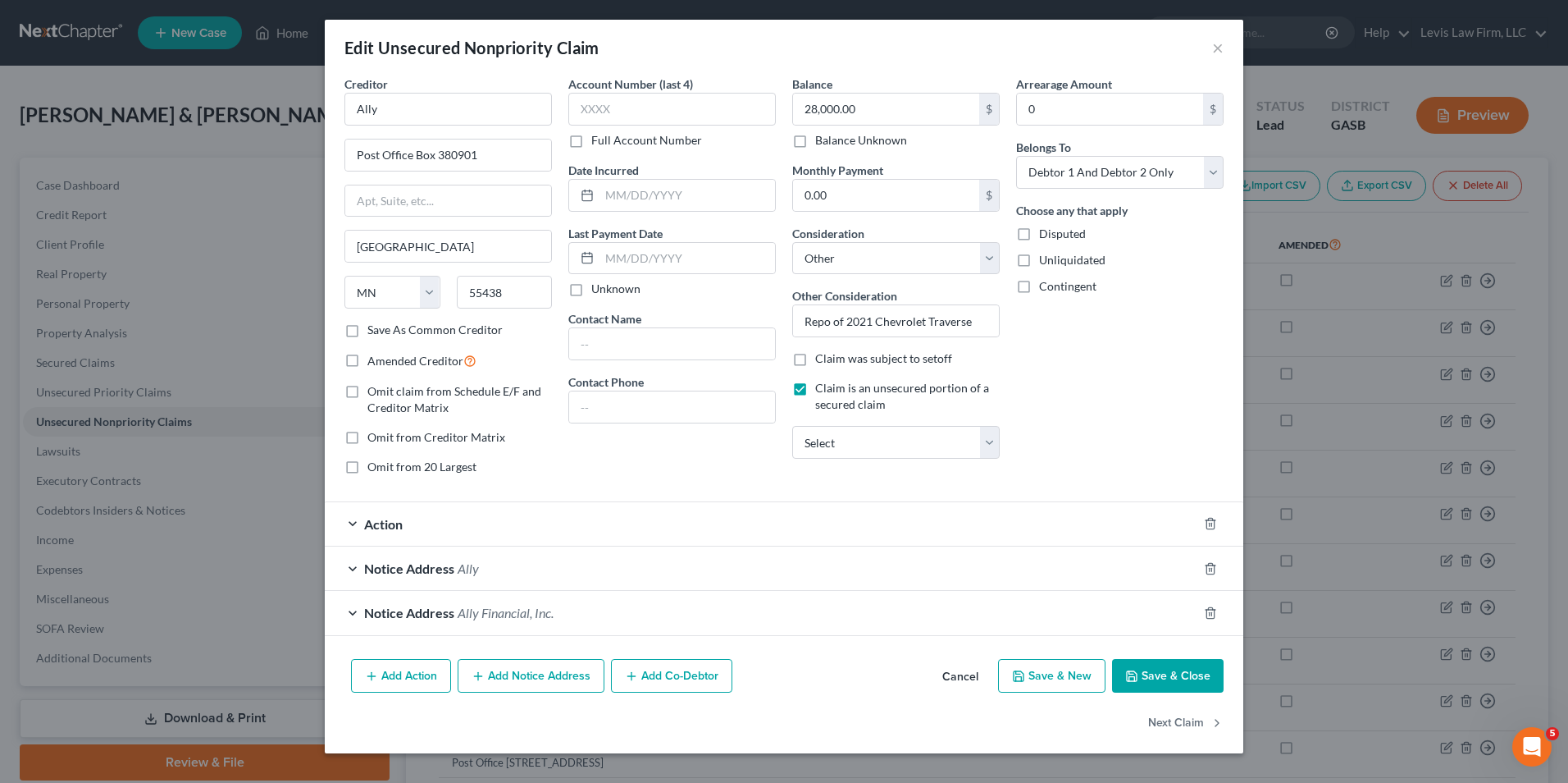
click at [1167, 679] on button "Save & Close" at bounding box center [1167, 677] width 111 height 35
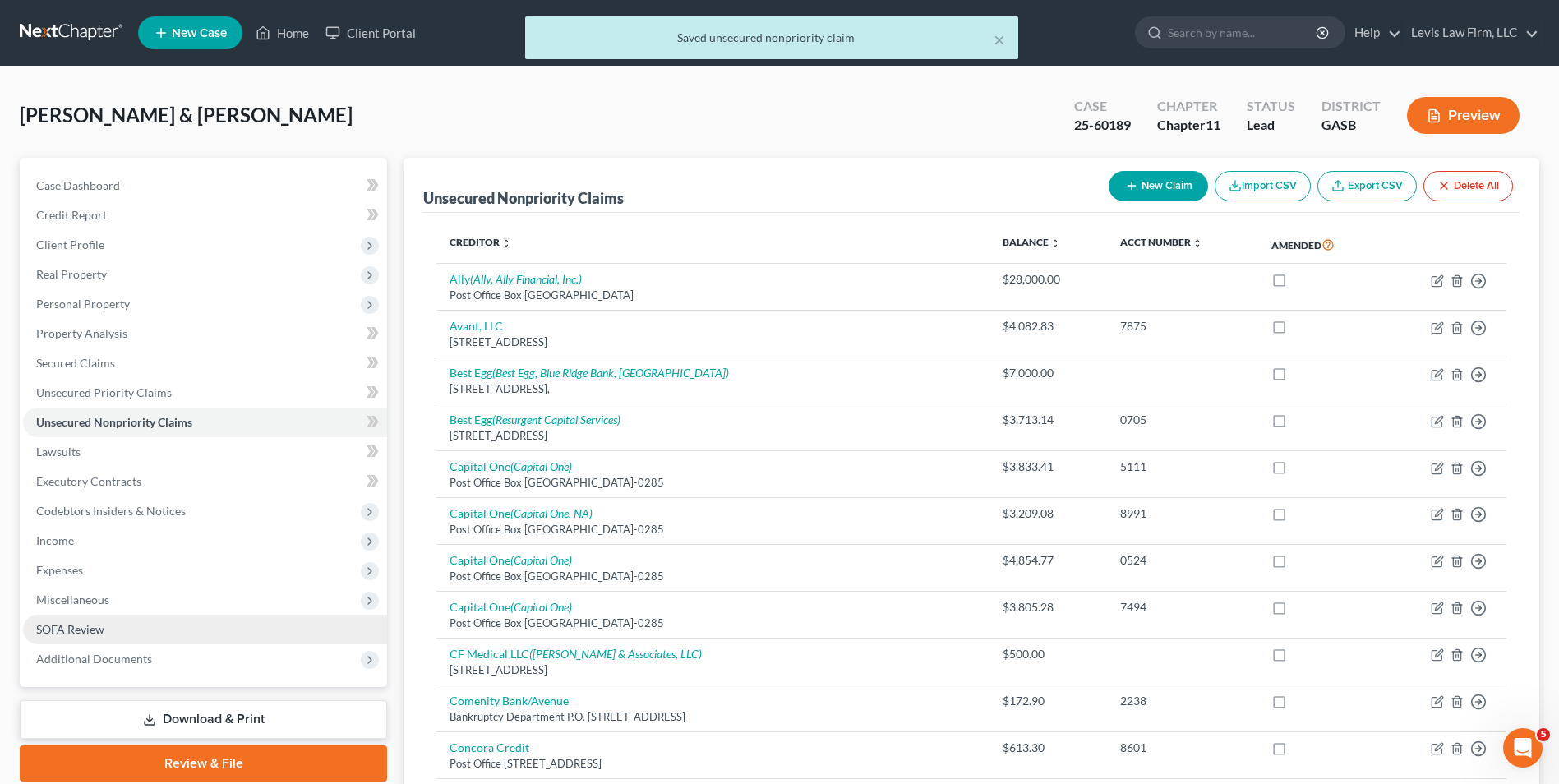
click at [101, 632] on span "SOFA Review" at bounding box center [70, 629] width 68 height 14
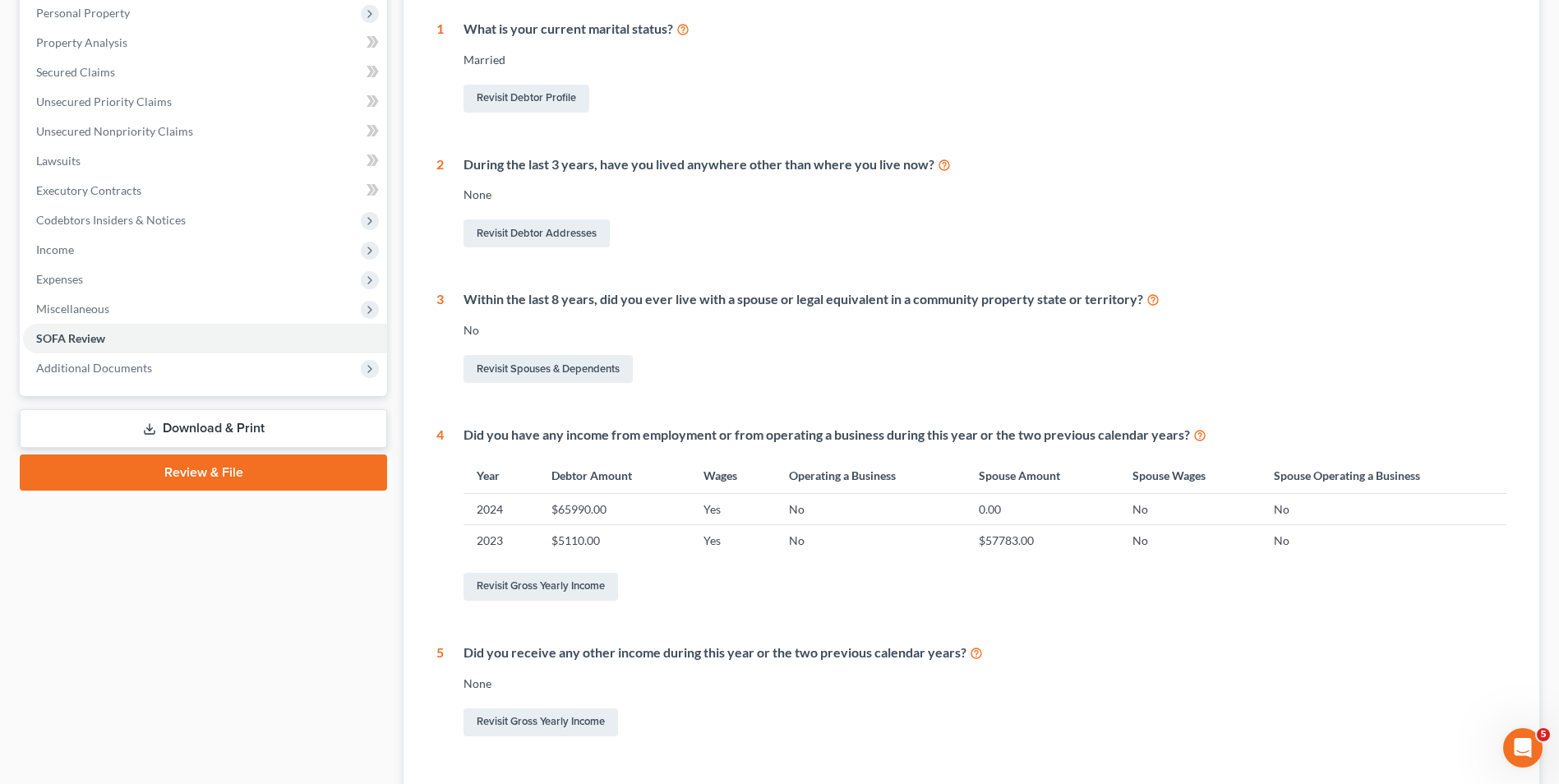
scroll to position [82, 0]
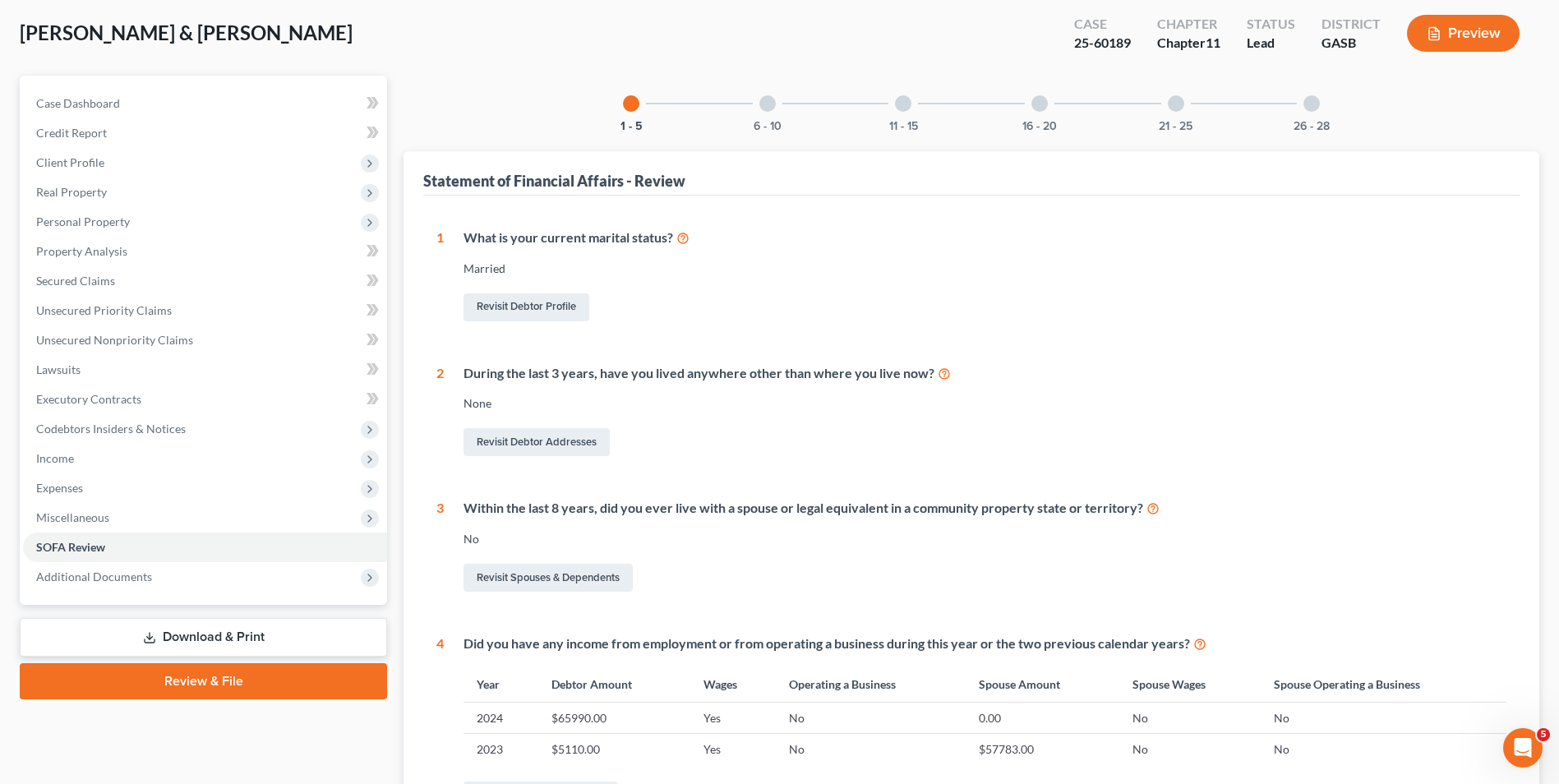
click at [761, 106] on div at bounding box center [767, 103] width 16 height 16
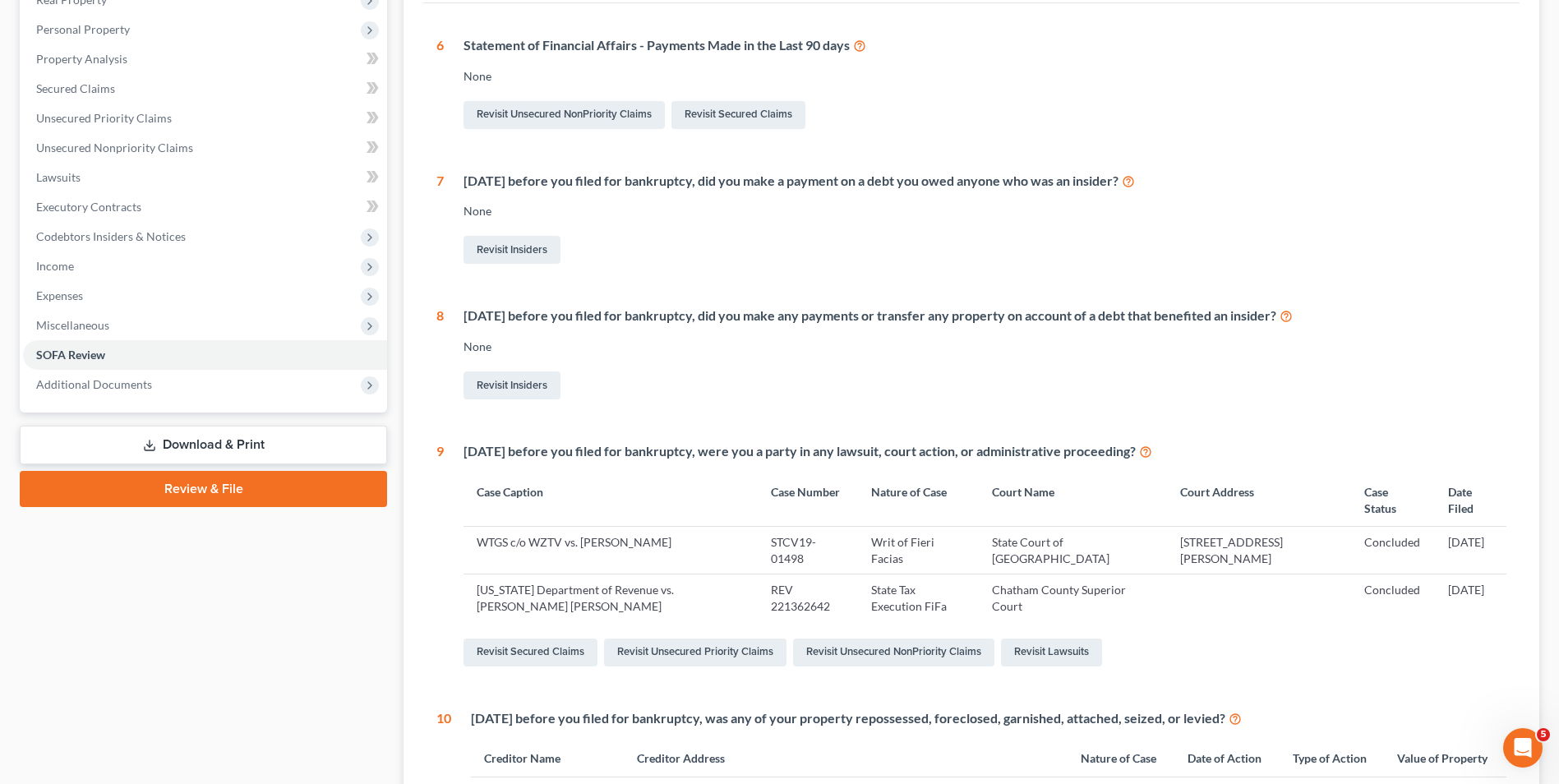
scroll to position [0, 0]
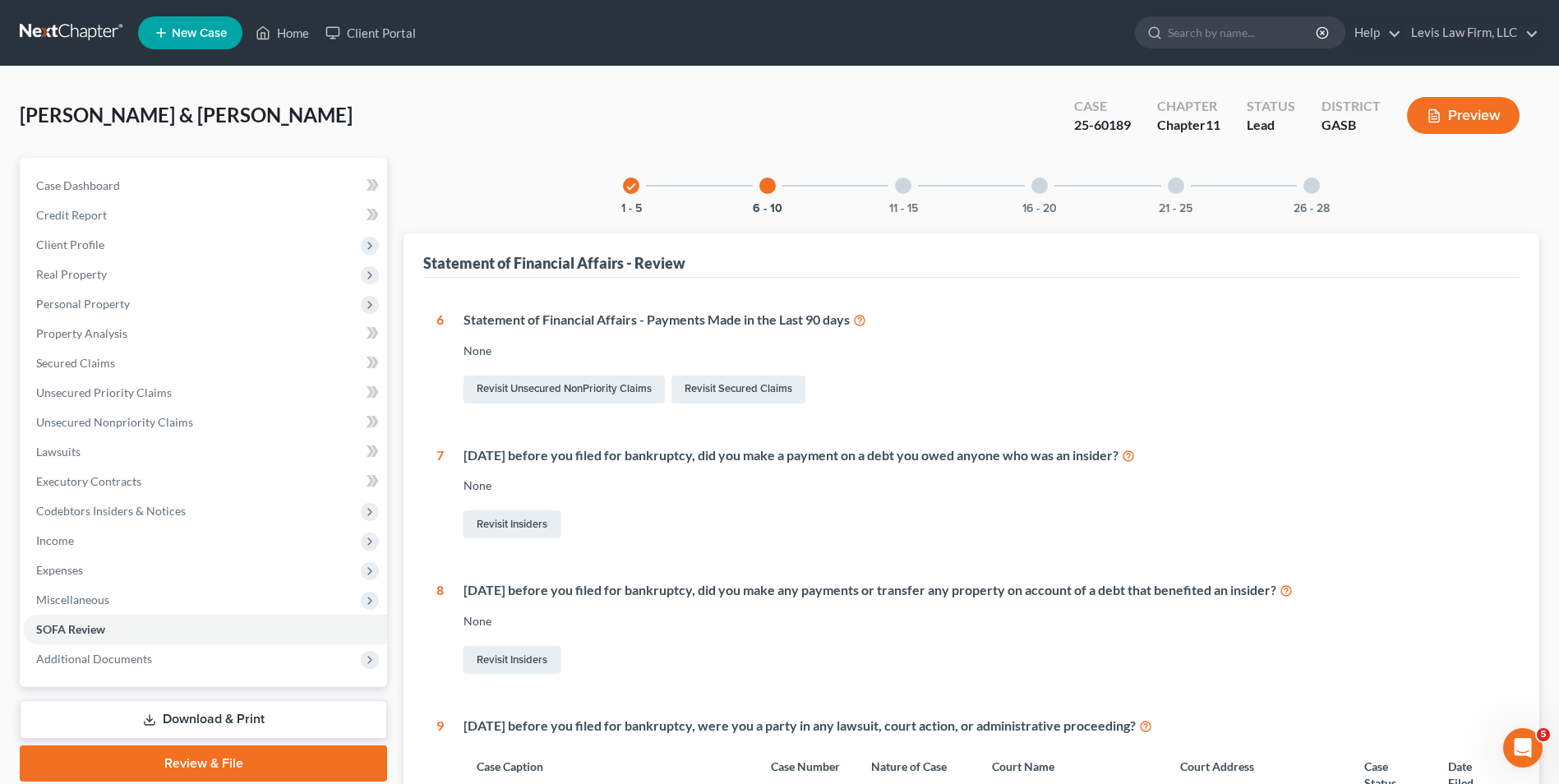
click at [1467, 120] on button "Preview" at bounding box center [1463, 115] width 112 height 37
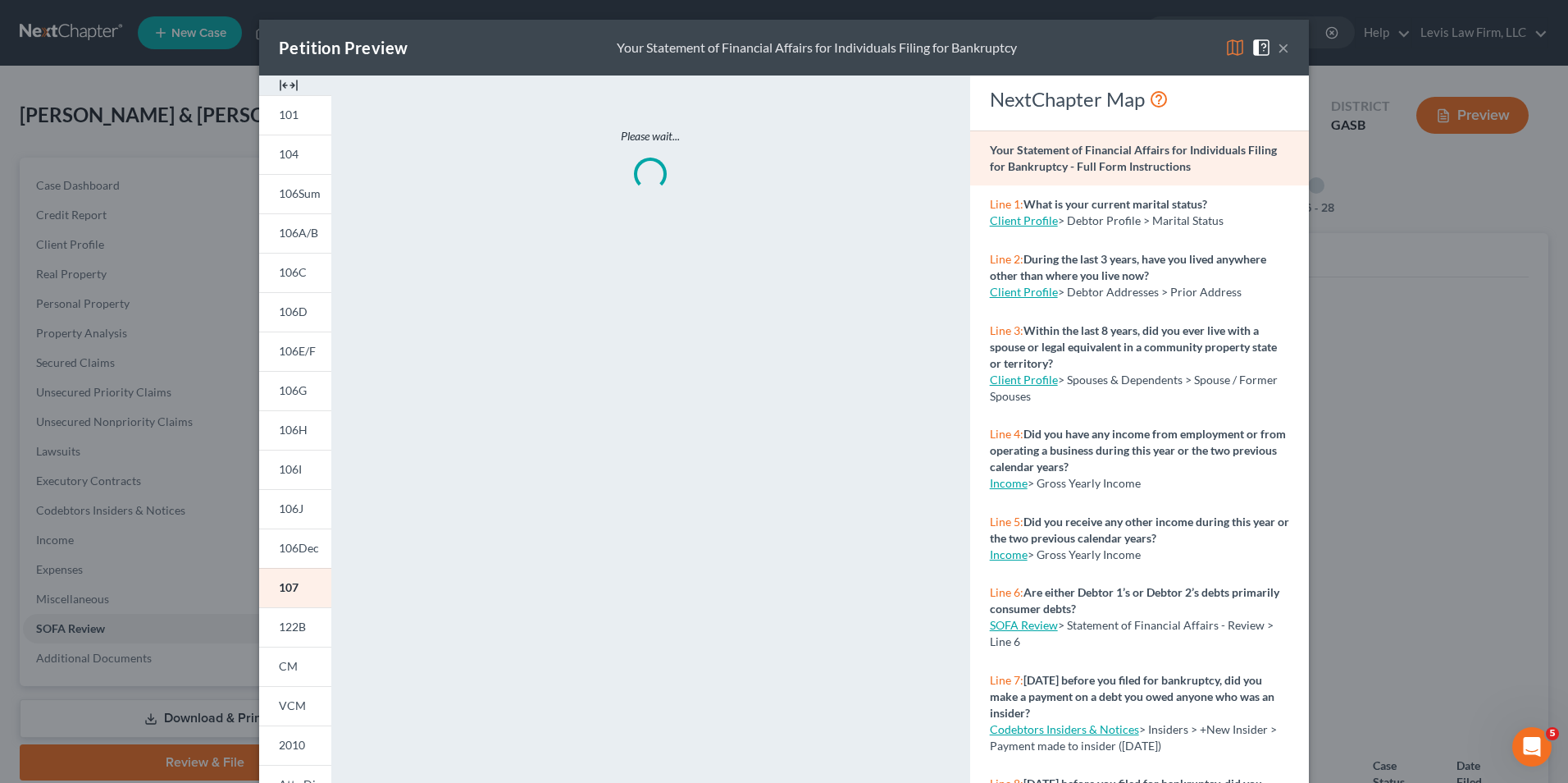
click at [1230, 39] on img at bounding box center [1235, 47] width 19 height 19
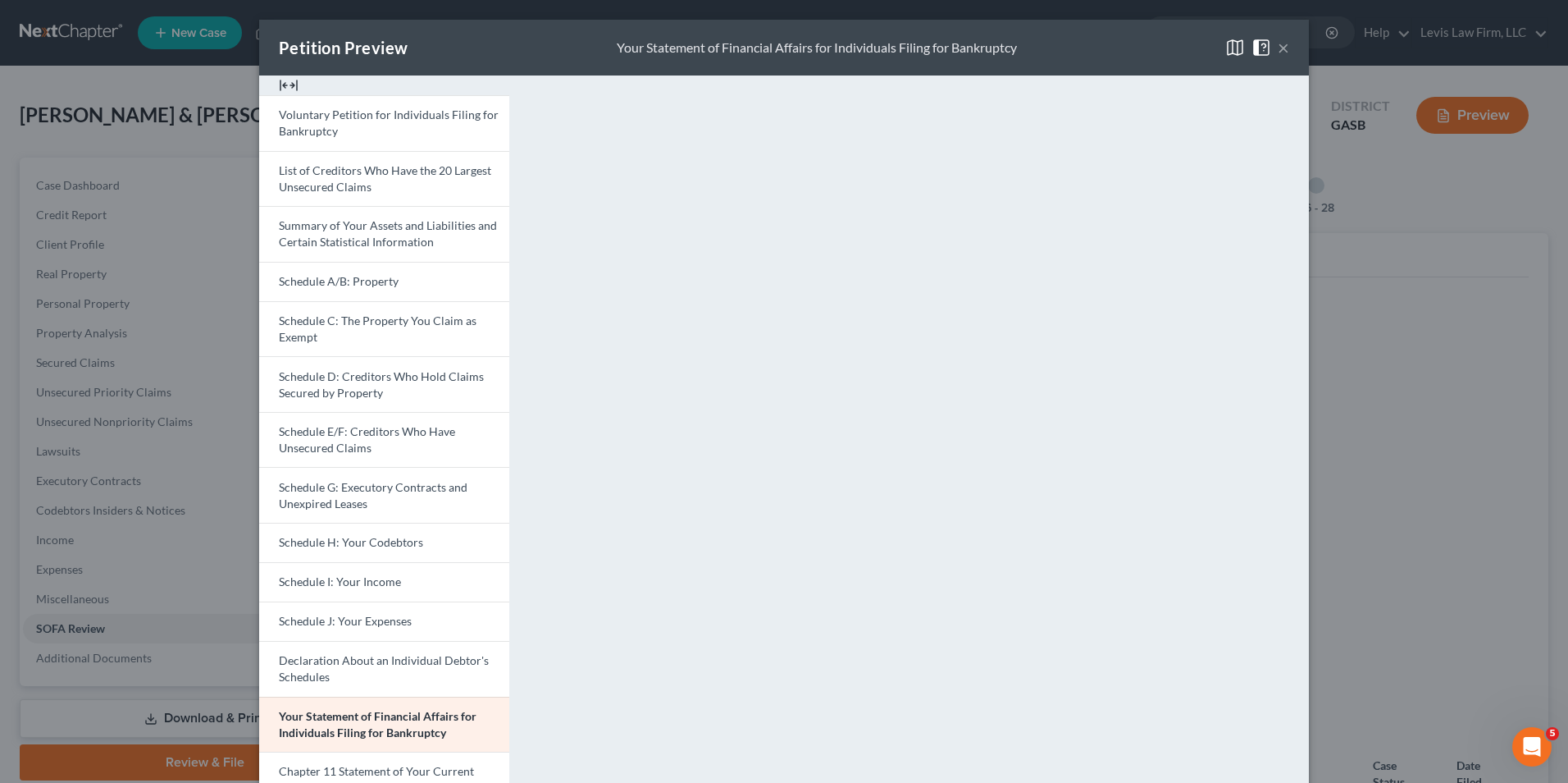
click at [1278, 43] on button "×" at bounding box center [1284, 47] width 12 height 19
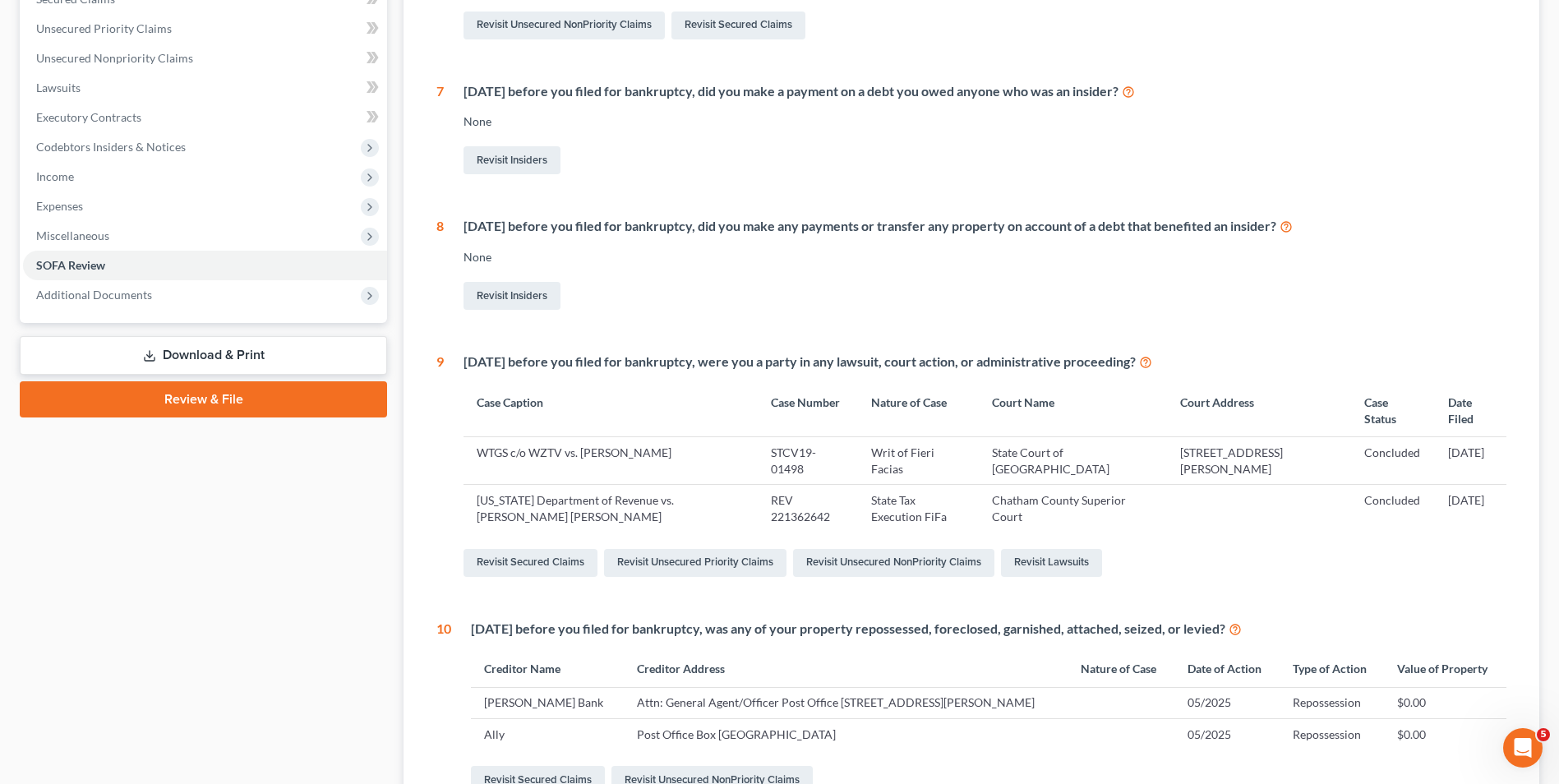
scroll to position [552, 0]
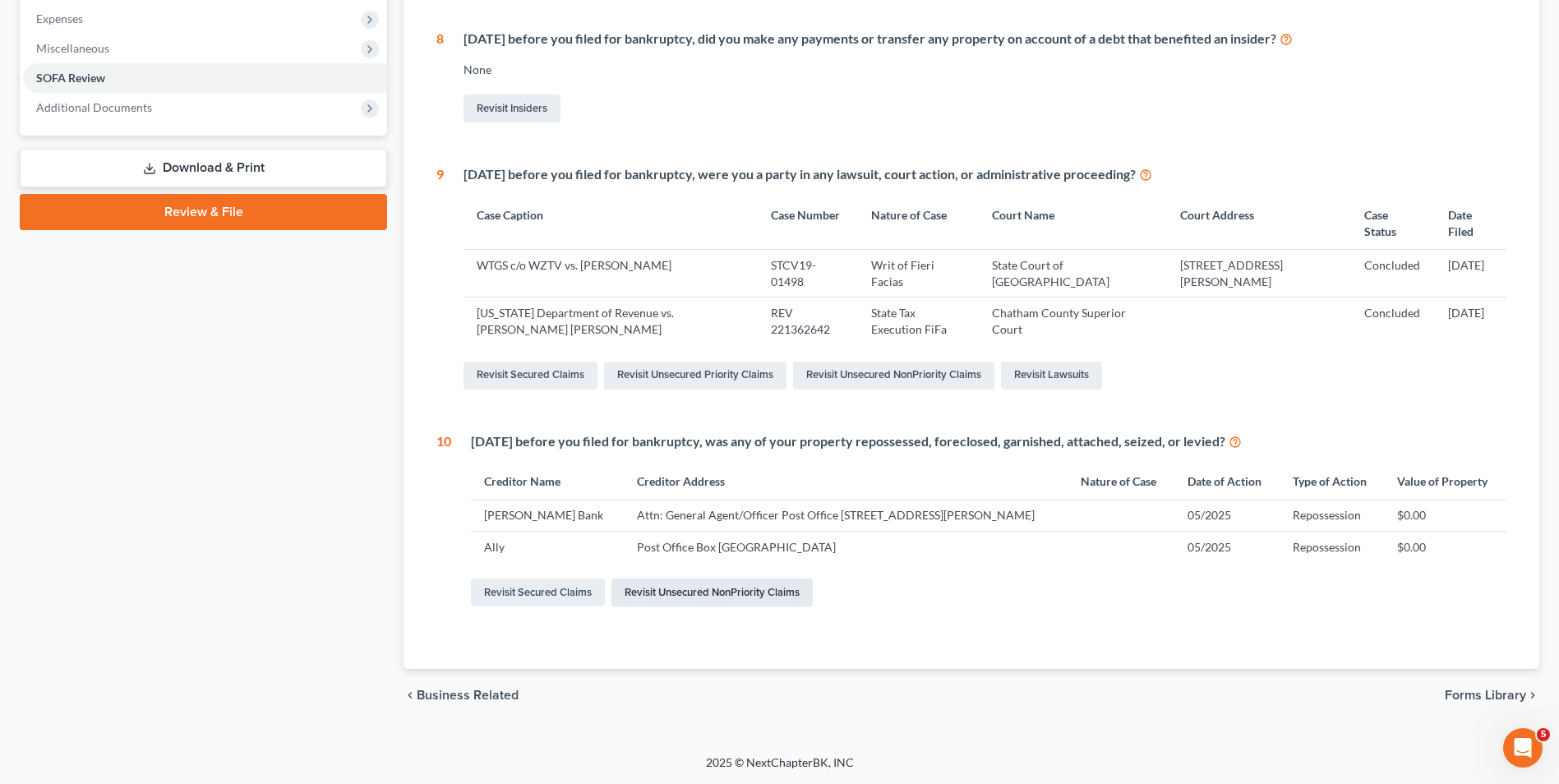
click at [712, 593] on link "Revisit Unsecured NonPriority Claims" at bounding box center [713, 592] width 201 height 28
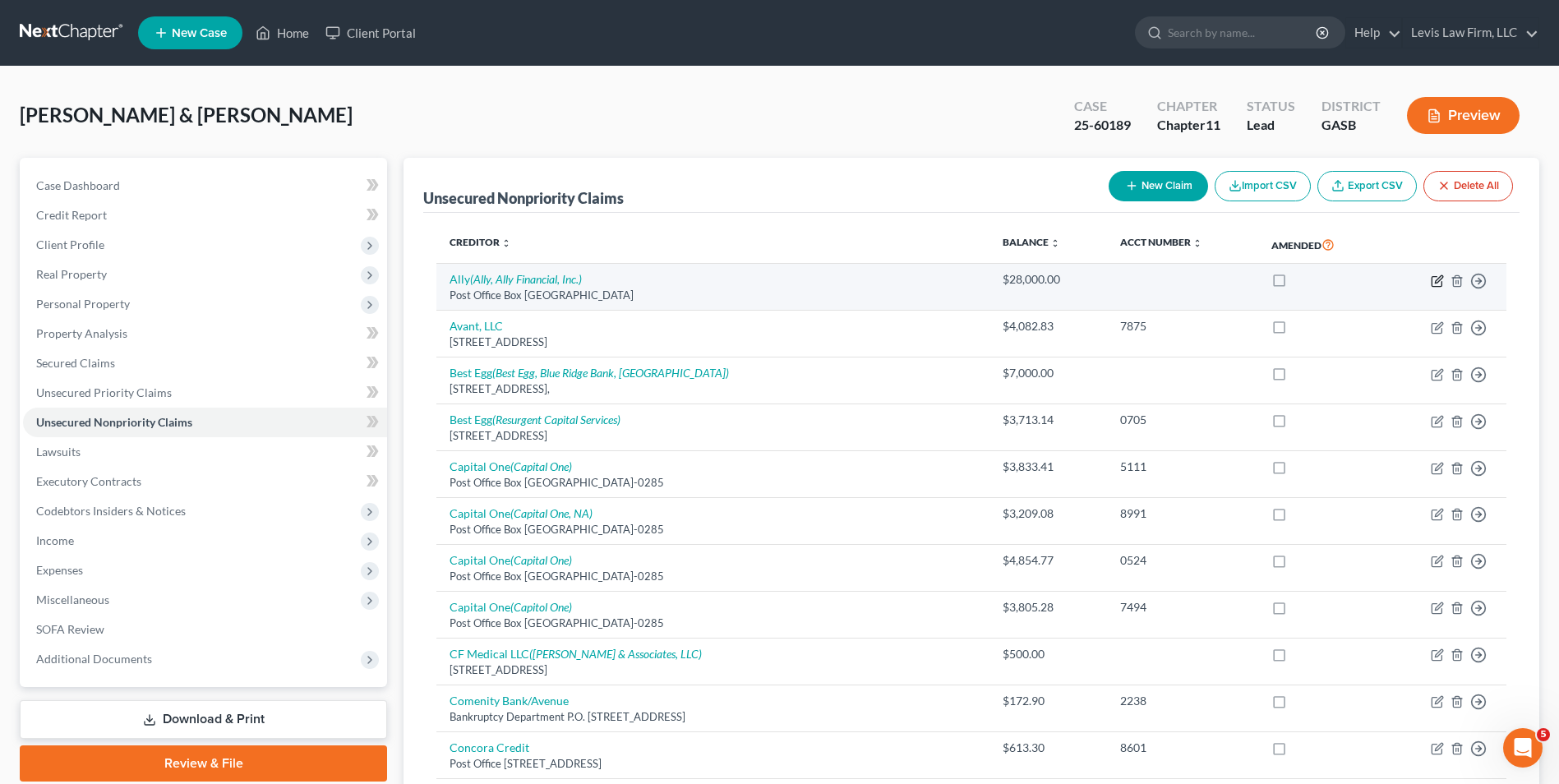
click at [1436, 280] on icon "button" at bounding box center [1439, 279] width 8 height 8
select select "24"
select select "14"
select select "2"
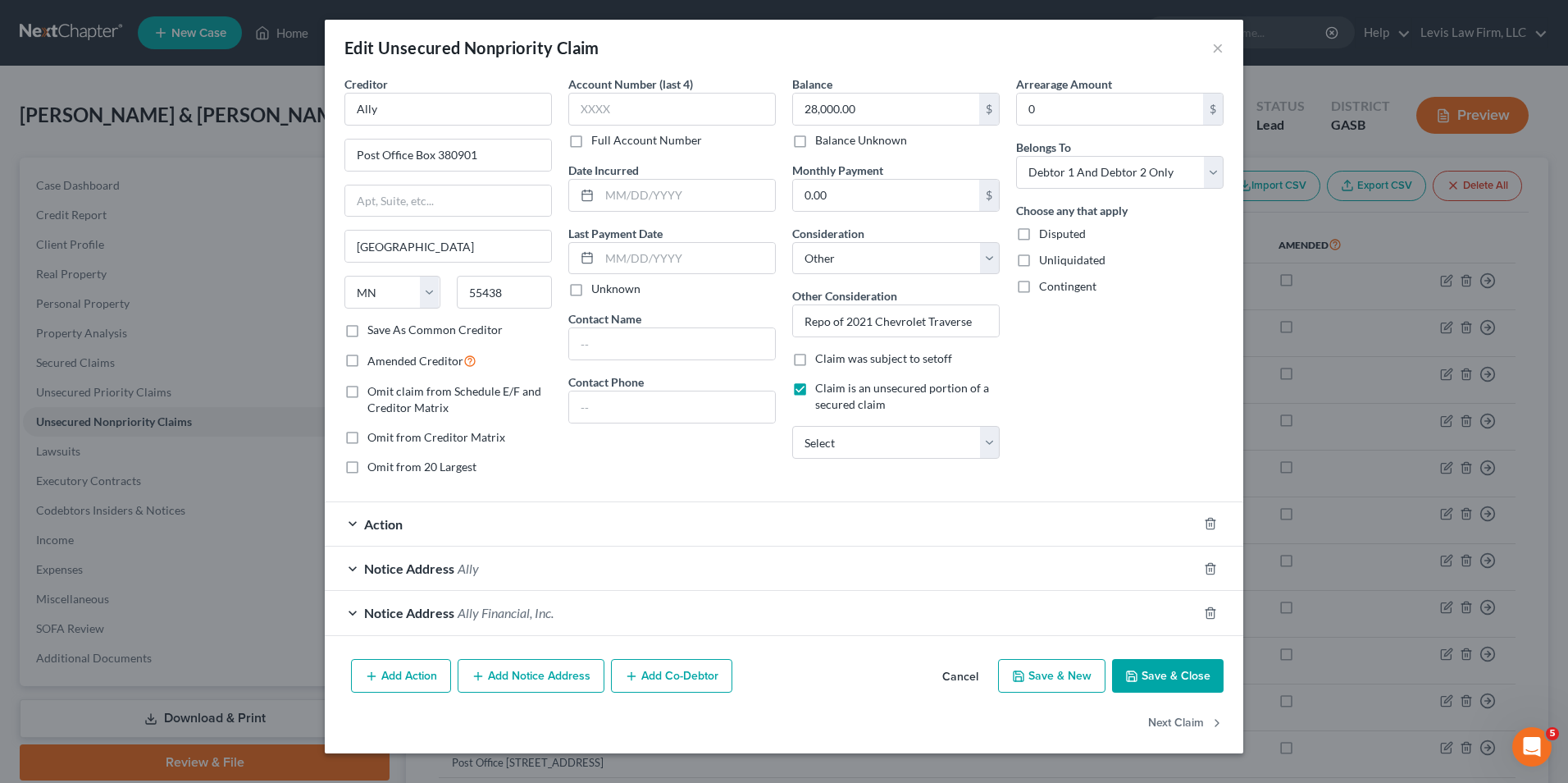
click at [1185, 674] on button "Save & Close" at bounding box center [1167, 677] width 111 height 35
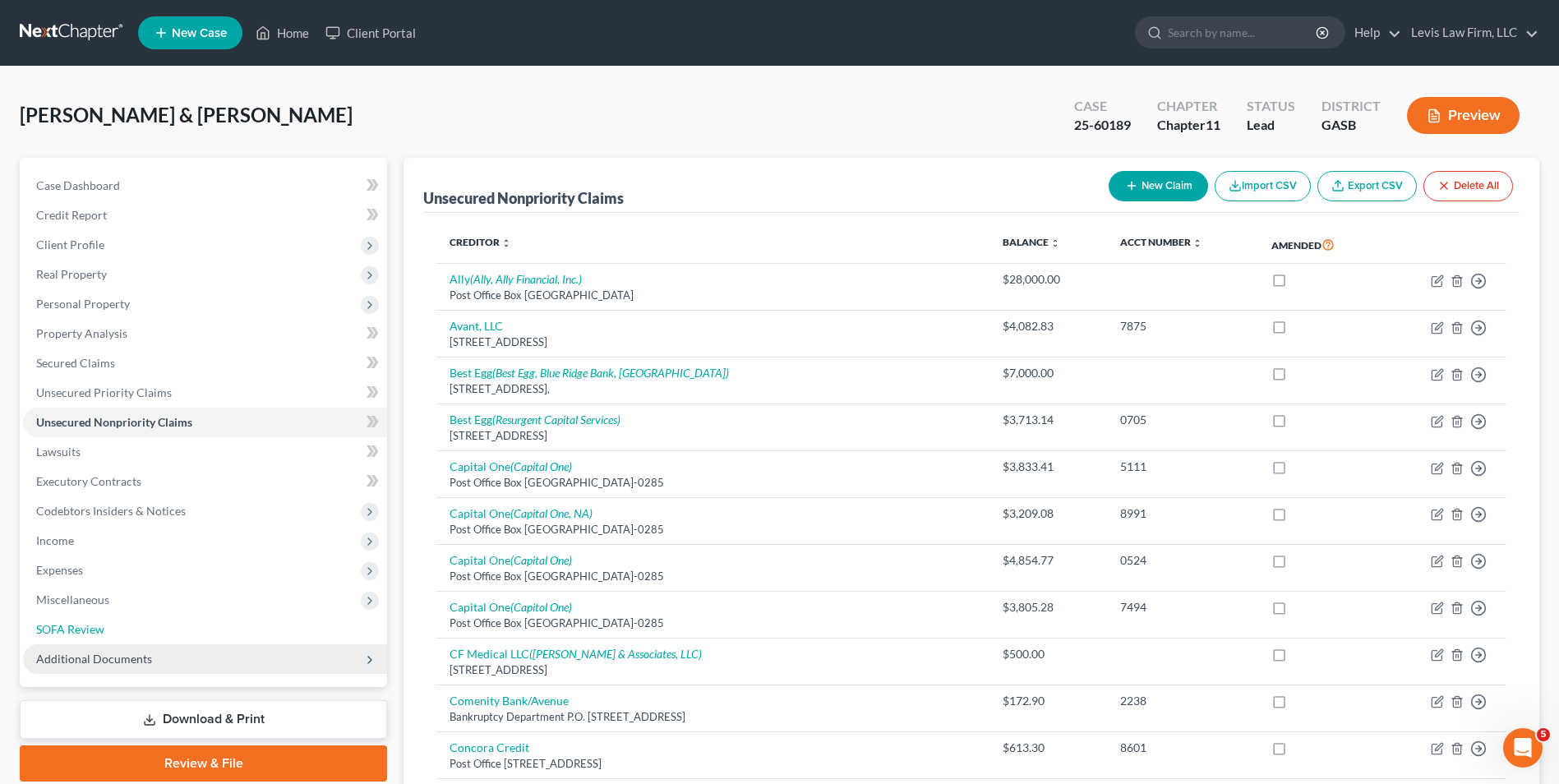
drag, startPoint x: 79, startPoint y: 625, endPoint x: 155, endPoint y: 672, distance: 89.4
click at [79, 625] on span "SOFA Review" at bounding box center [70, 629] width 68 height 14
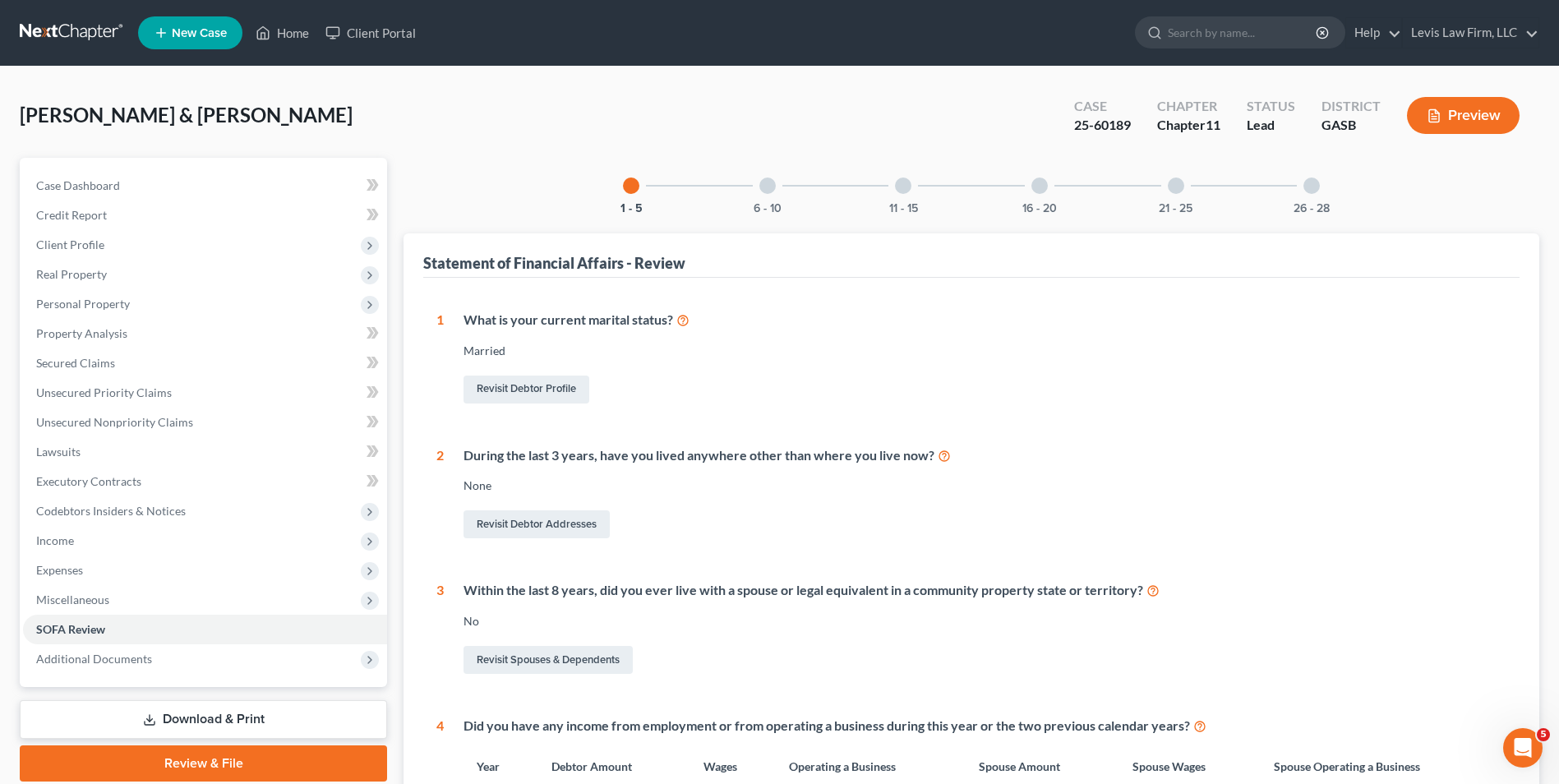
click at [901, 187] on div at bounding box center [902, 185] width 16 height 16
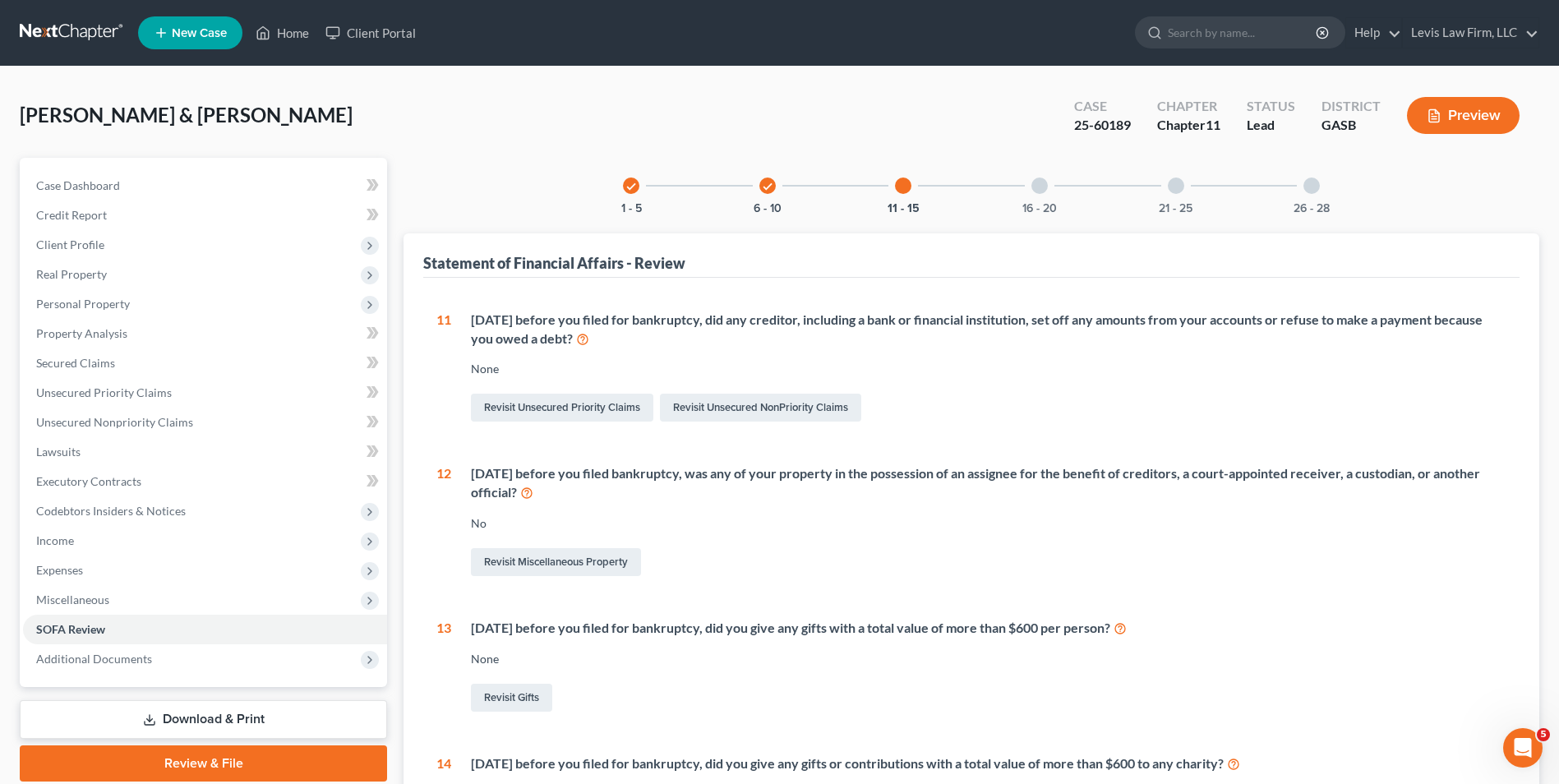
click at [768, 181] on icon "check" at bounding box center [768, 187] width 12 height 12
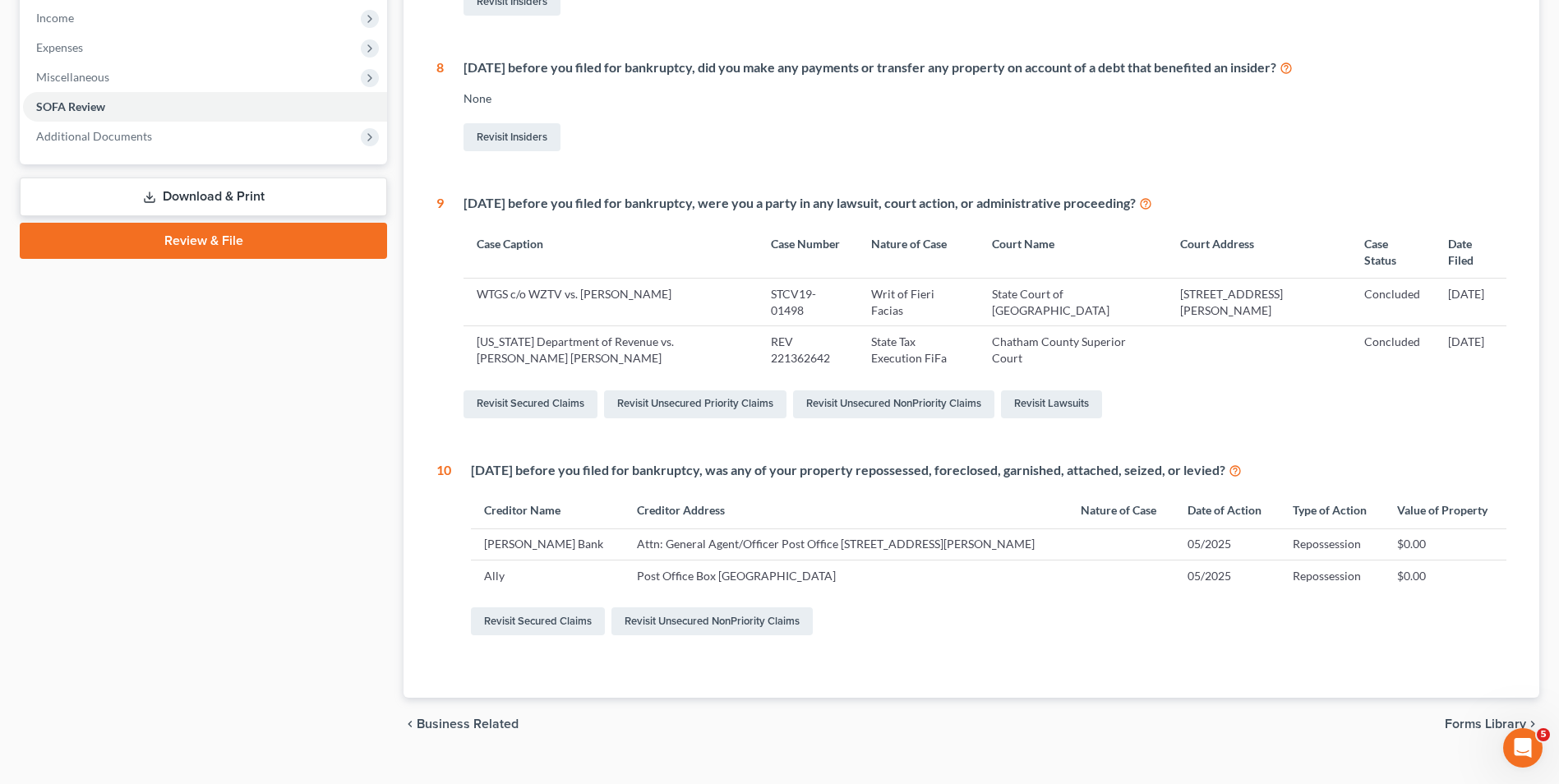
scroll to position [552, 0]
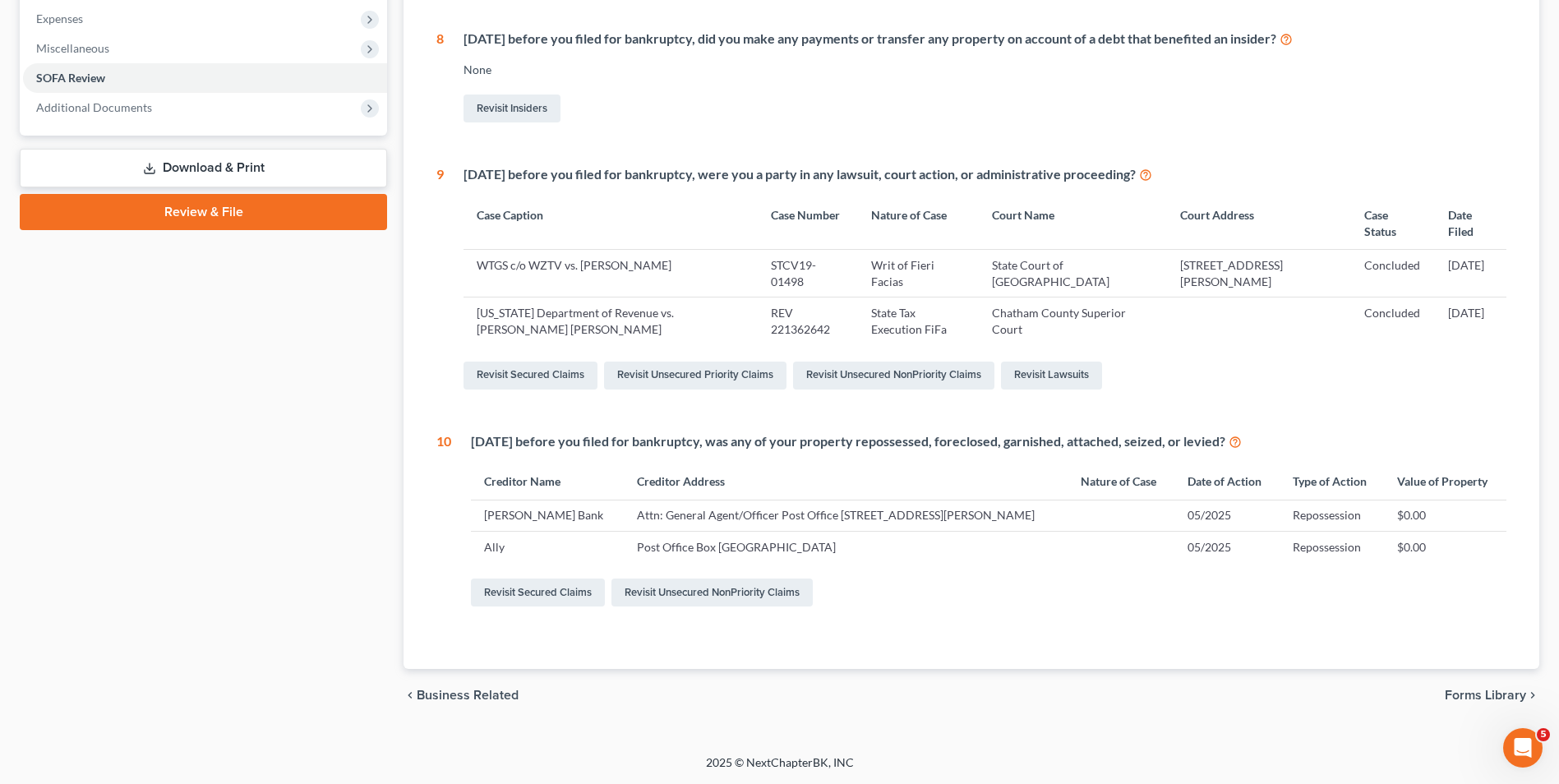
click at [1242, 443] on icon at bounding box center [1236, 440] width 14 height 15
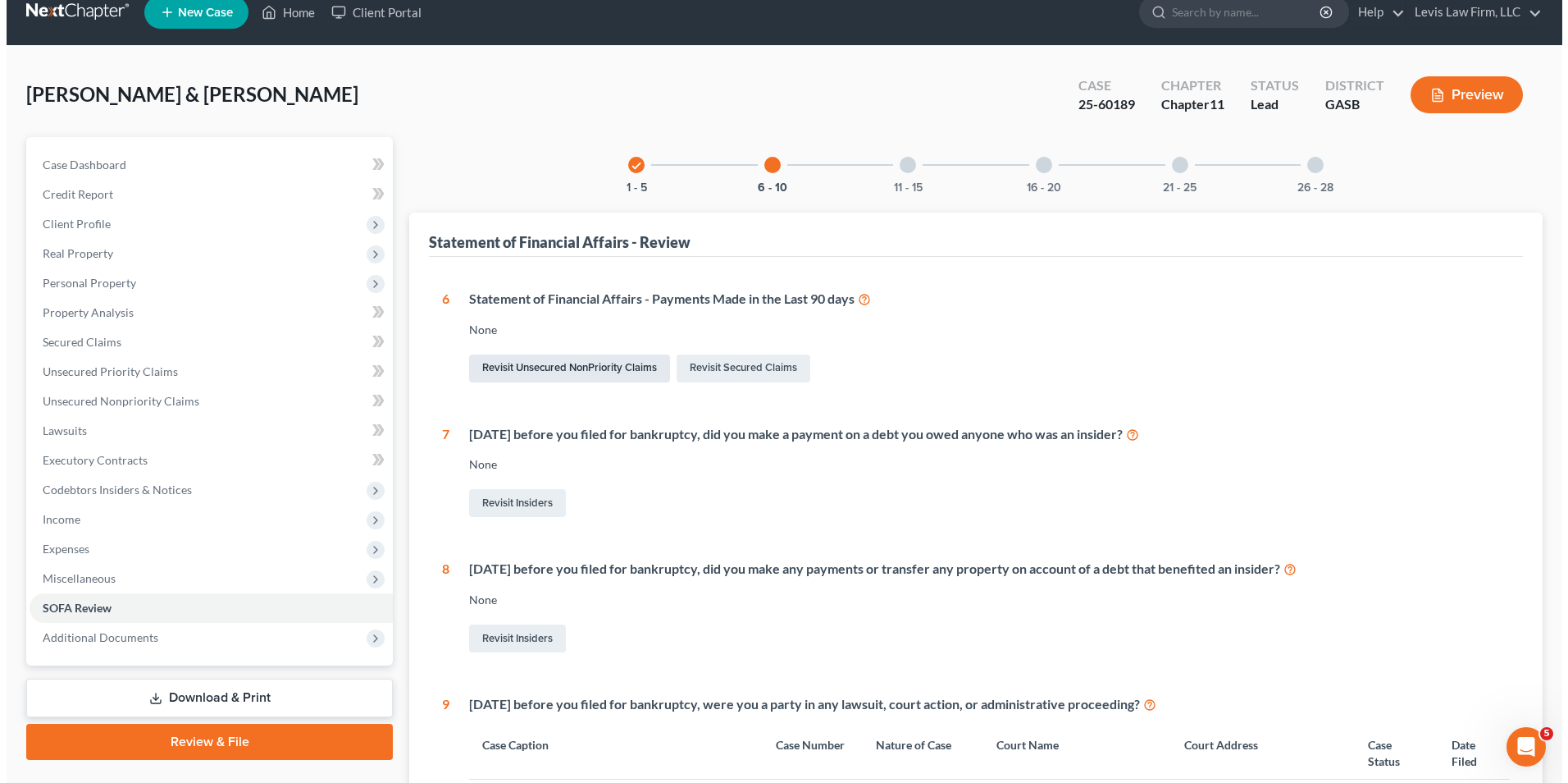
scroll to position [0, 0]
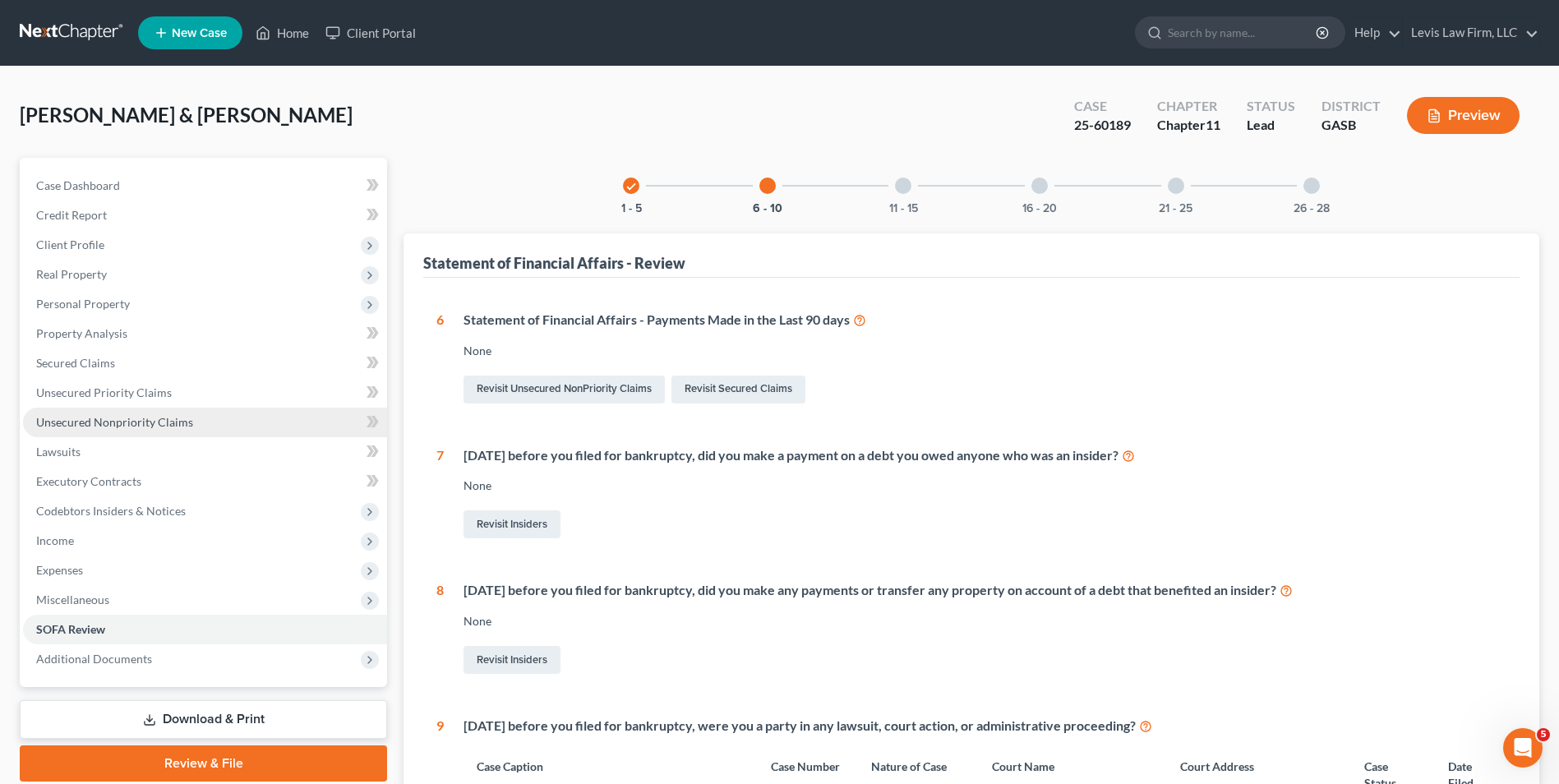
drag, startPoint x: 139, startPoint y: 424, endPoint x: 149, endPoint y: 428, distance: 10.8
click at [139, 424] on span "Unsecured Nonpriority Claims" at bounding box center [114, 422] width 157 height 14
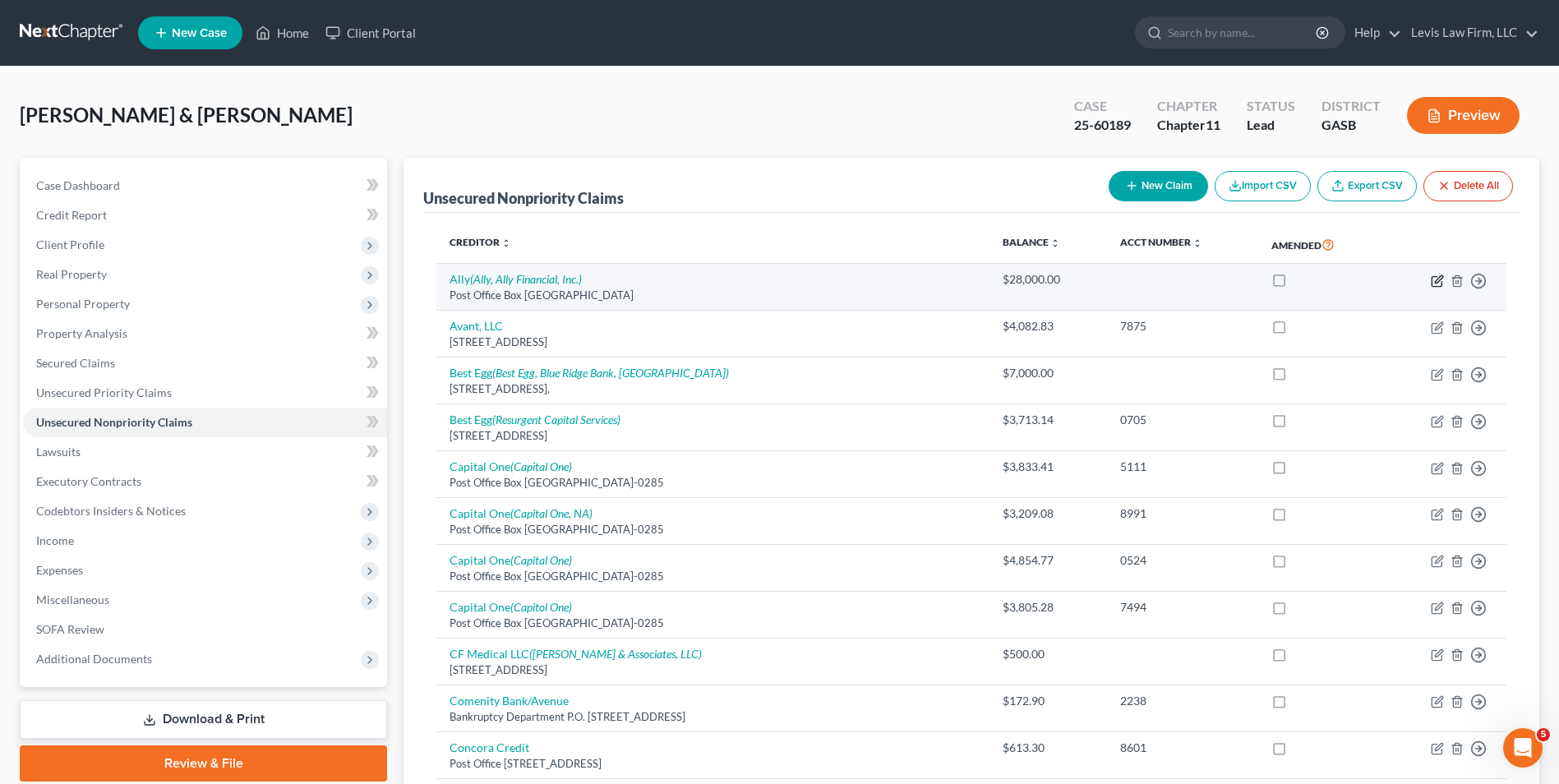
click at [1440, 280] on icon "button" at bounding box center [1439, 279] width 8 height 8
select select "24"
select select "14"
select select "2"
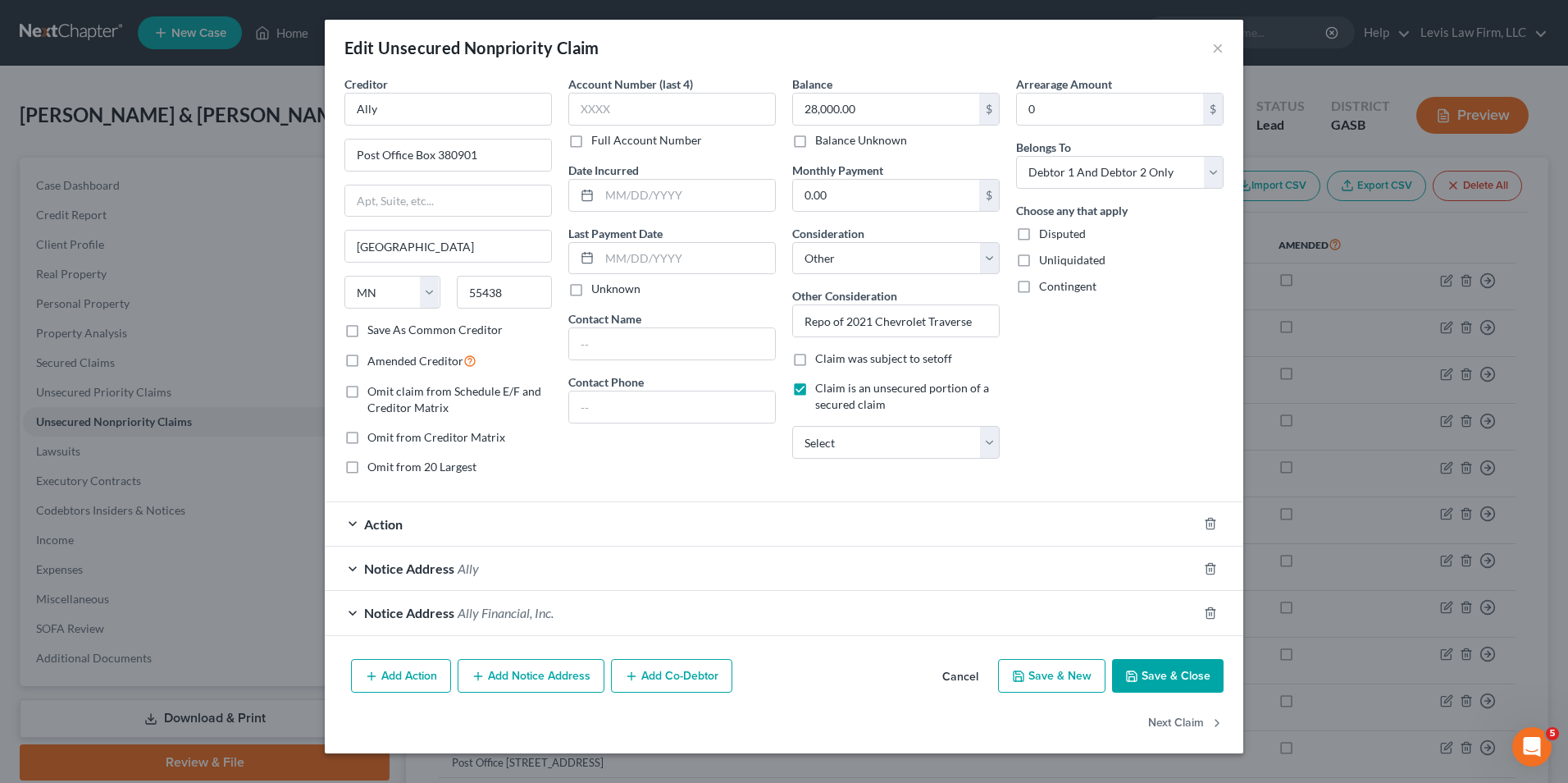
click at [375, 525] on span "Action" at bounding box center [384, 524] width 39 height 15
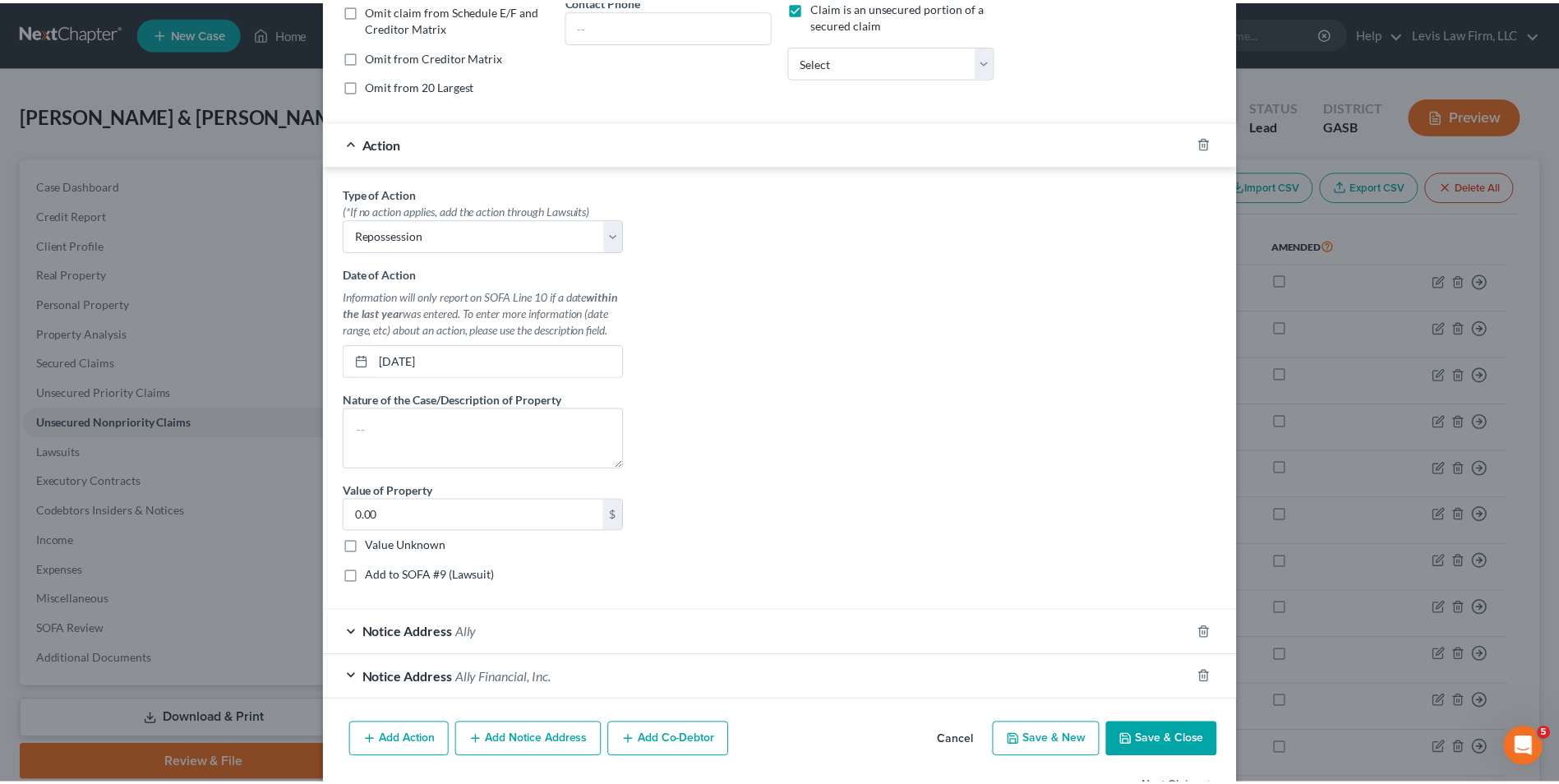
scroll to position [410, 0]
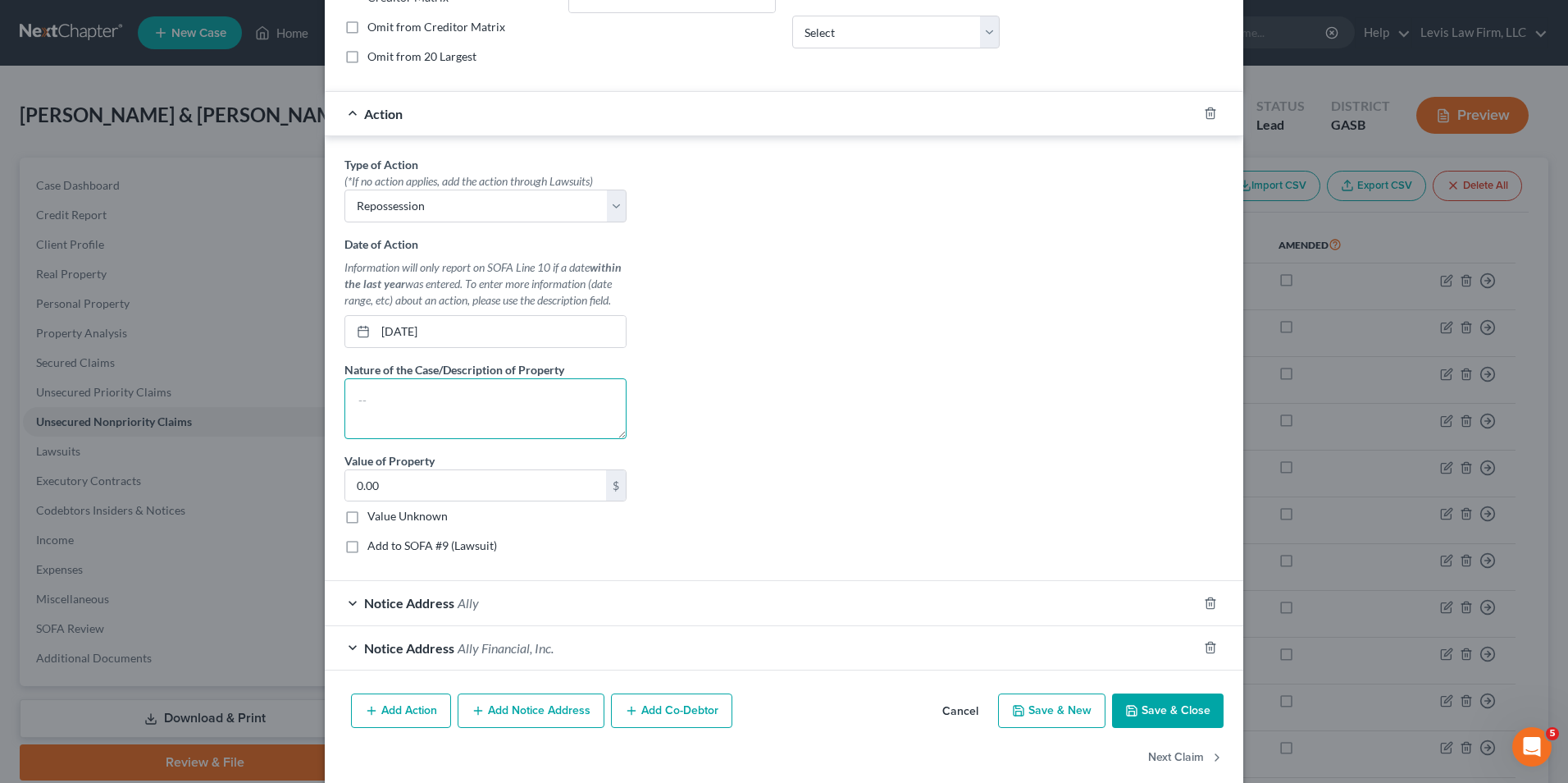
click at [382, 393] on textarea at bounding box center [486, 408] width 282 height 61
type textarea "Repo of 2021 Chevrolet Traverse"
click at [1170, 709] on button "Save & Close" at bounding box center [1167, 710] width 111 height 35
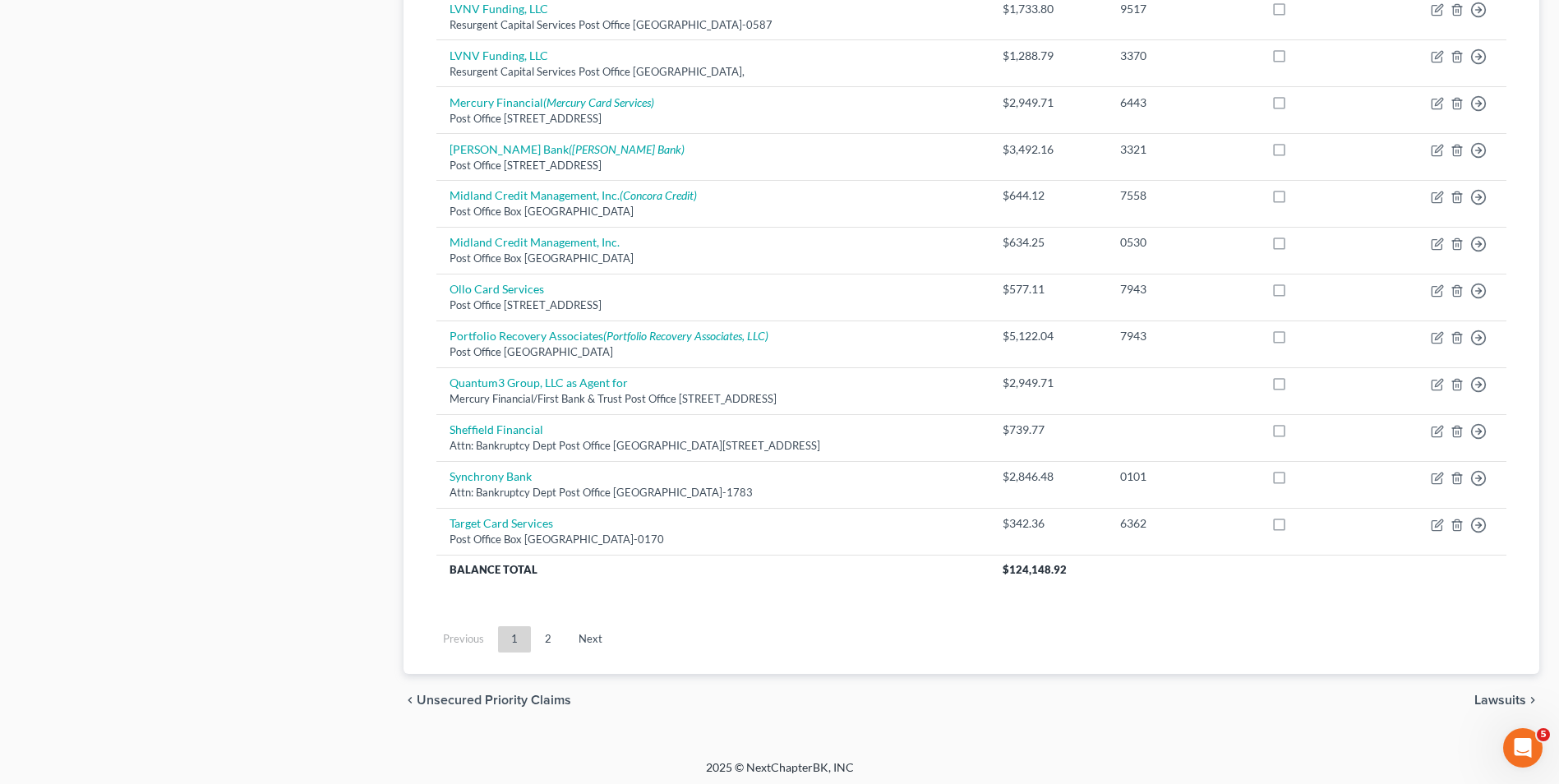
scroll to position [1118, 0]
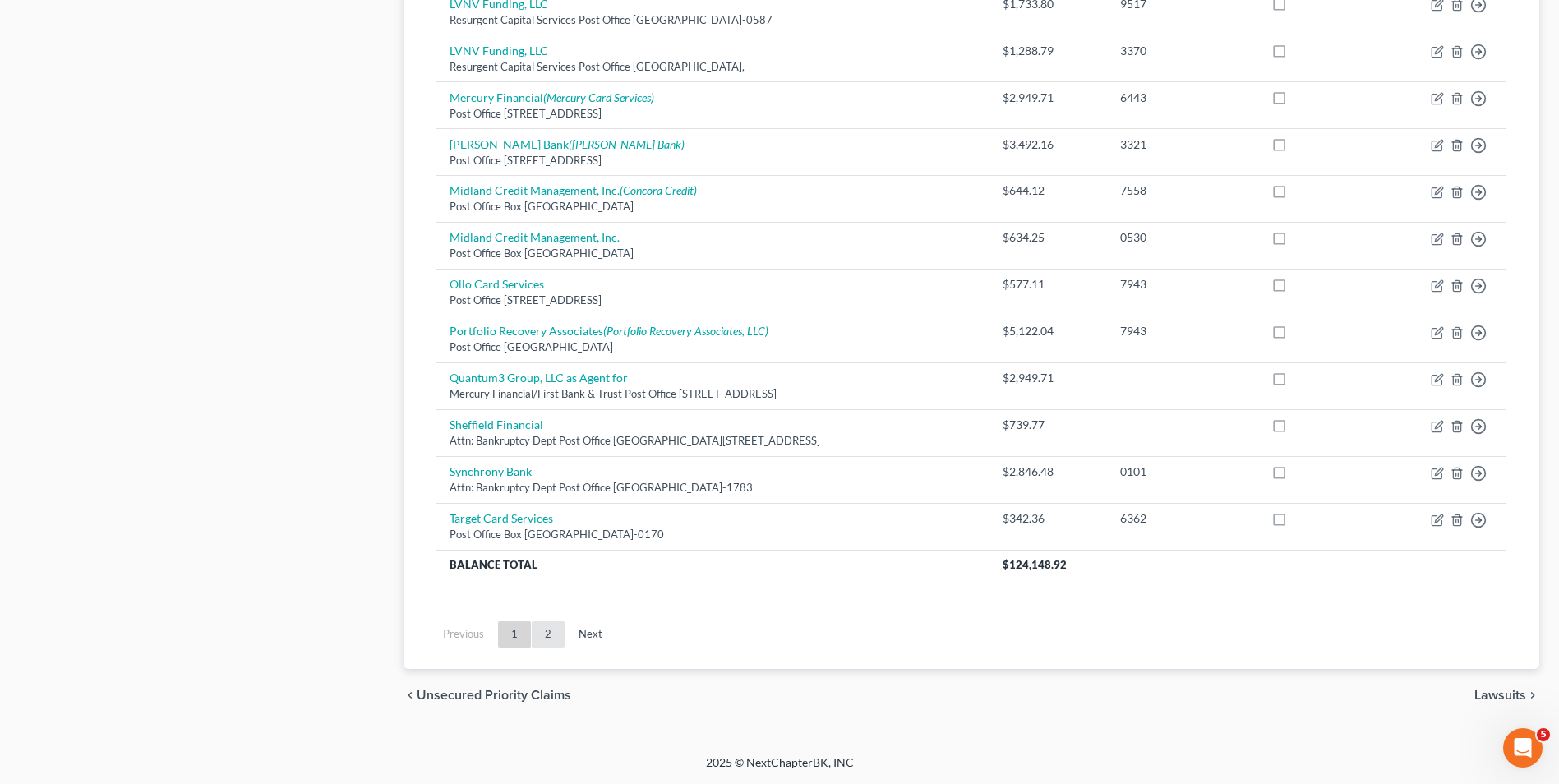
click at [542, 629] on link "2" at bounding box center [548, 634] width 33 height 26
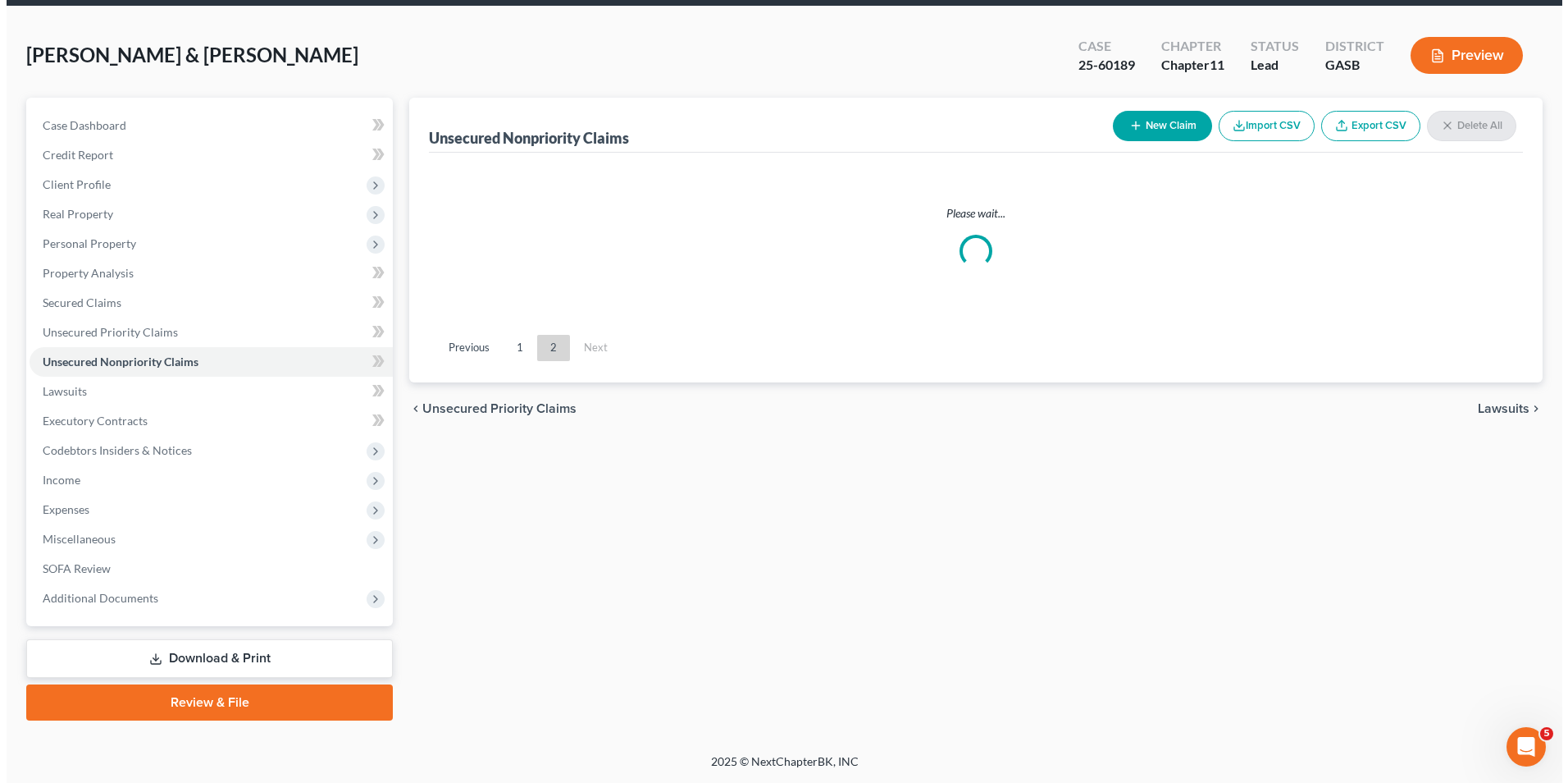
scroll to position [60, 0]
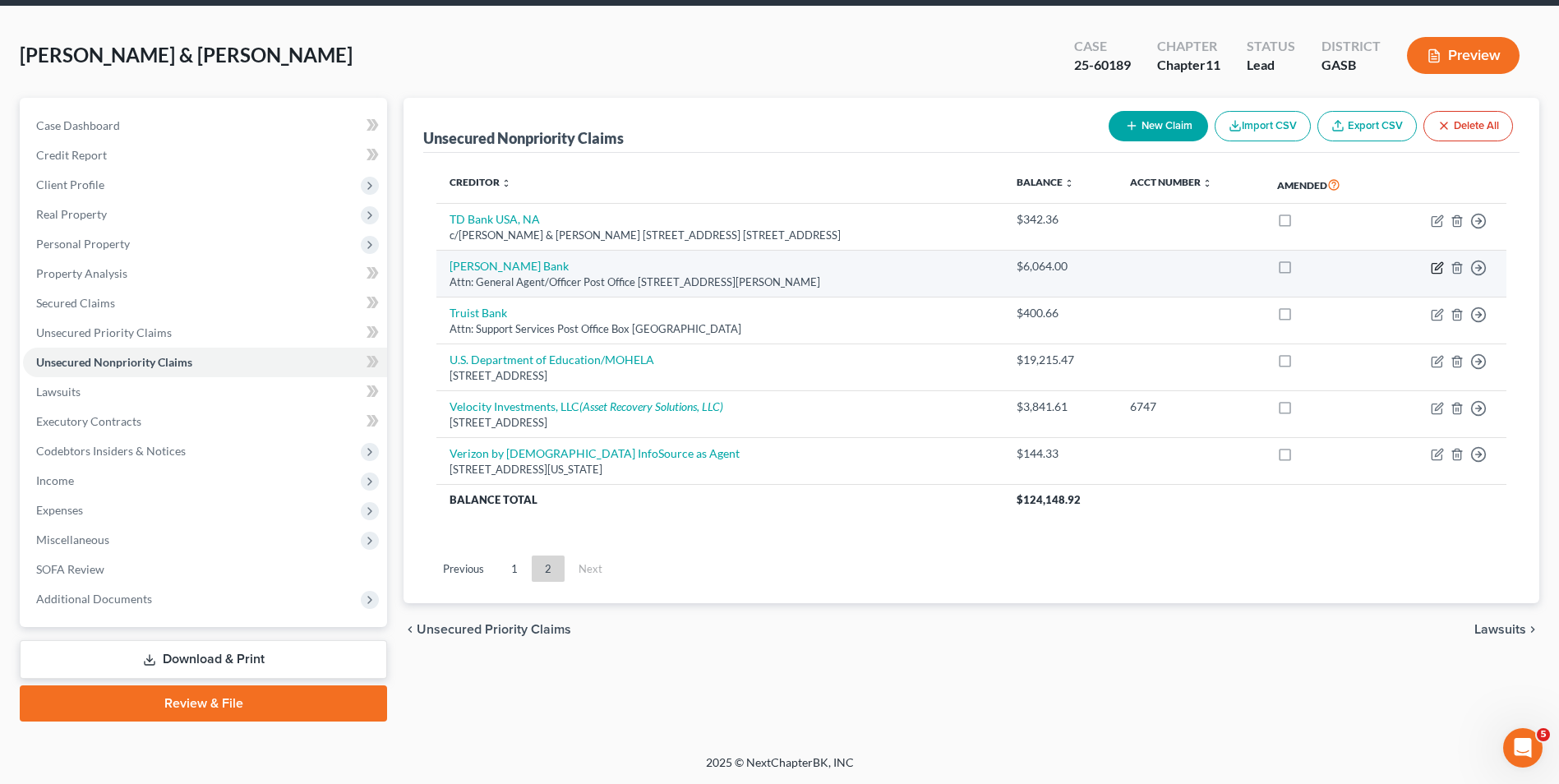
click at [1433, 265] on icon "button" at bounding box center [1438, 268] width 14 height 14
select select "10"
select select "14"
select select "2"
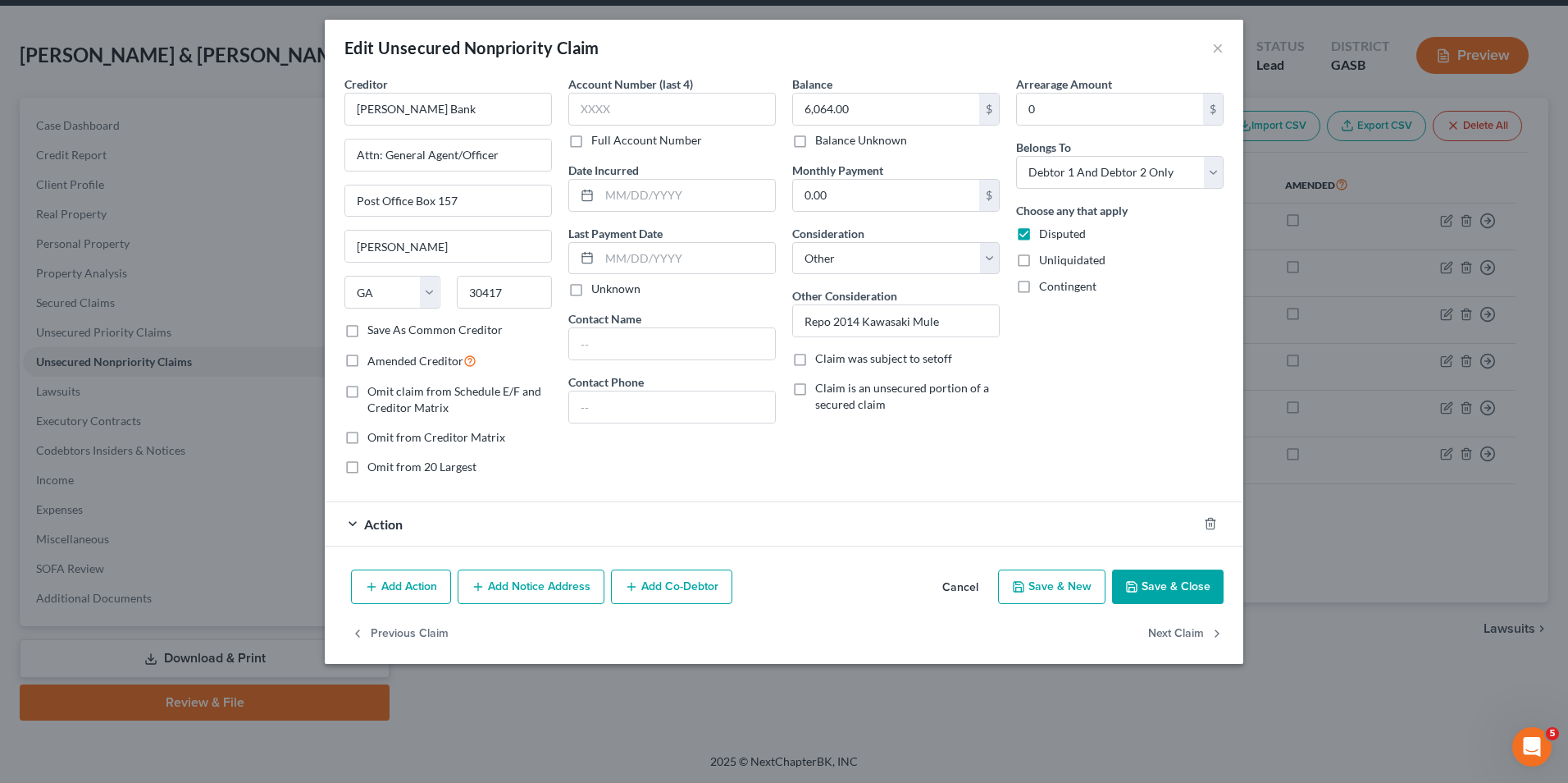
click at [365, 524] on span "Action" at bounding box center [384, 524] width 39 height 15
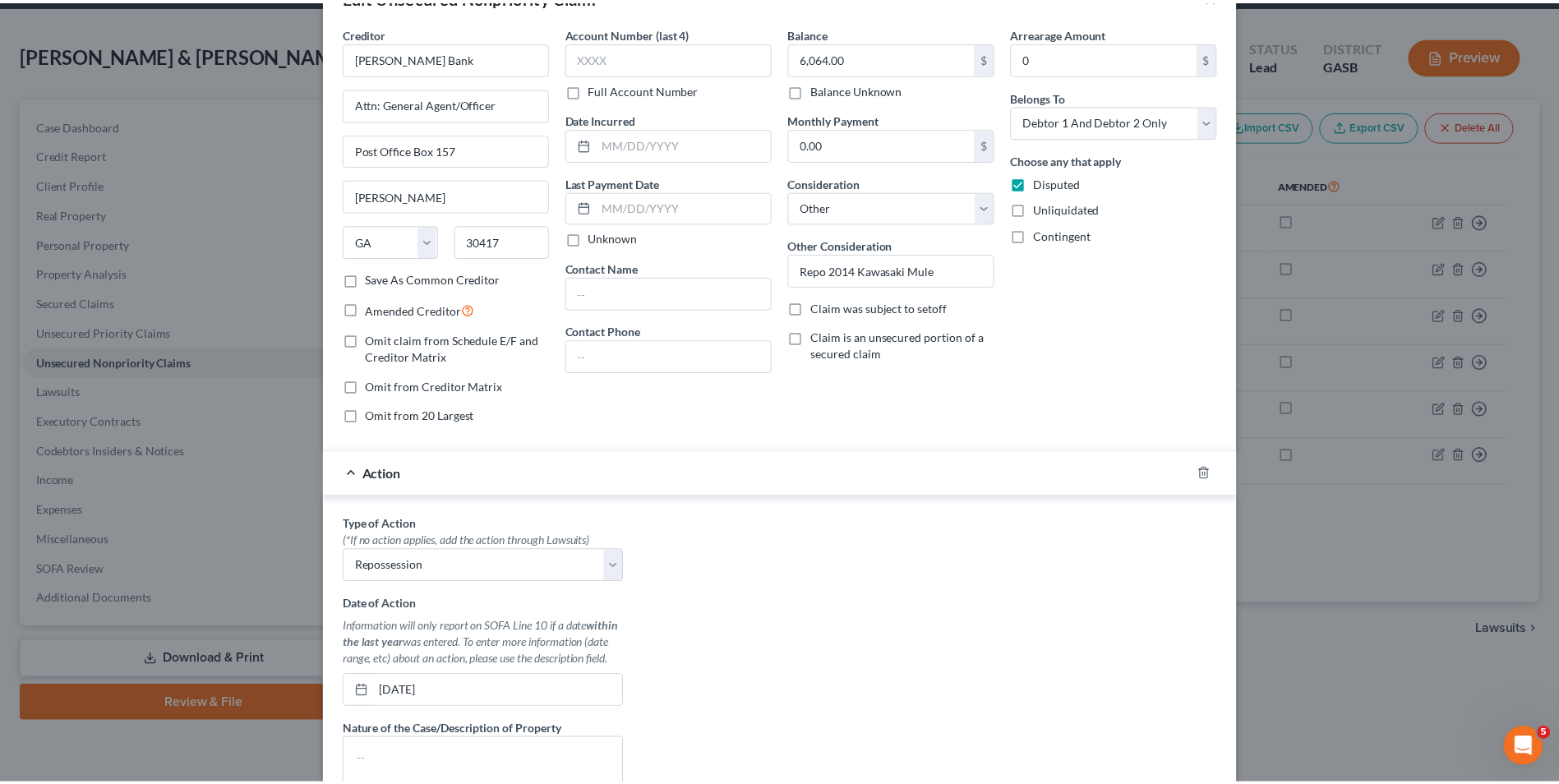
scroll to position [329, 0]
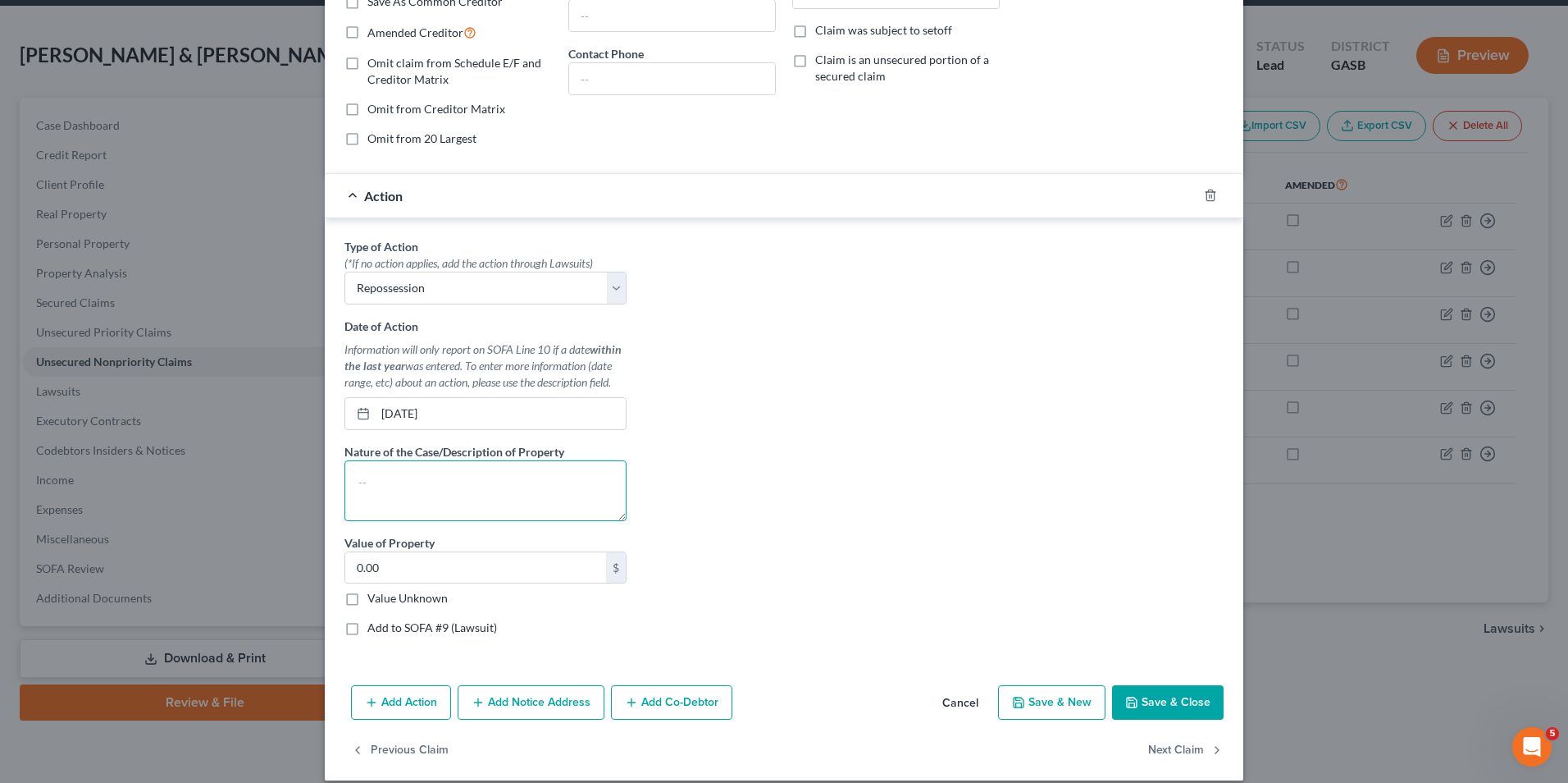
drag, startPoint x: 400, startPoint y: 486, endPoint x: 393, endPoint y: 508, distance: 23.1
click at [400, 491] on textarea at bounding box center [486, 490] width 282 height 61
type textarea "Repo 2014 Kawasaki Mule"
click at [1154, 701] on button "Save & Close" at bounding box center [1167, 703] width 111 height 35
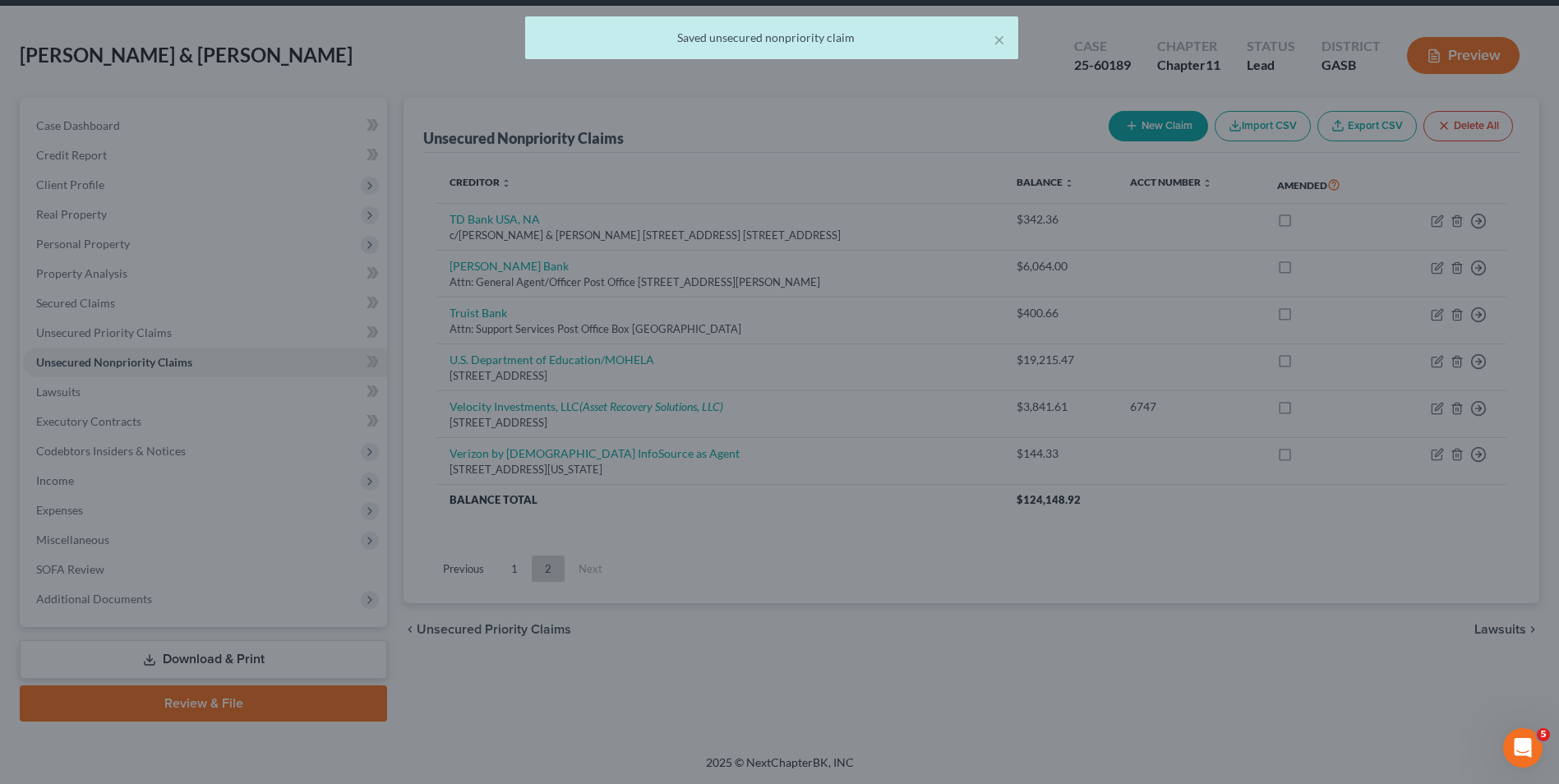
scroll to position [0, 0]
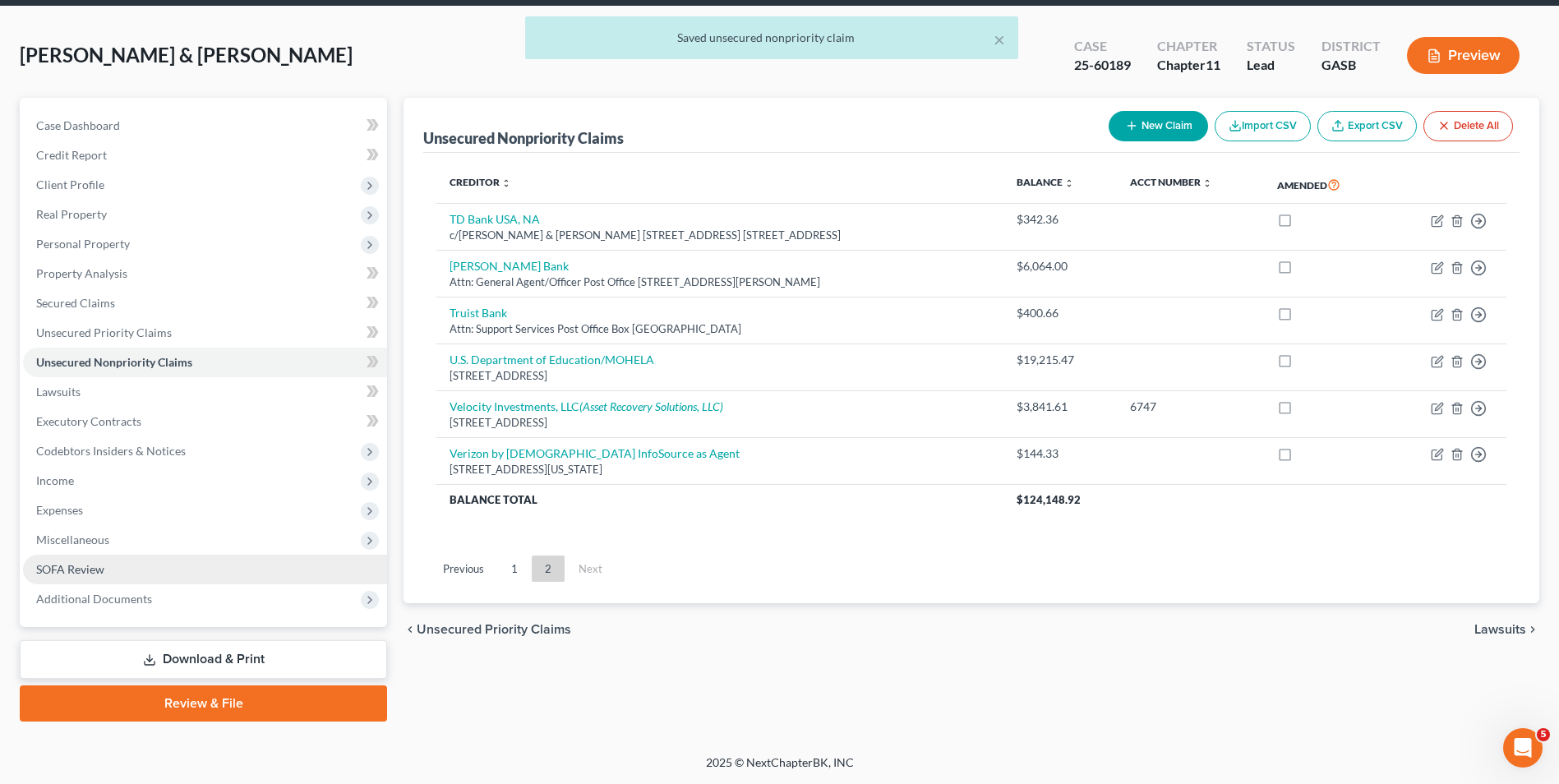
click at [74, 566] on span "SOFA Review" at bounding box center [70, 569] width 68 height 14
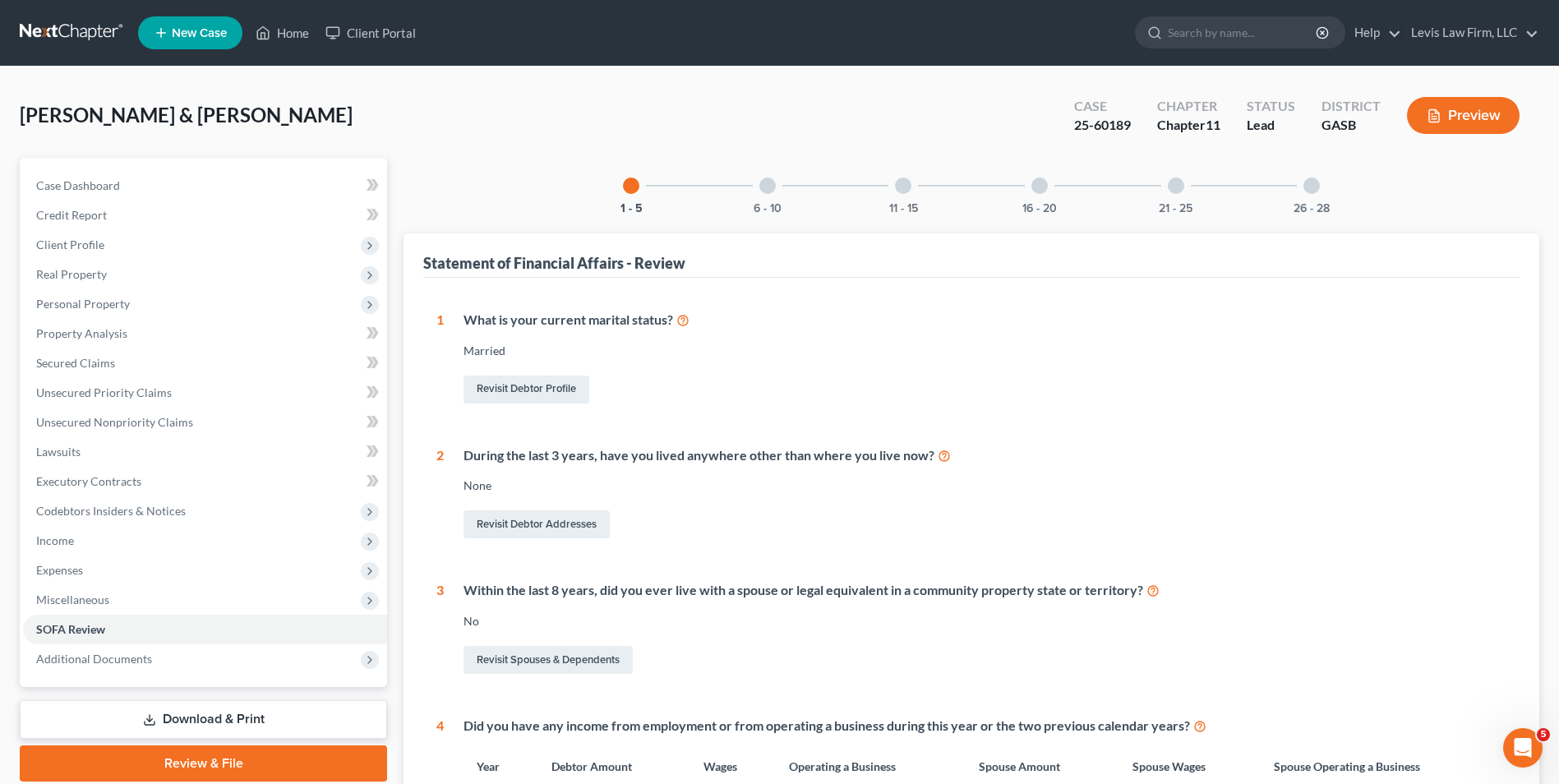
click at [768, 186] on div at bounding box center [767, 185] width 16 height 16
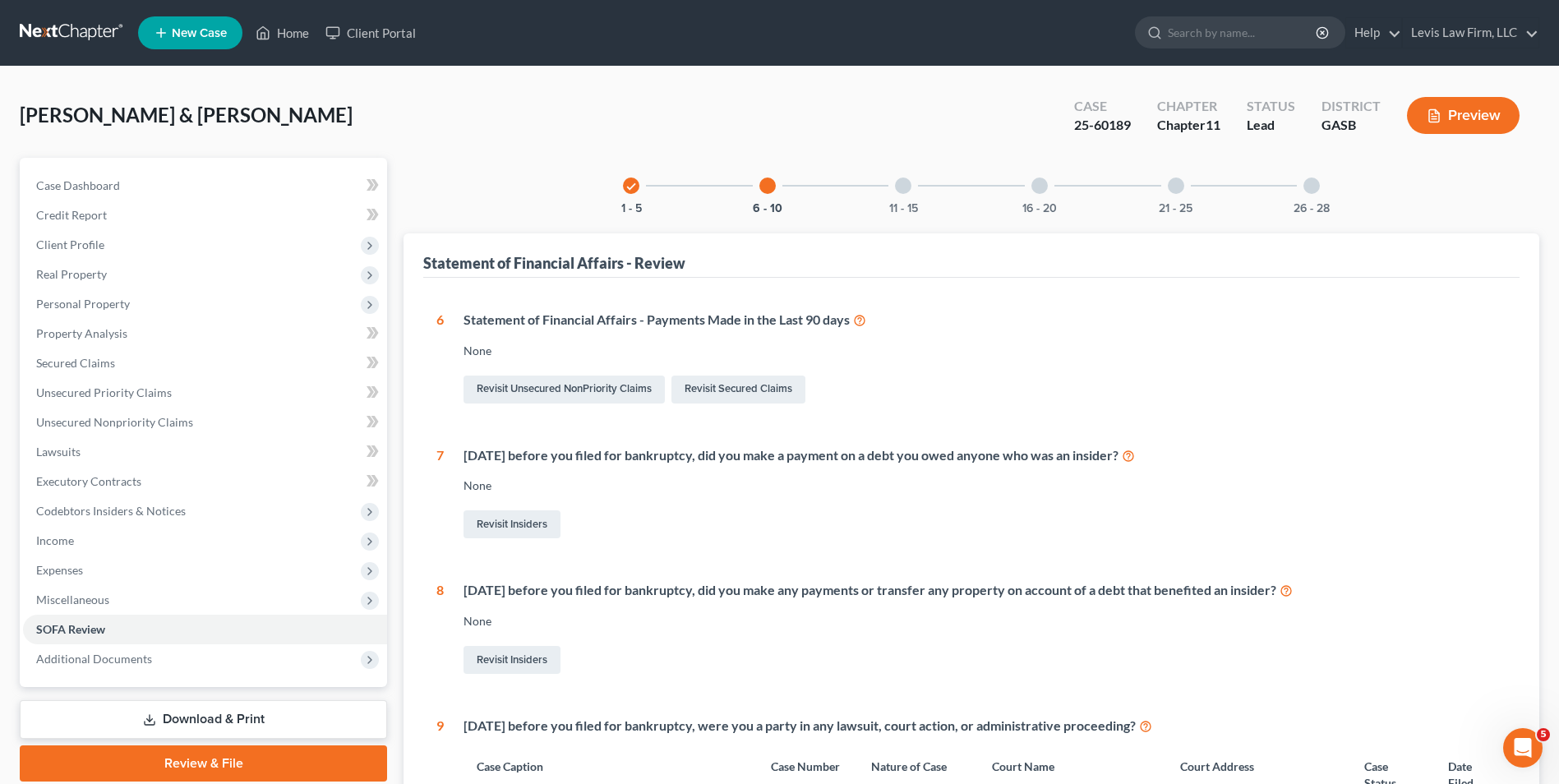
click at [1468, 117] on button "Preview" at bounding box center [1463, 115] width 112 height 37
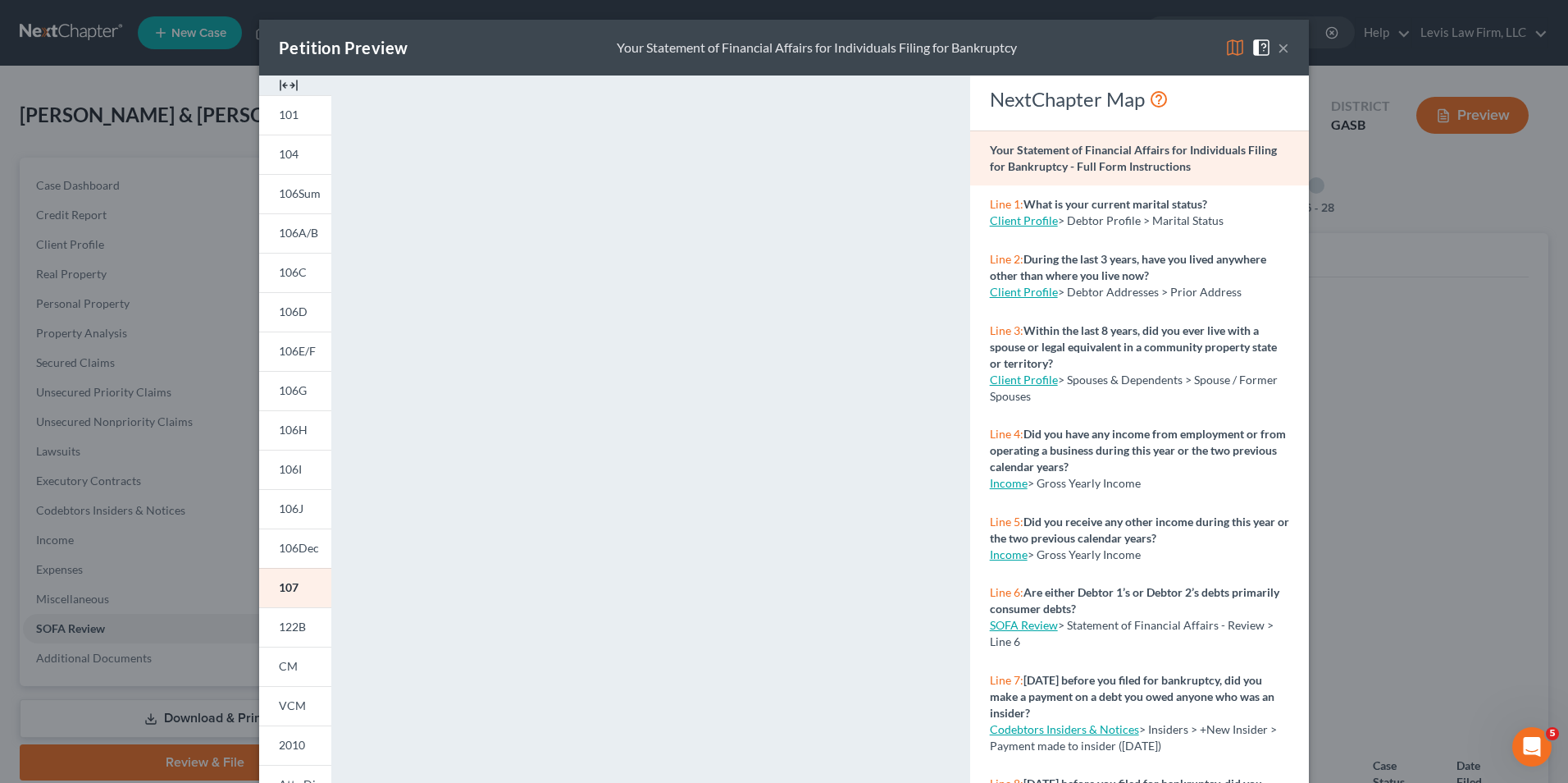
click at [1230, 50] on img at bounding box center [1235, 47] width 19 height 19
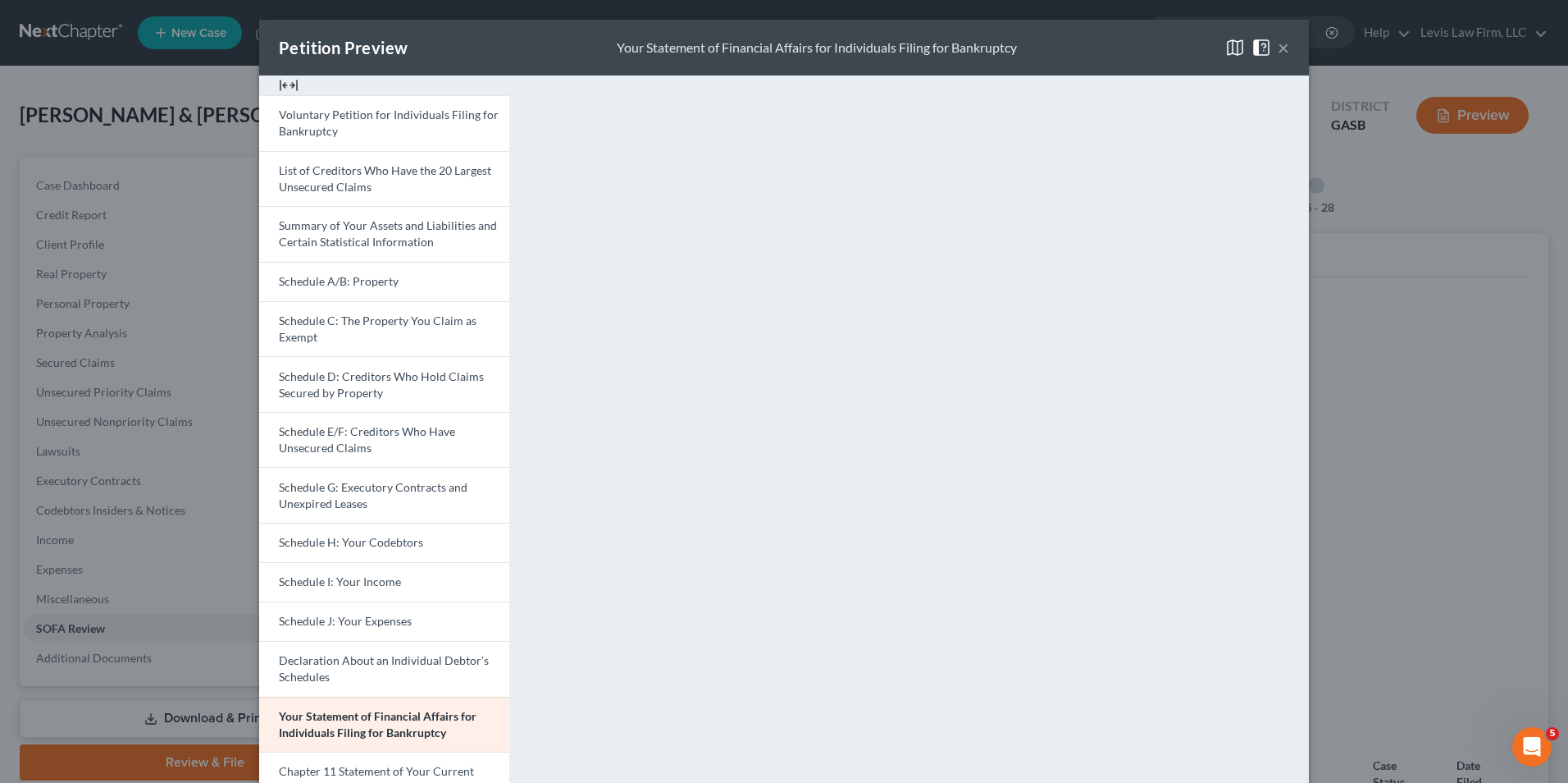
click at [1278, 50] on button "×" at bounding box center [1284, 47] width 12 height 19
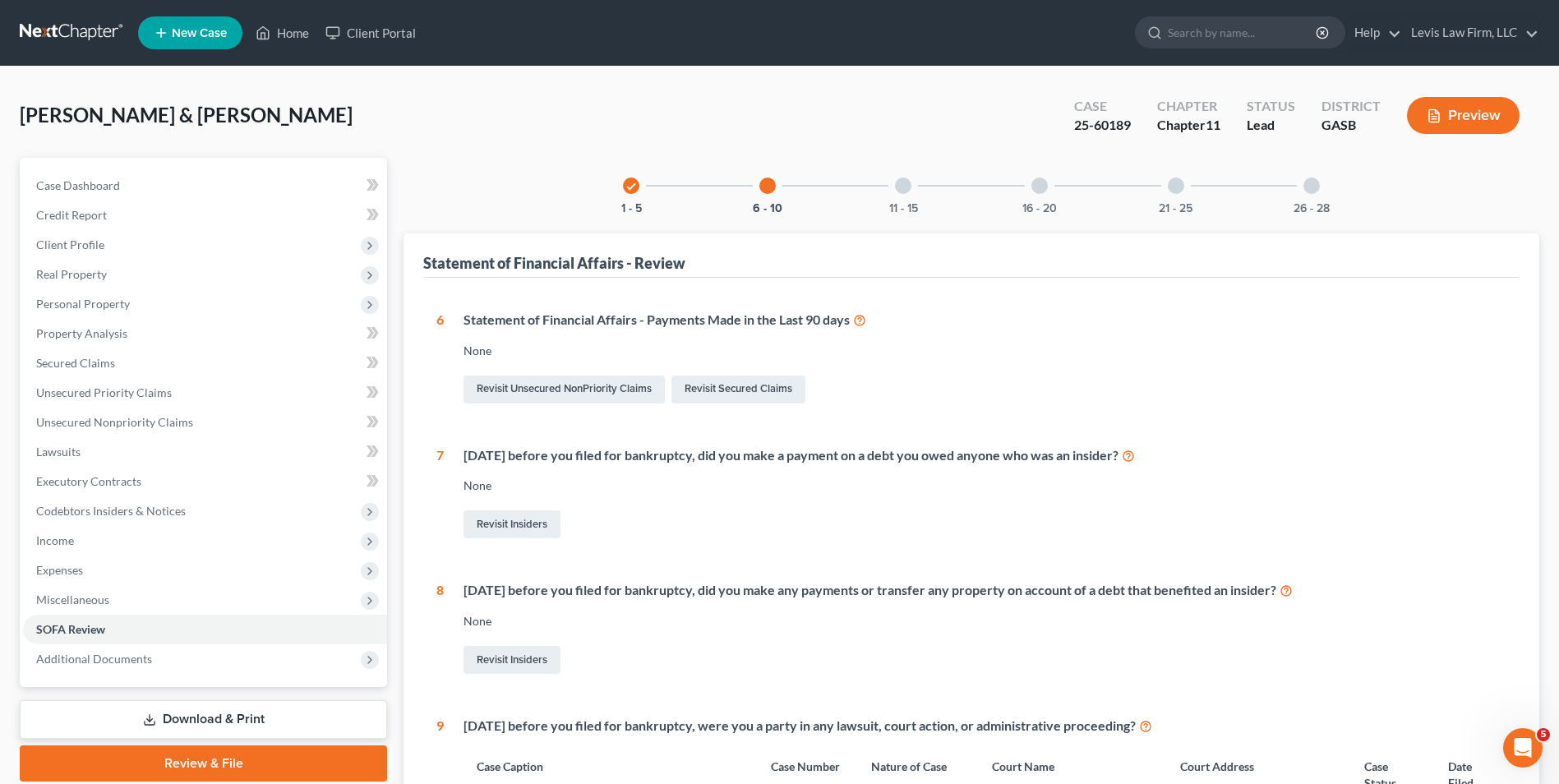
click at [1477, 108] on button "Preview" at bounding box center [1463, 115] width 112 height 37
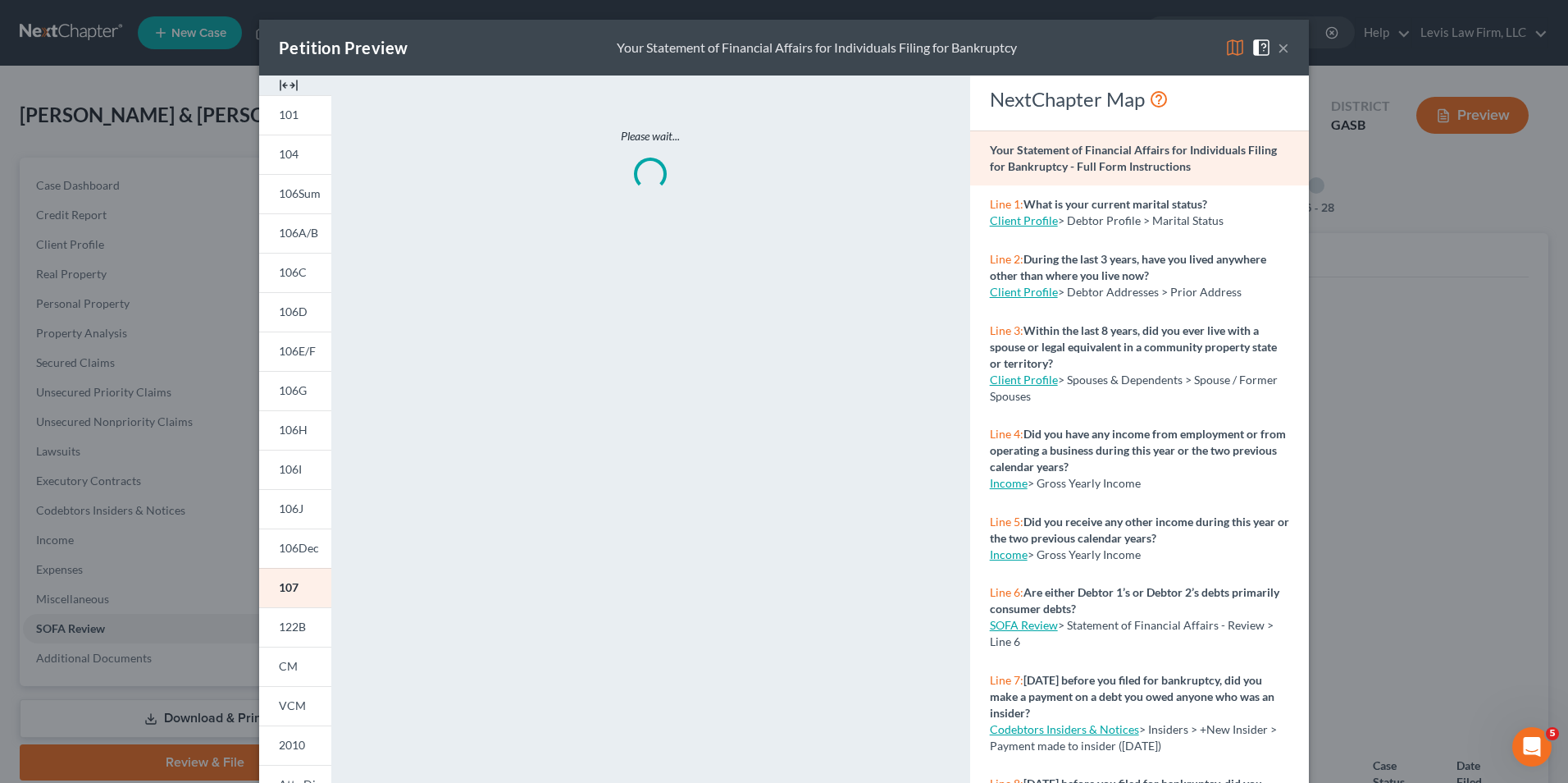
click at [1226, 43] on img at bounding box center [1235, 47] width 19 height 19
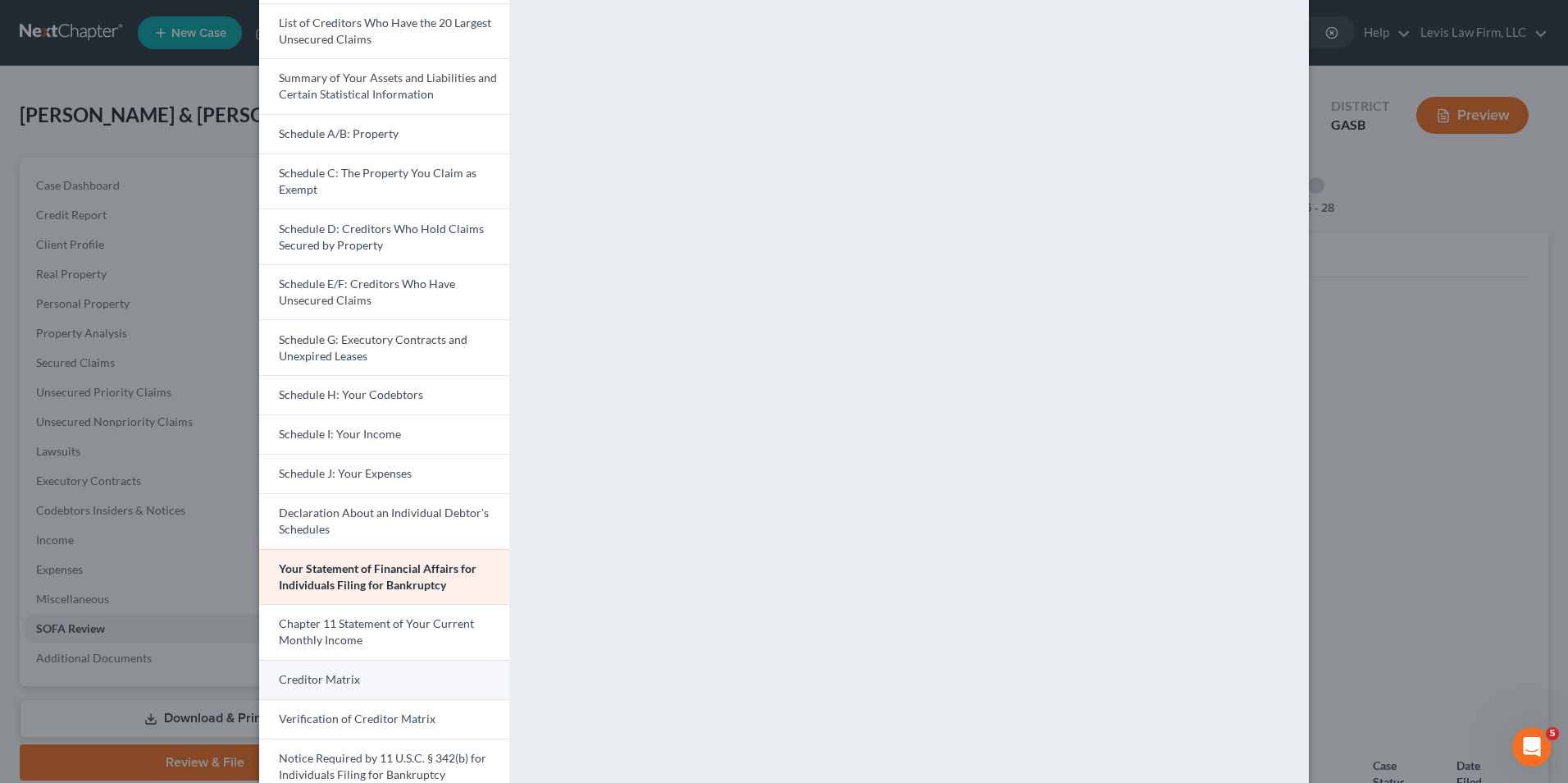
scroll to position [269, 0]
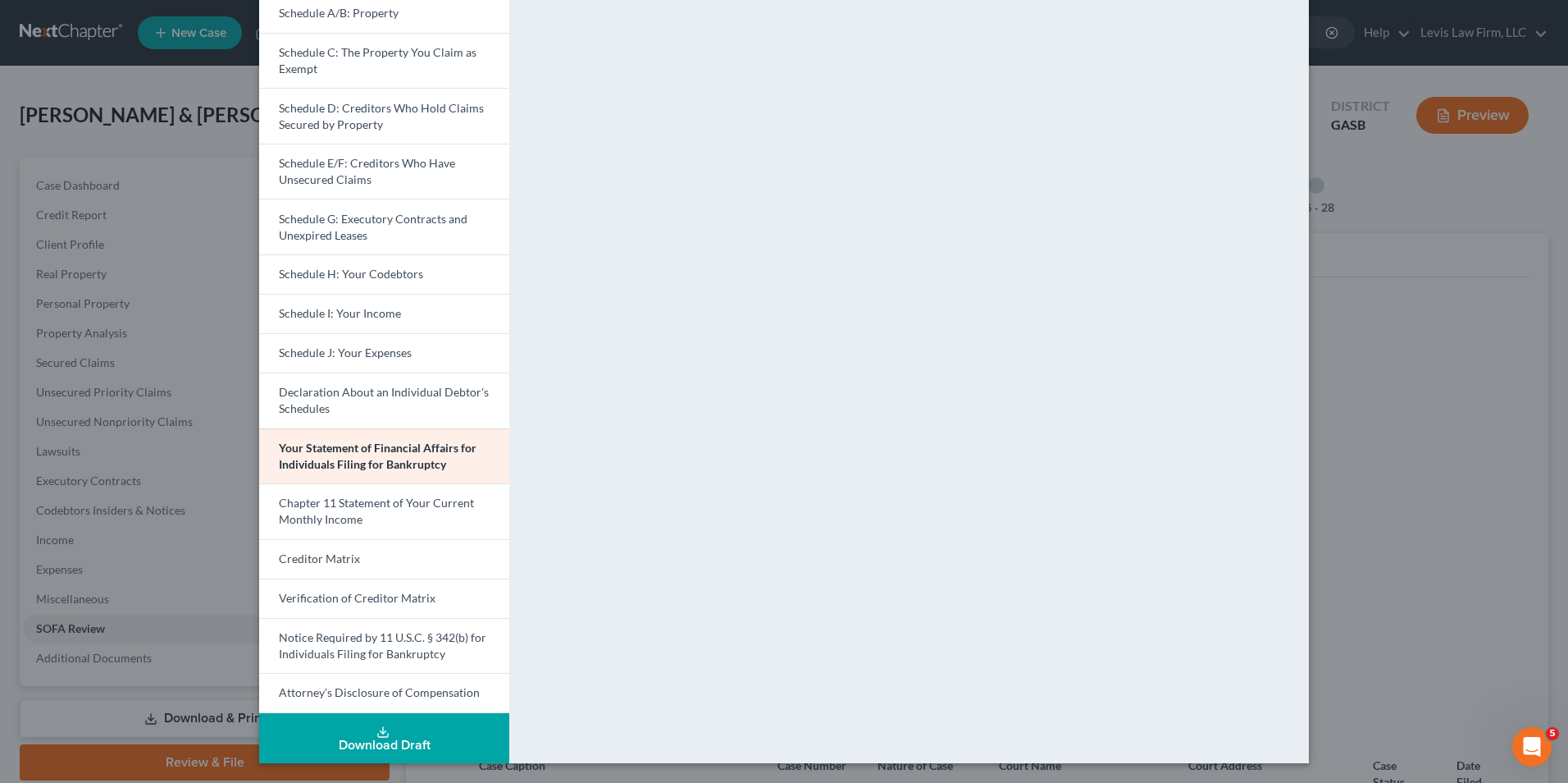
click at [419, 739] on div "Download Draft" at bounding box center [385, 745] width 224 height 14
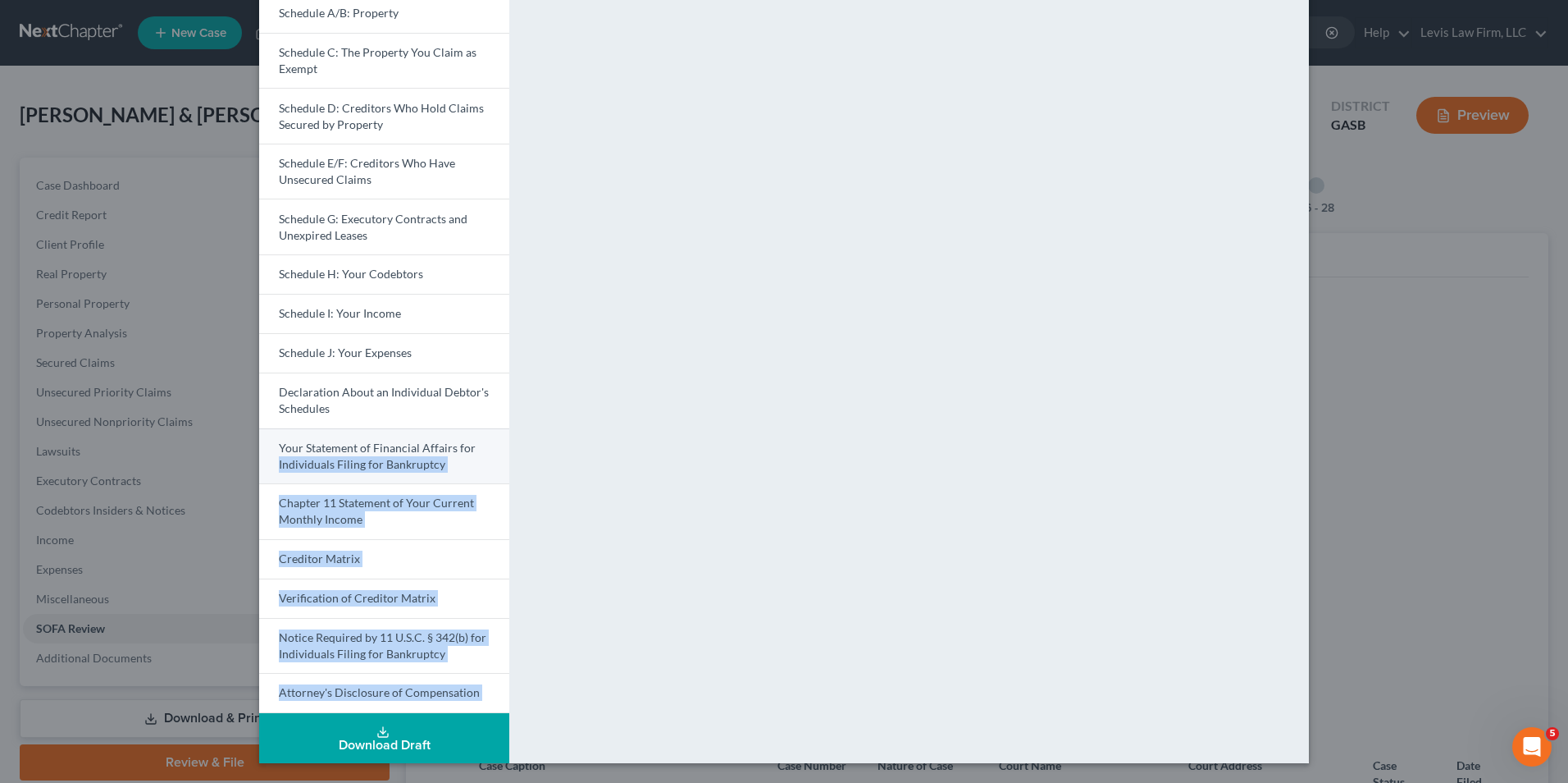
drag, startPoint x: 526, startPoint y: 291, endPoint x: 498, endPoint y: 441, distance: 152.6
click at [498, 441] on div "Voluntary Petition for Individuals Filing for Bankruptcy List of Creditors Who …" at bounding box center [784, 285] width 1067 height 956
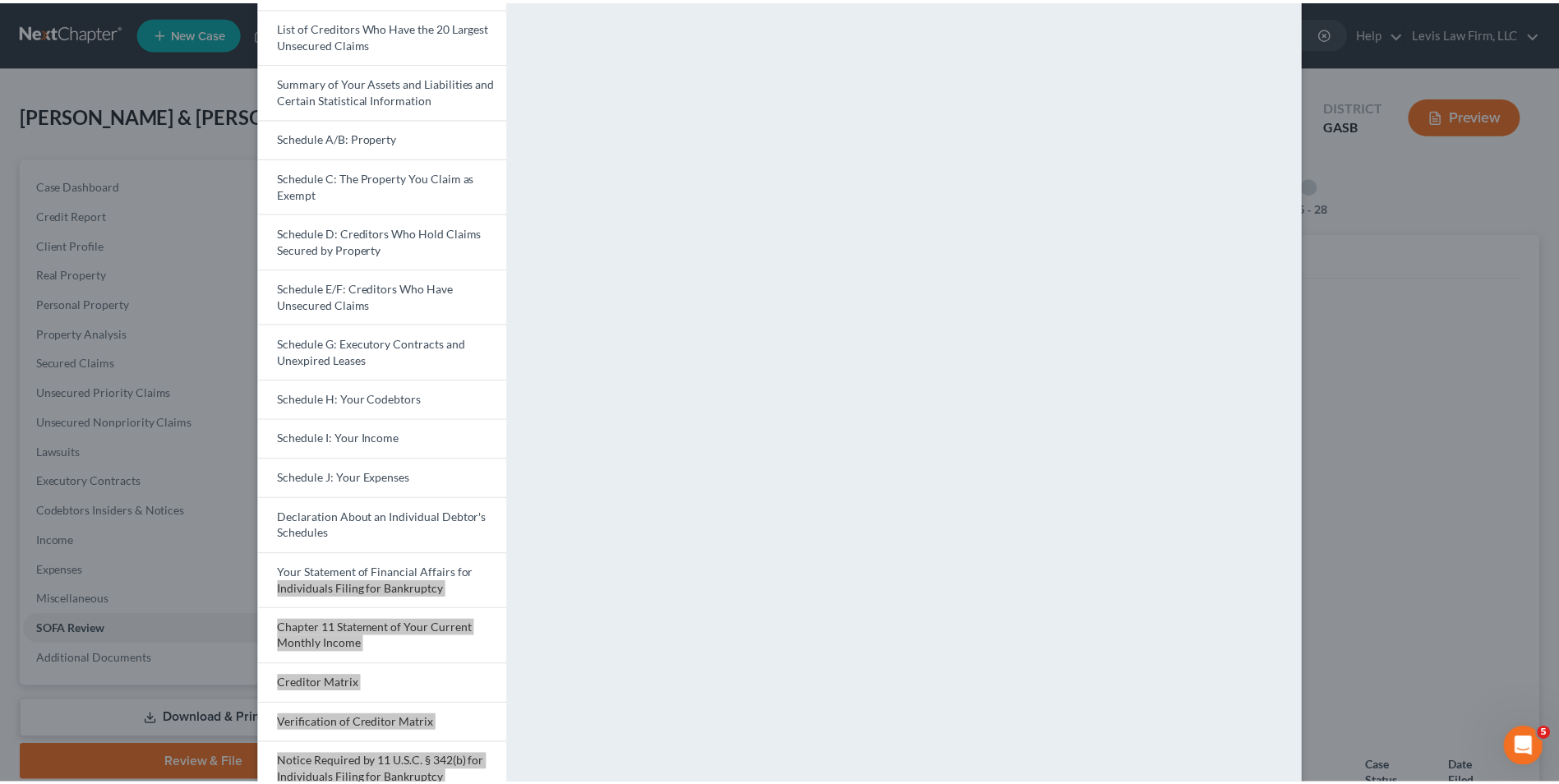
scroll to position [0, 0]
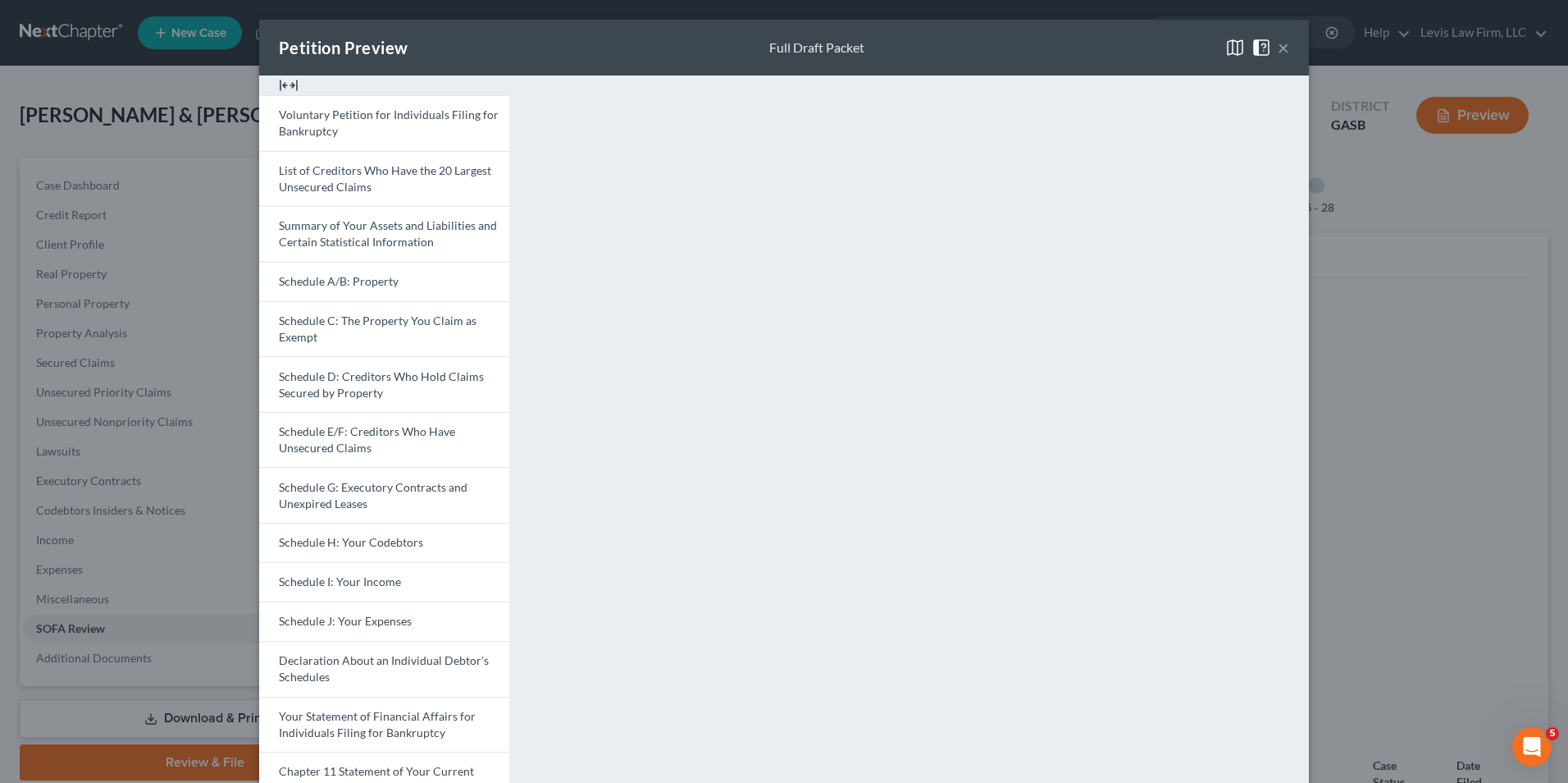
click at [1354, 264] on div "Petition Preview Full Draft Packet × Voluntary Petition for Individuals Filing …" at bounding box center [784, 392] width 1568 height 783
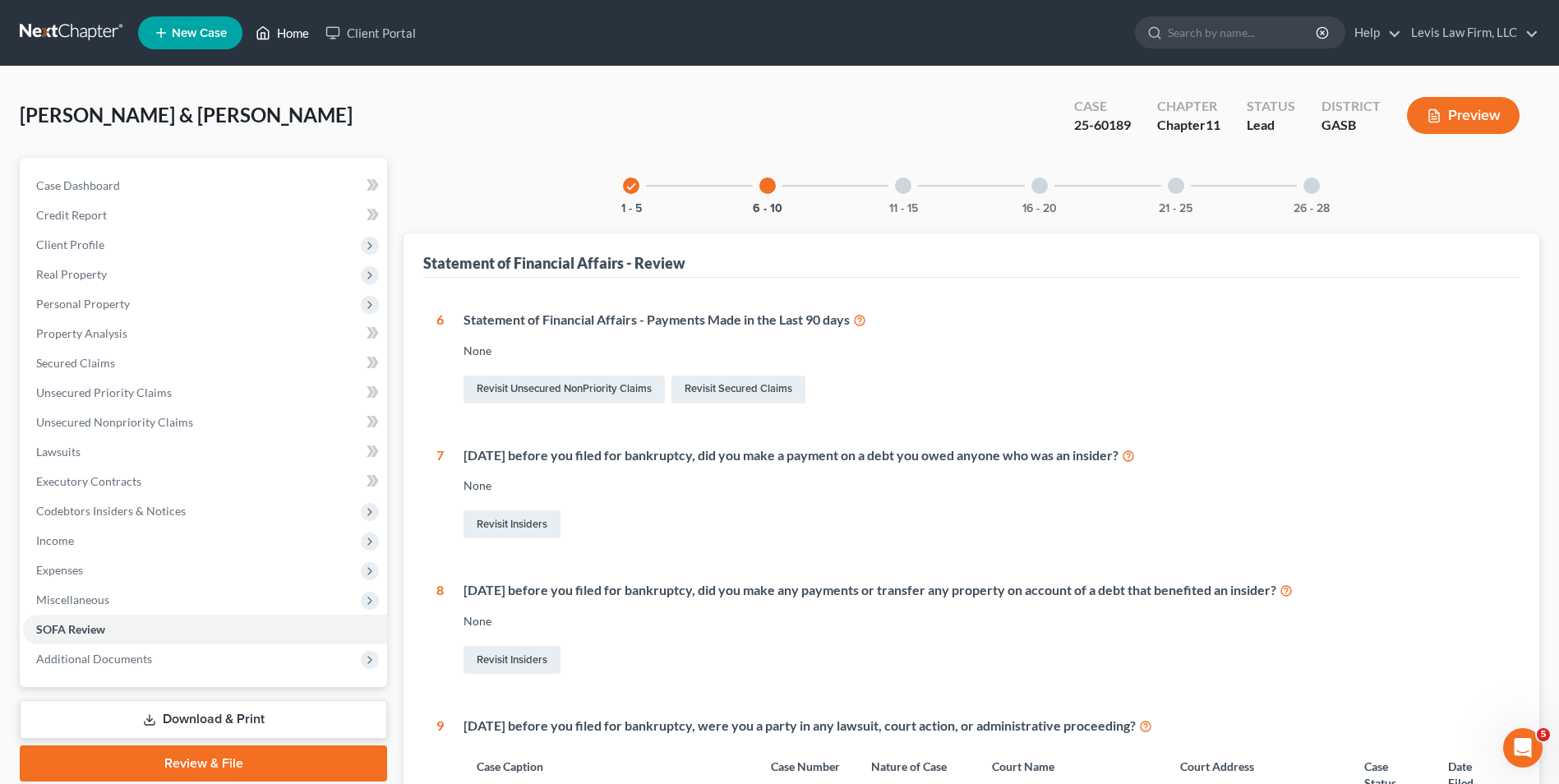
click at [310, 35] on link "Home" at bounding box center [283, 33] width 70 height 30
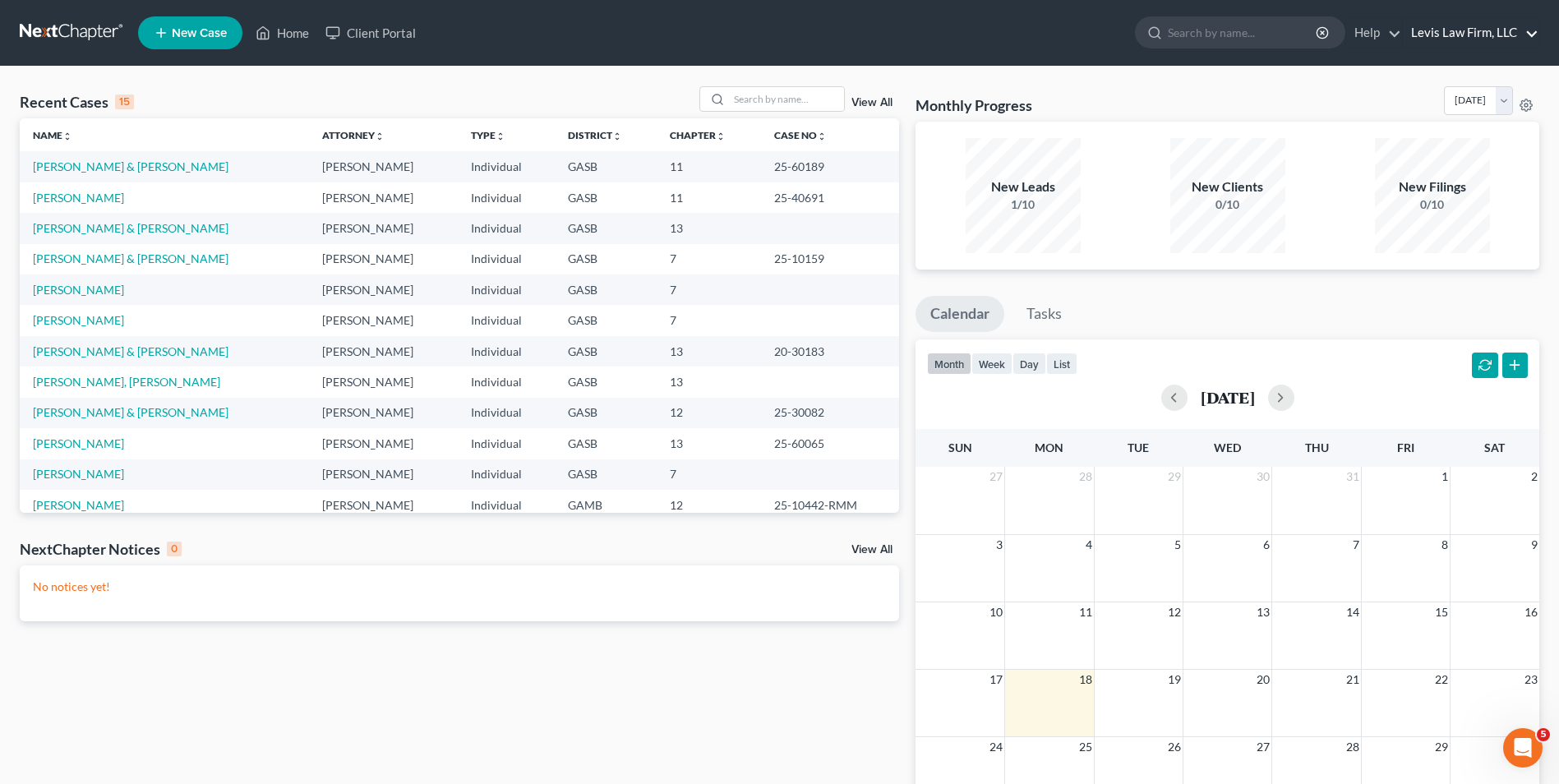
click at [1492, 30] on link "Levis Law Firm, LLC" at bounding box center [1471, 33] width 136 height 30
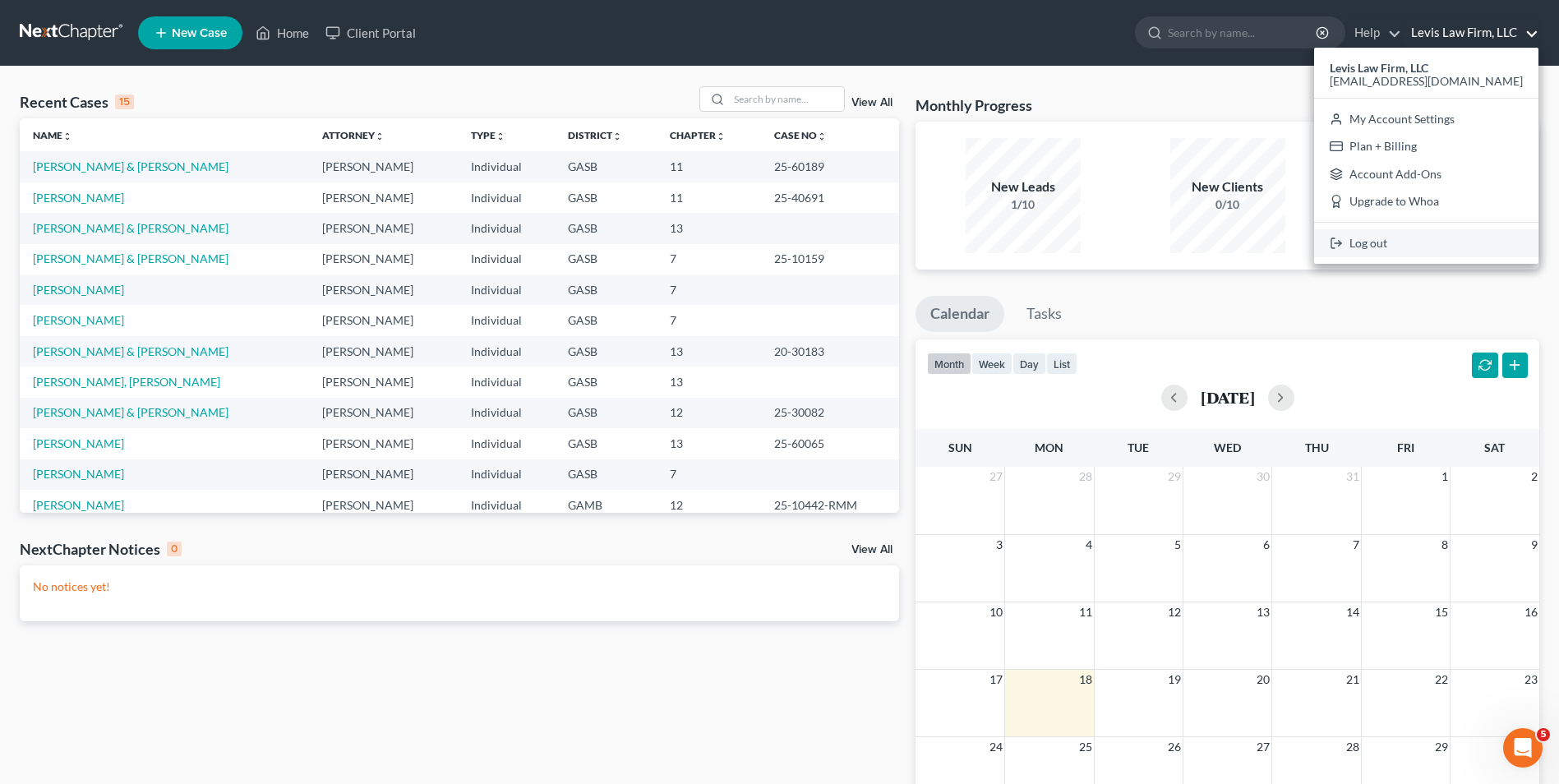
click at [1380, 245] on link "Log out" at bounding box center [1426, 243] width 225 height 28
